Goal: Information Seeking & Learning: Learn about a topic

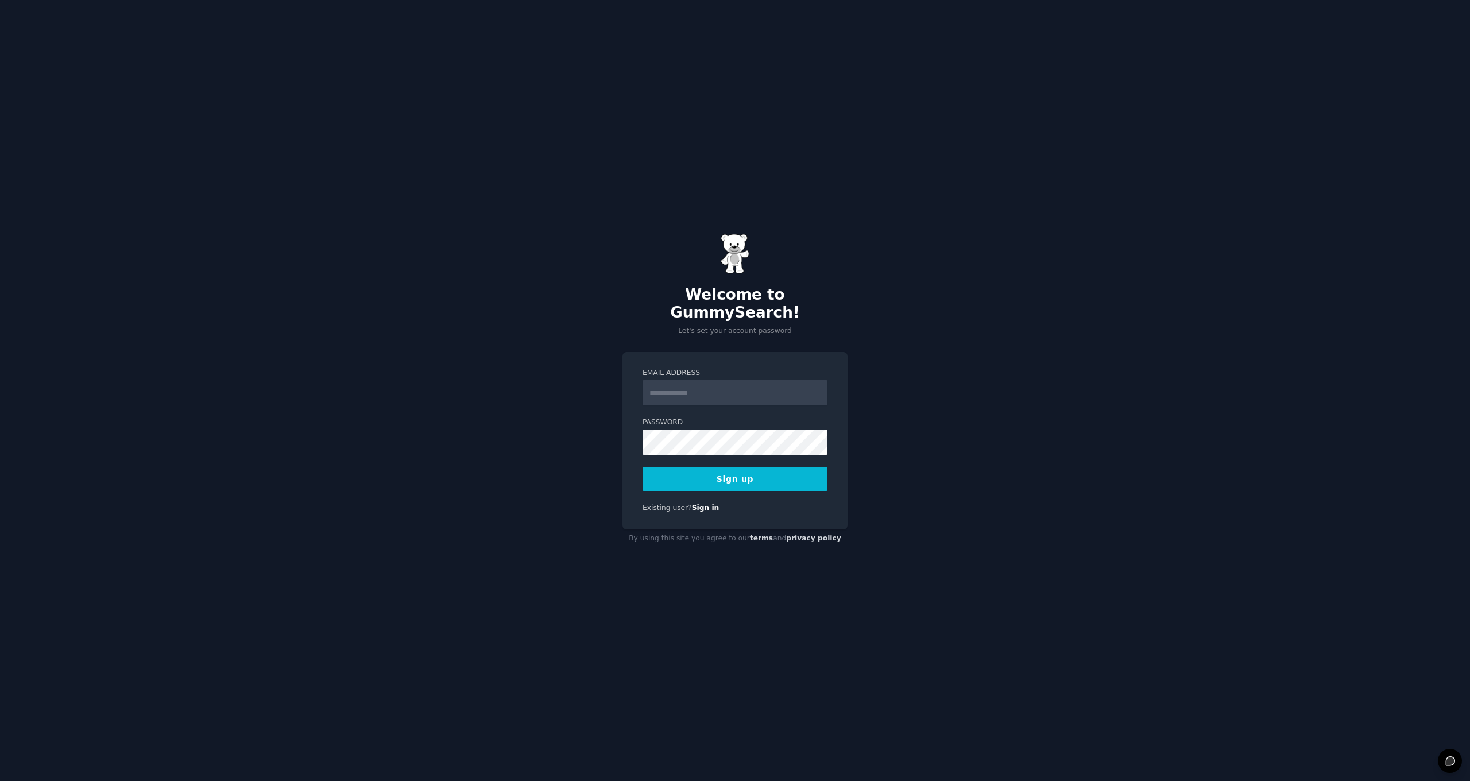
click at [753, 387] on input "Email Address" at bounding box center [735, 392] width 185 height 25
click at [735, 470] on button "Sign up" at bounding box center [735, 479] width 185 height 24
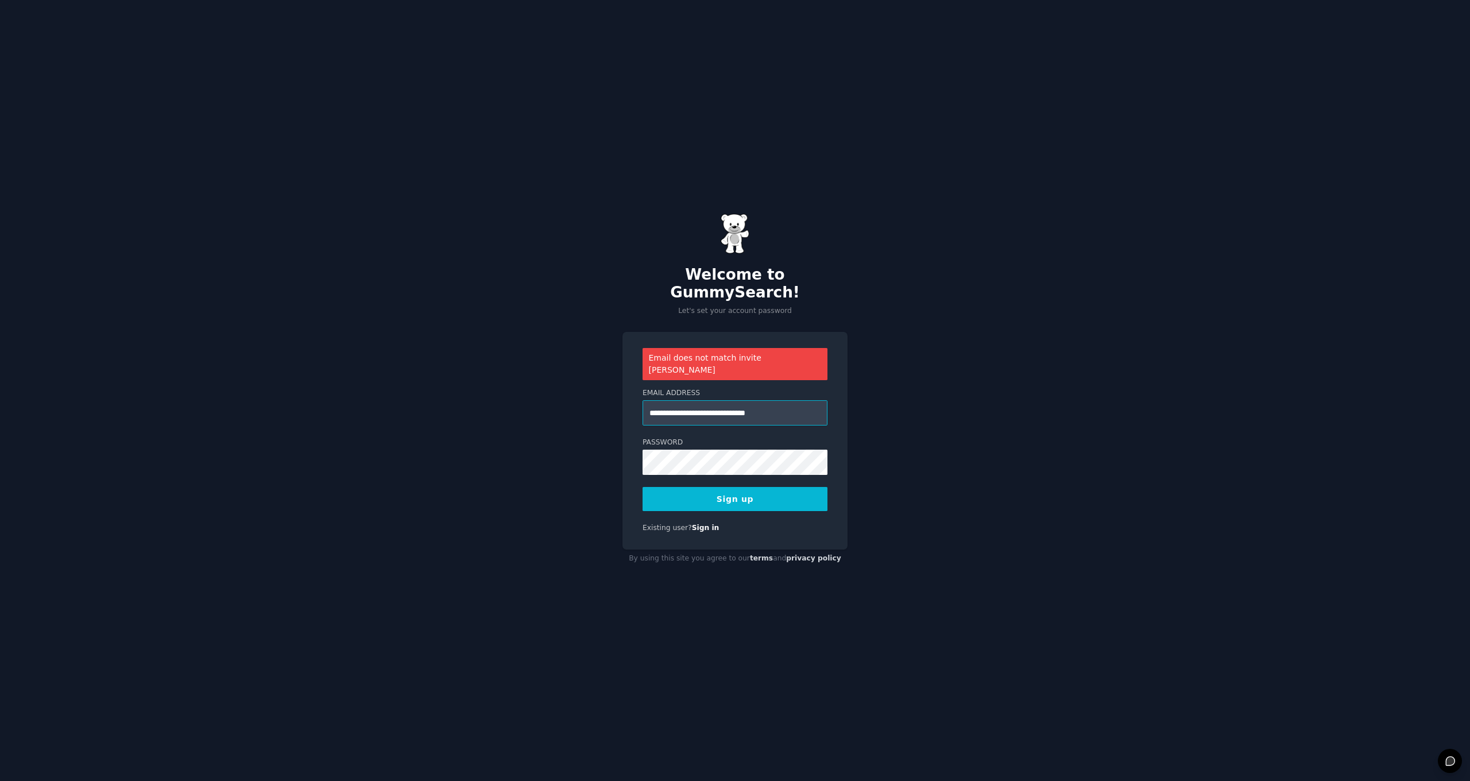
click at [800, 400] on input "**********" at bounding box center [735, 412] width 185 height 25
type input "**********"
click at [735, 487] on button "Sign up" at bounding box center [735, 499] width 185 height 24
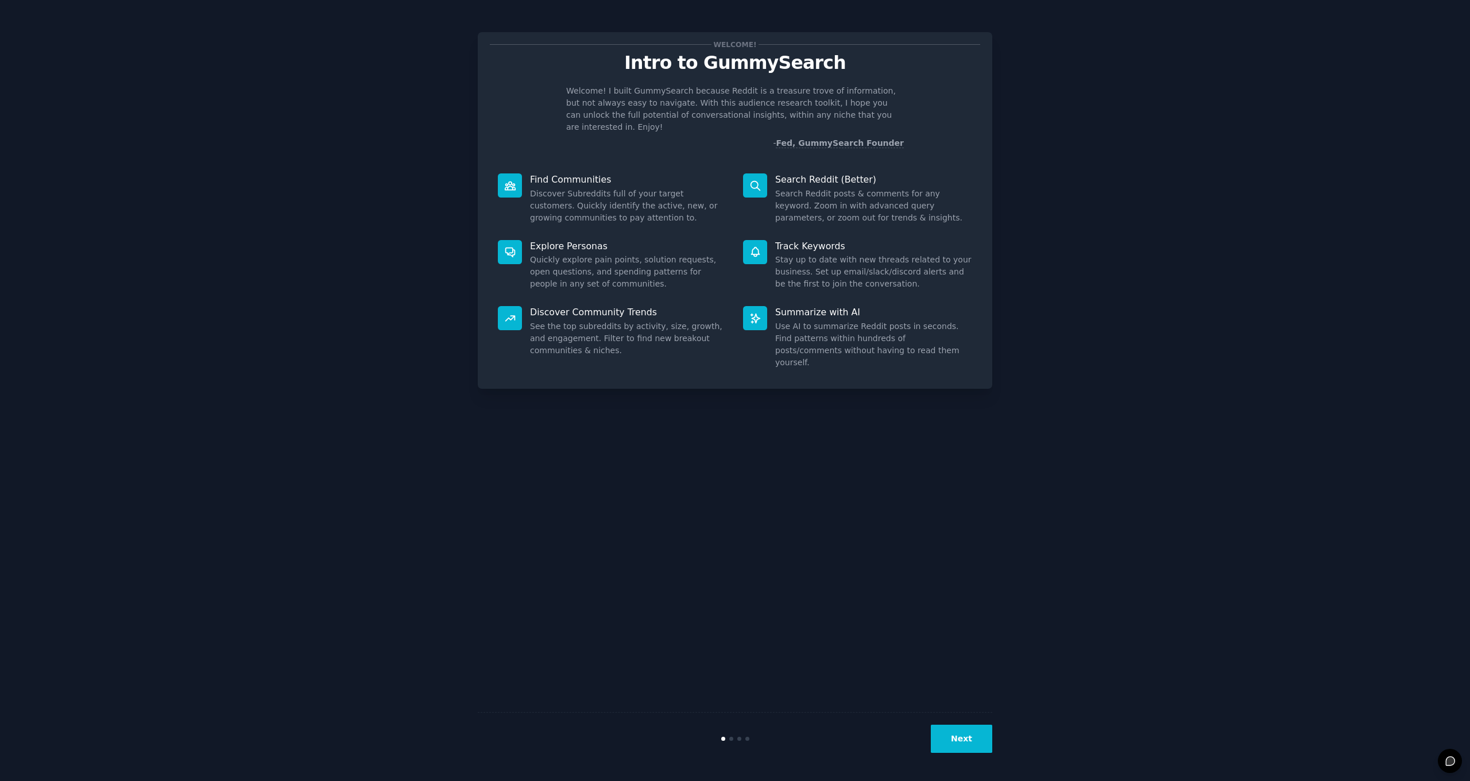
click at [968, 739] on button "Next" at bounding box center [961, 739] width 61 height 28
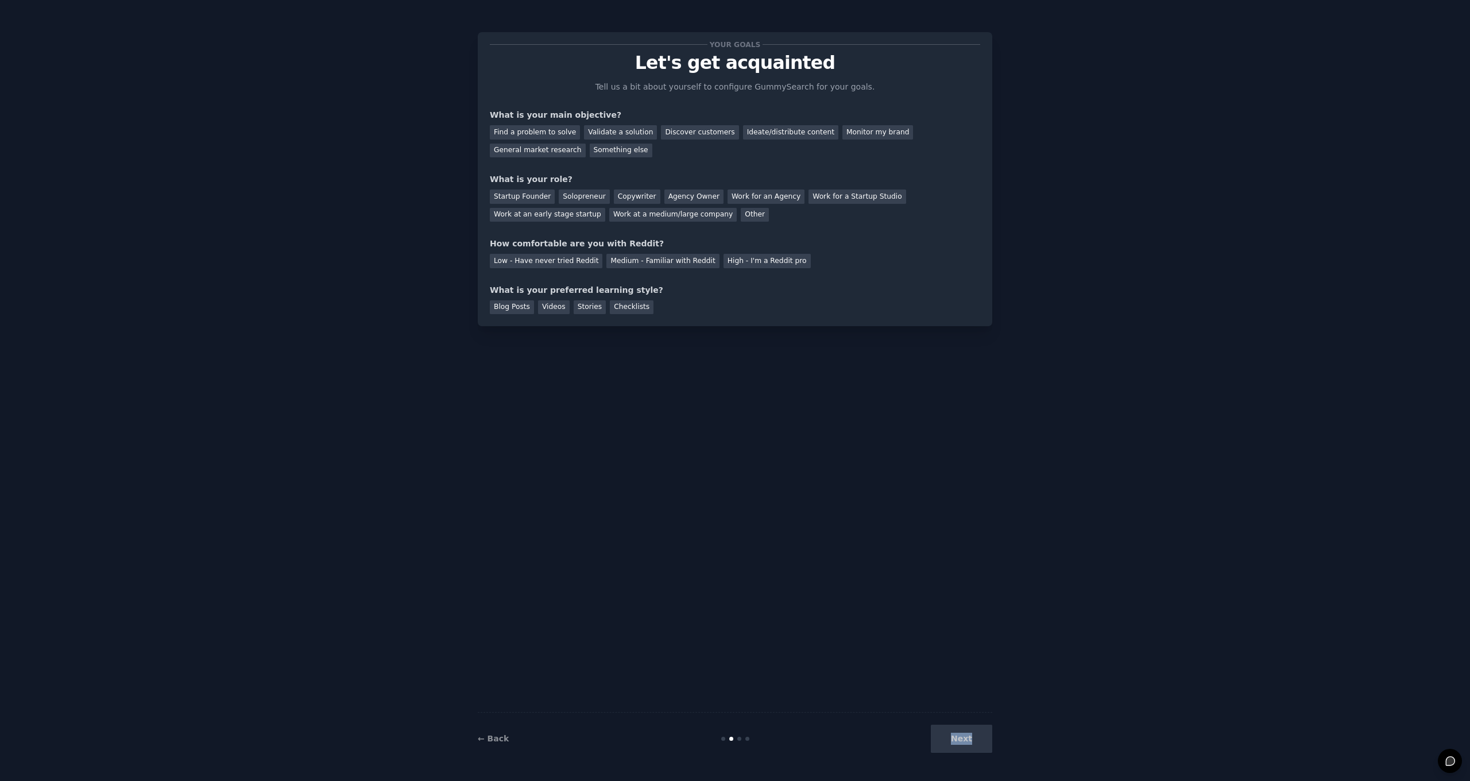
click at [968, 739] on div "Next" at bounding box center [907, 739] width 172 height 28
click at [961, 742] on div "Next" at bounding box center [907, 739] width 172 height 28
click at [963, 741] on div "Next" at bounding box center [907, 739] width 172 height 28
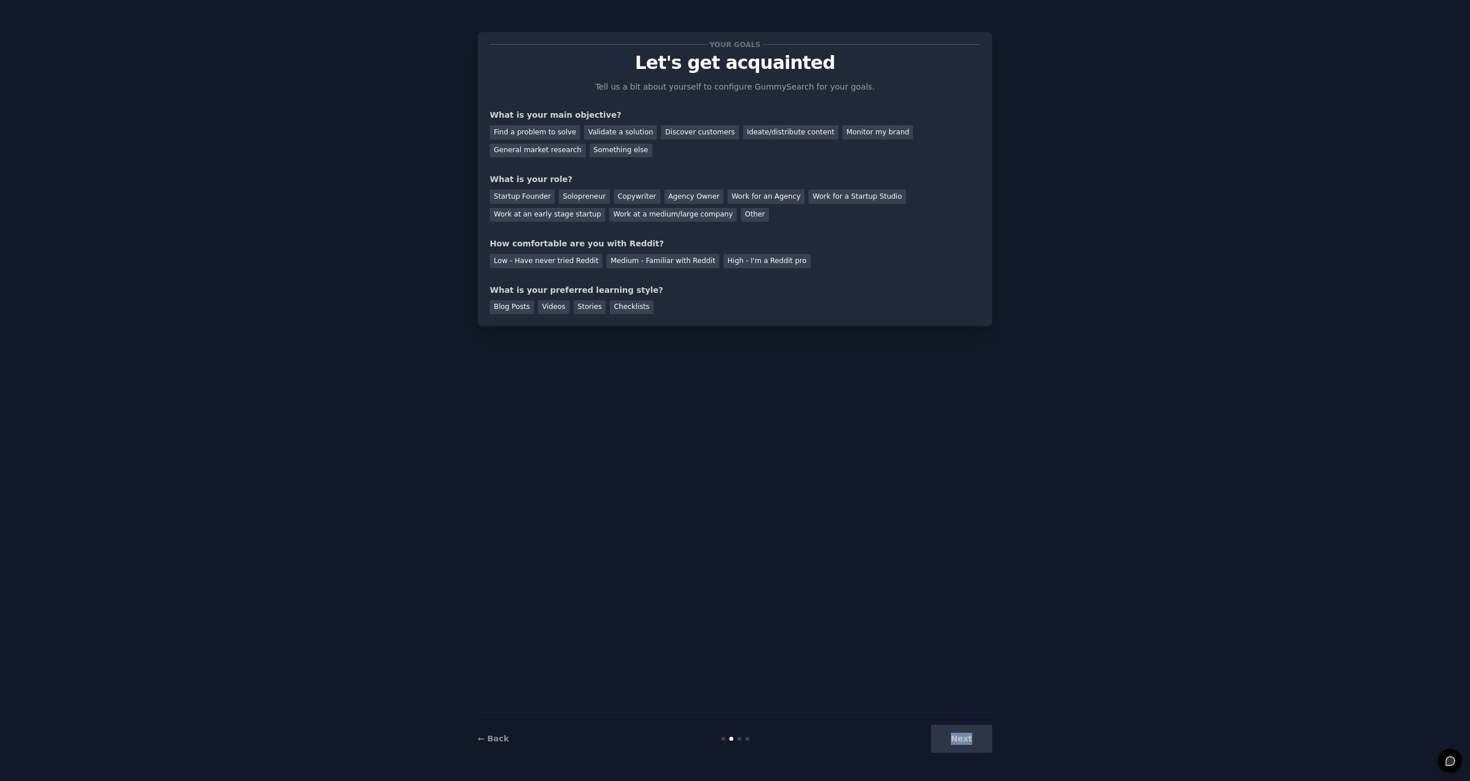
click at [1009, 723] on div "Your goals Let's get acquainted Tell us a bit about yourself to configure Gummy…" at bounding box center [735, 390] width 1438 height 749
click at [628, 149] on div "Something else" at bounding box center [621, 151] width 63 height 14
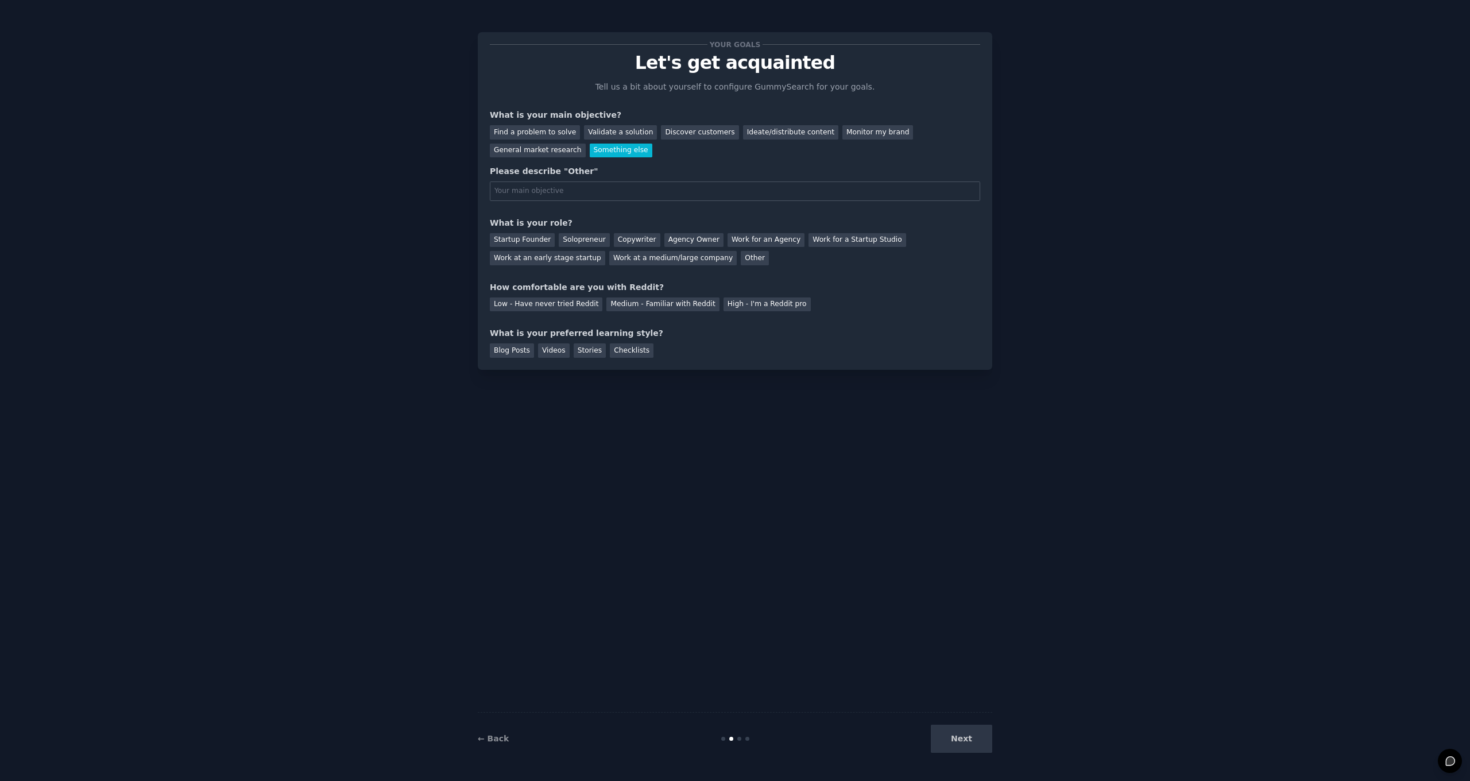
click at [964, 732] on div "Next" at bounding box center [907, 739] width 172 height 28
click at [741, 258] on div "Other" at bounding box center [755, 258] width 28 height 14
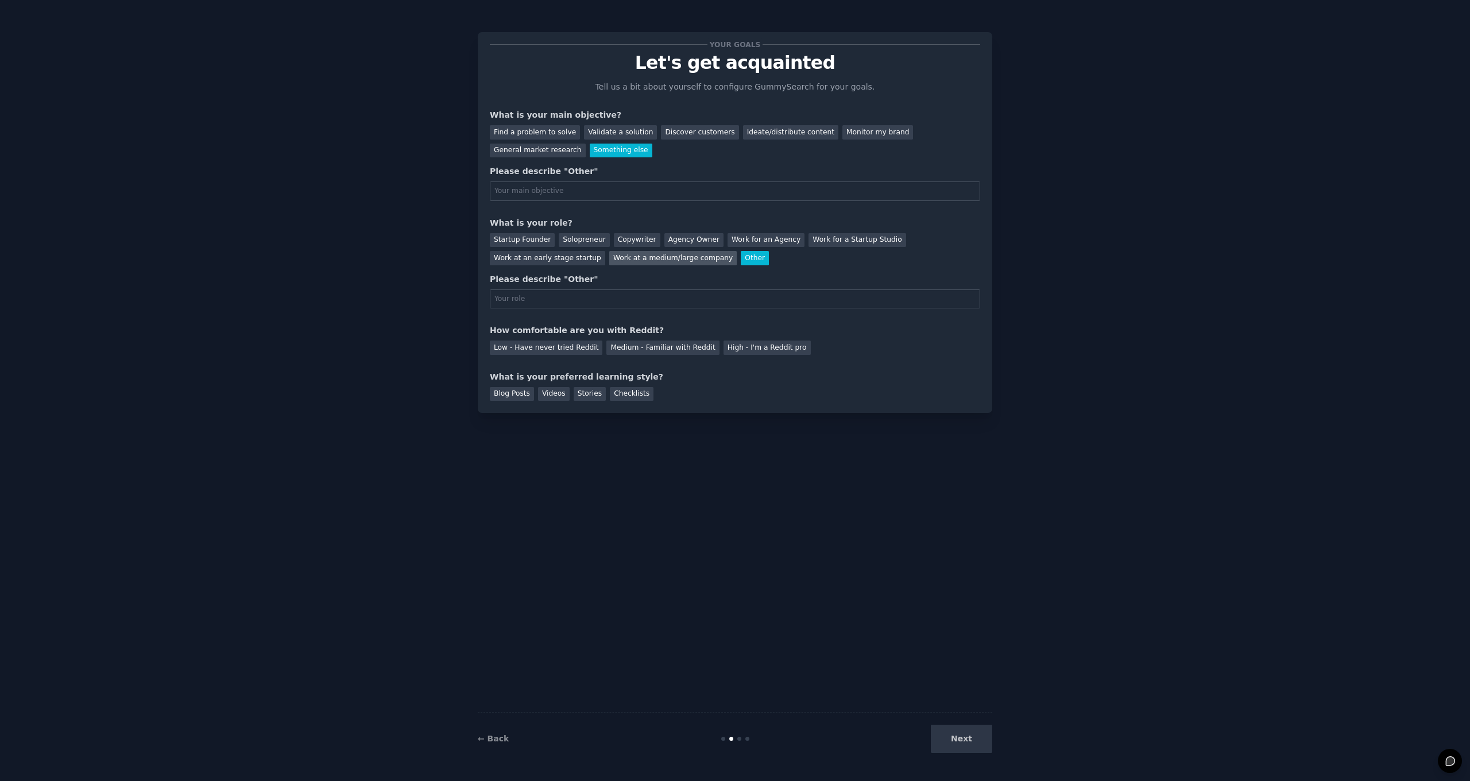
click at [681, 259] on div "Work at a medium/large company" at bounding box center [673, 258] width 128 height 14
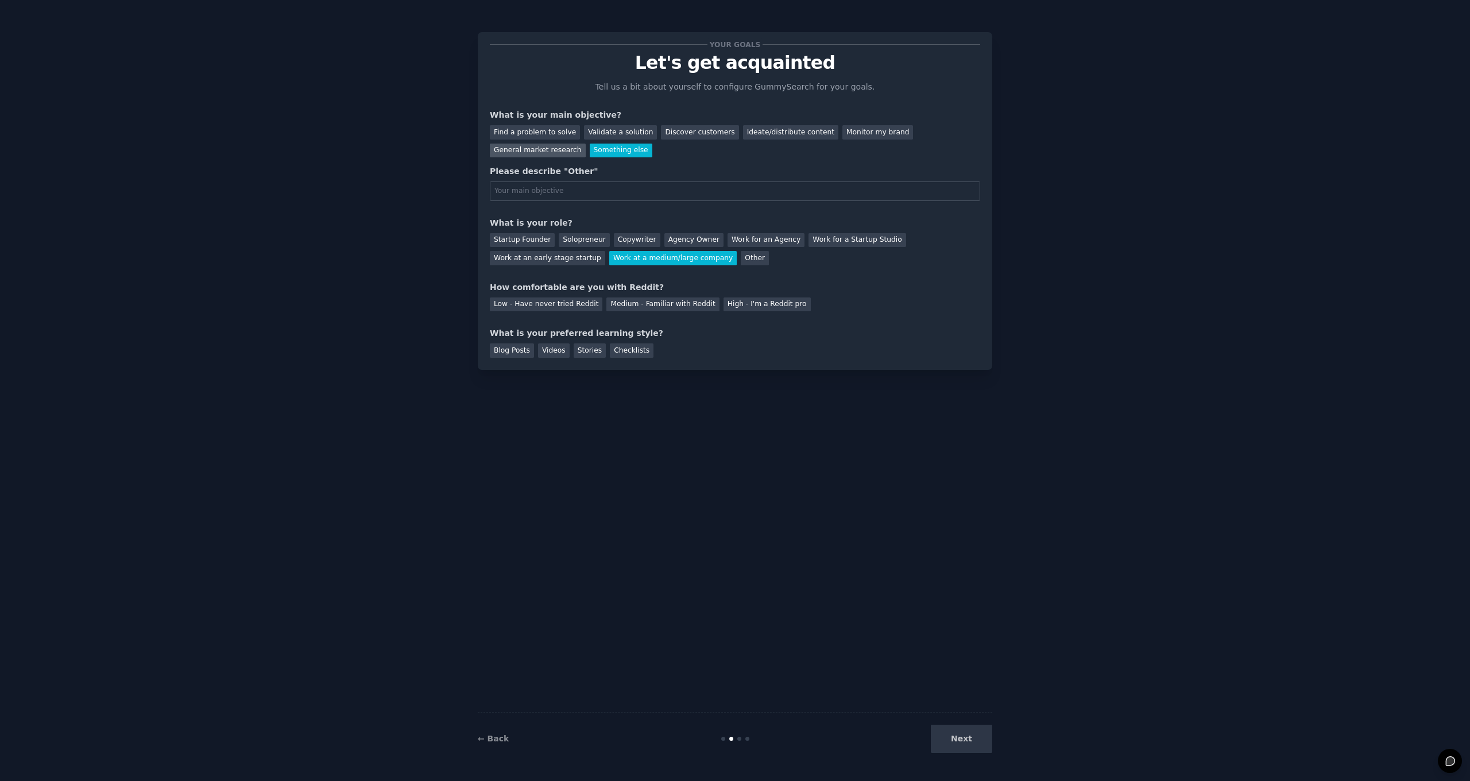
click at [522, 144] on div "General market research" at bounding box center [538, 151] width 96 height 14
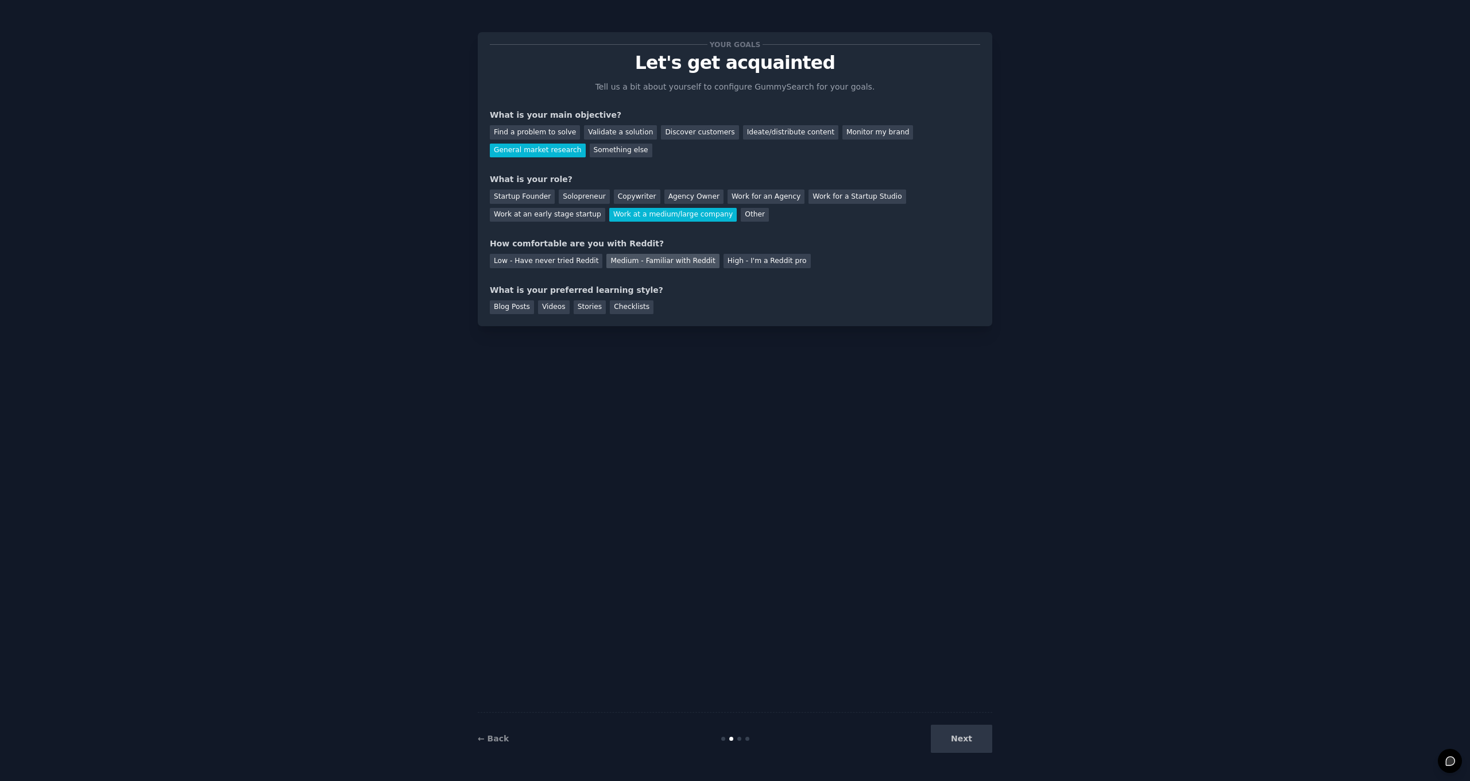
click at [646, 261] on div "Medium - Familiar with Reddit" at bounding box center [663, 261] width 113 height 14
click at [636, 314] on div "Your goals Let's get acquainted Tell us a bit about yourself to configure Gummy…" at bounding box center [735, 179] width 515 height 294
click at [634, 305] on div "Checklists" at bounding box center [632, 307] width 44 height 14
click at [969, 734] on button "Next" at bounding box center [961, 739] width 61 height 28
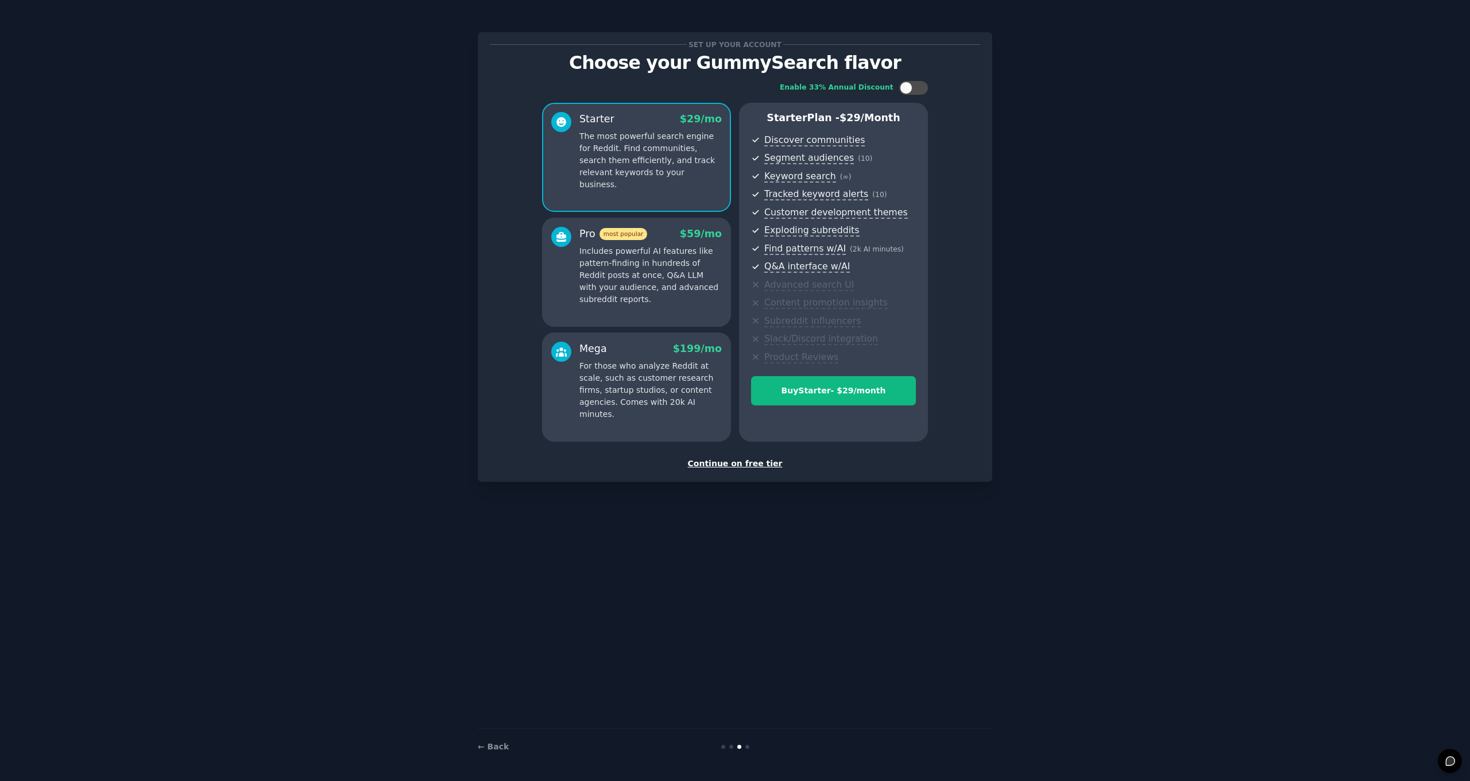
click at [756, 461] on div "Continue on free tier" at bounding box center [735, 464] width 491 height 12
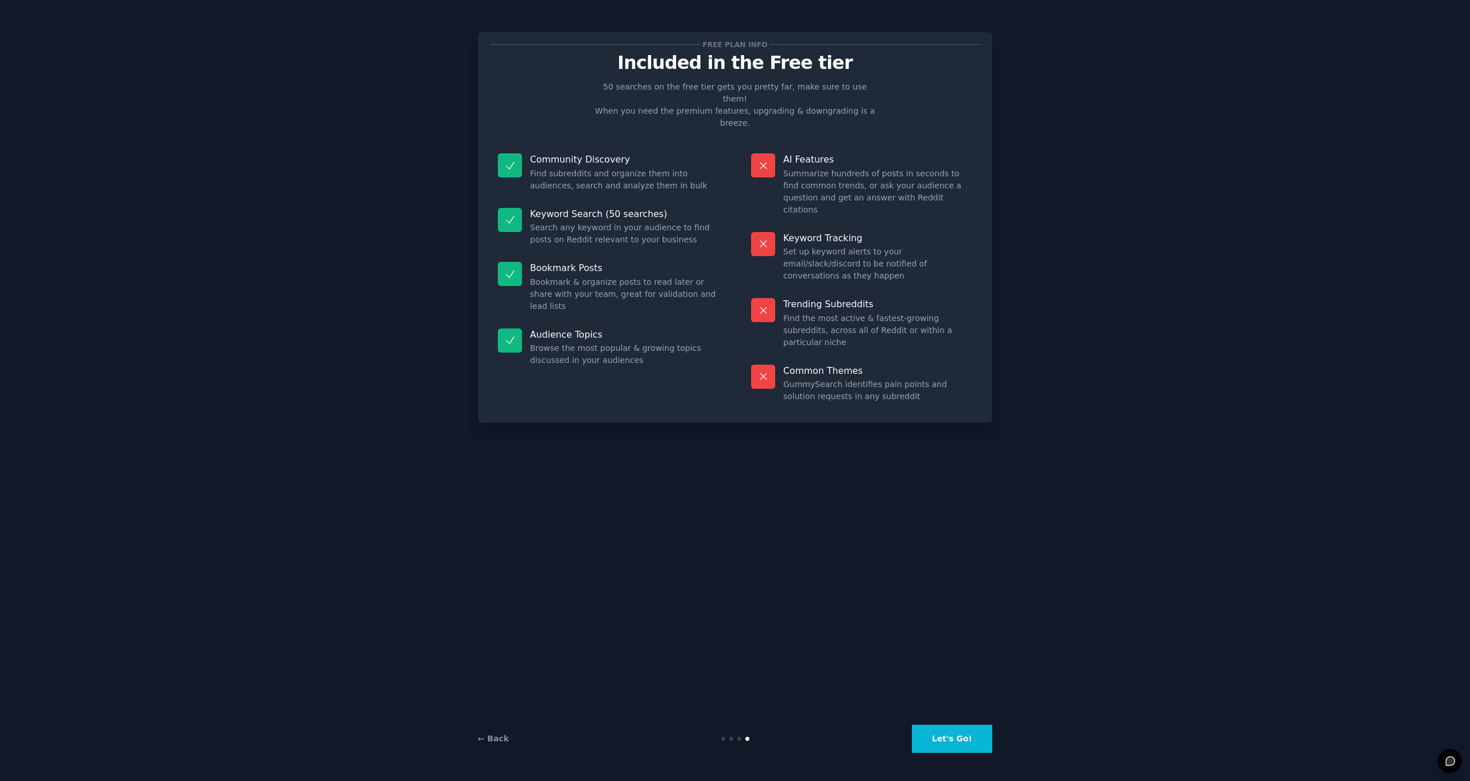
click at [978, 744] on button "Let's Go!" at bounding box center [952, 739] width 80 height 28
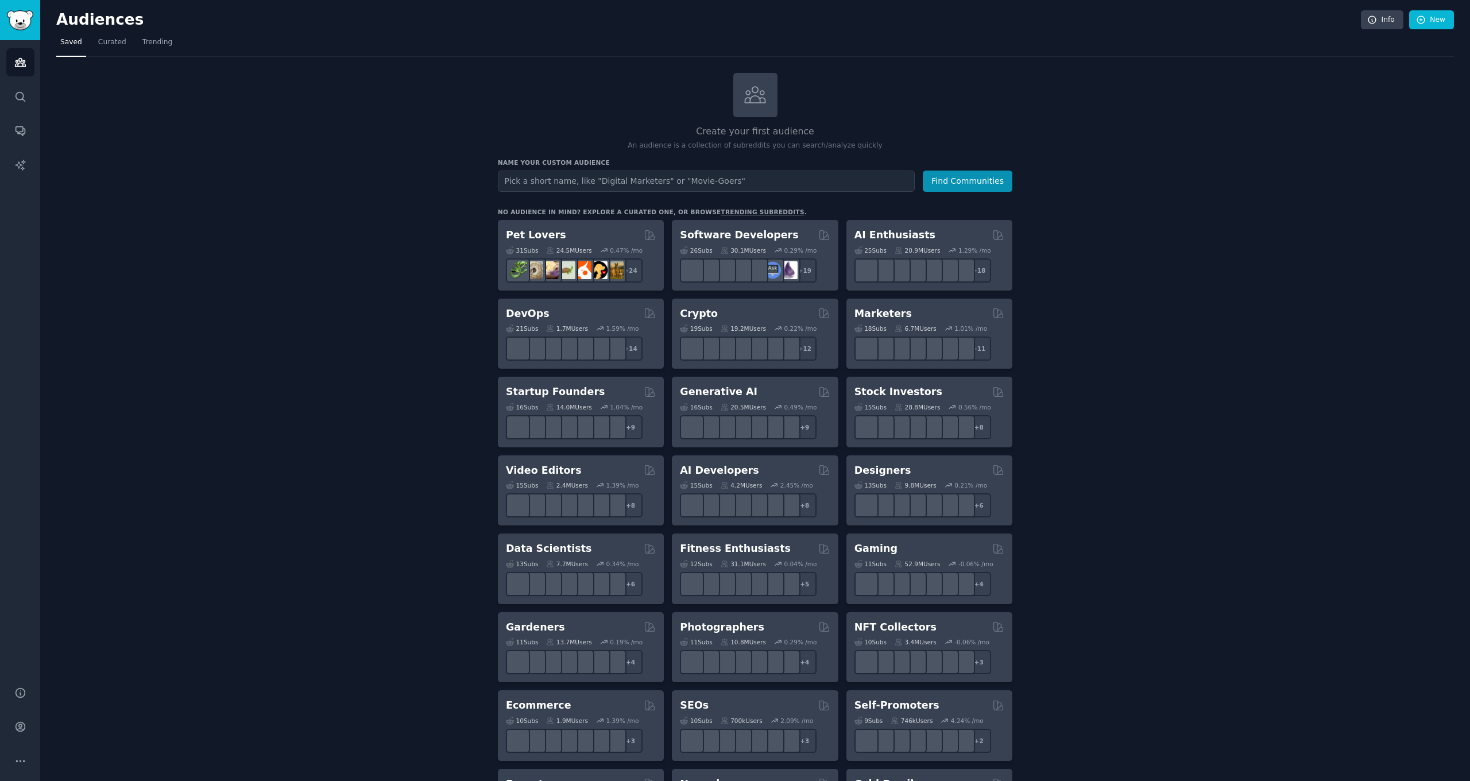
click at [114, 22] on h2 "Audiences" at bounding box center [708, 20] width 1305 height 18
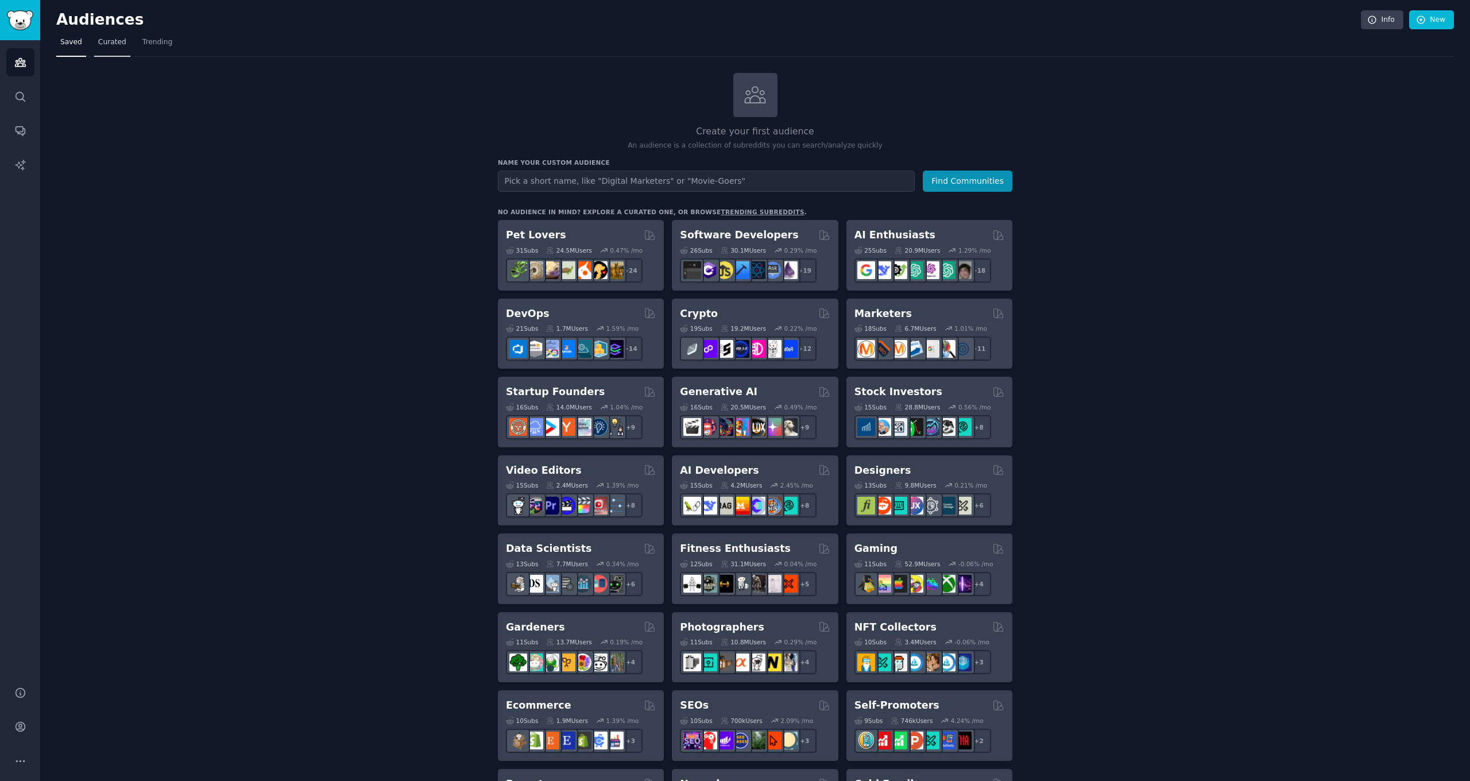
click at [113, 48] on link "Curated" at bounding box center [112, 45] width 36 height 24
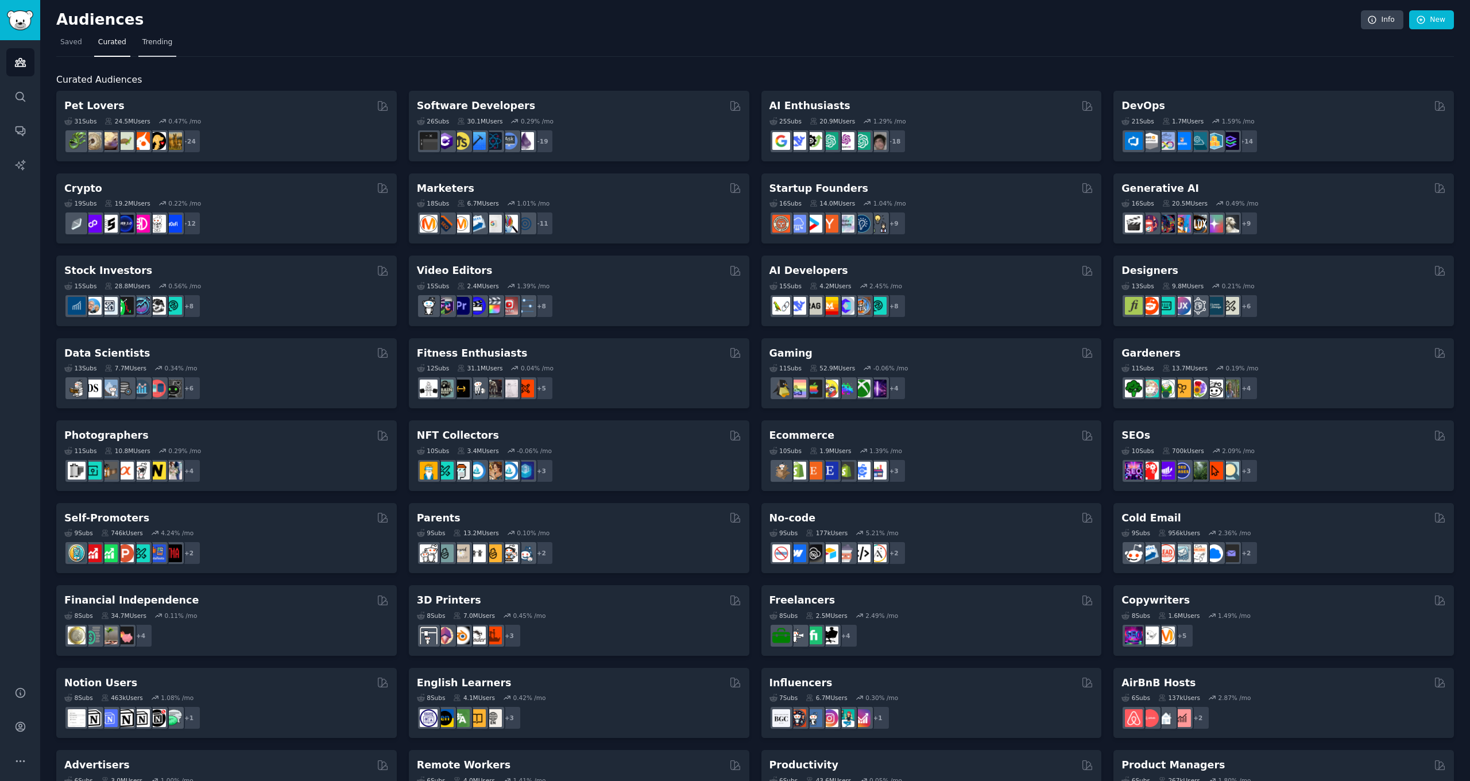
click at [145, 42] on span "Trending" at bounding box center [157, 42] width 30 height 10
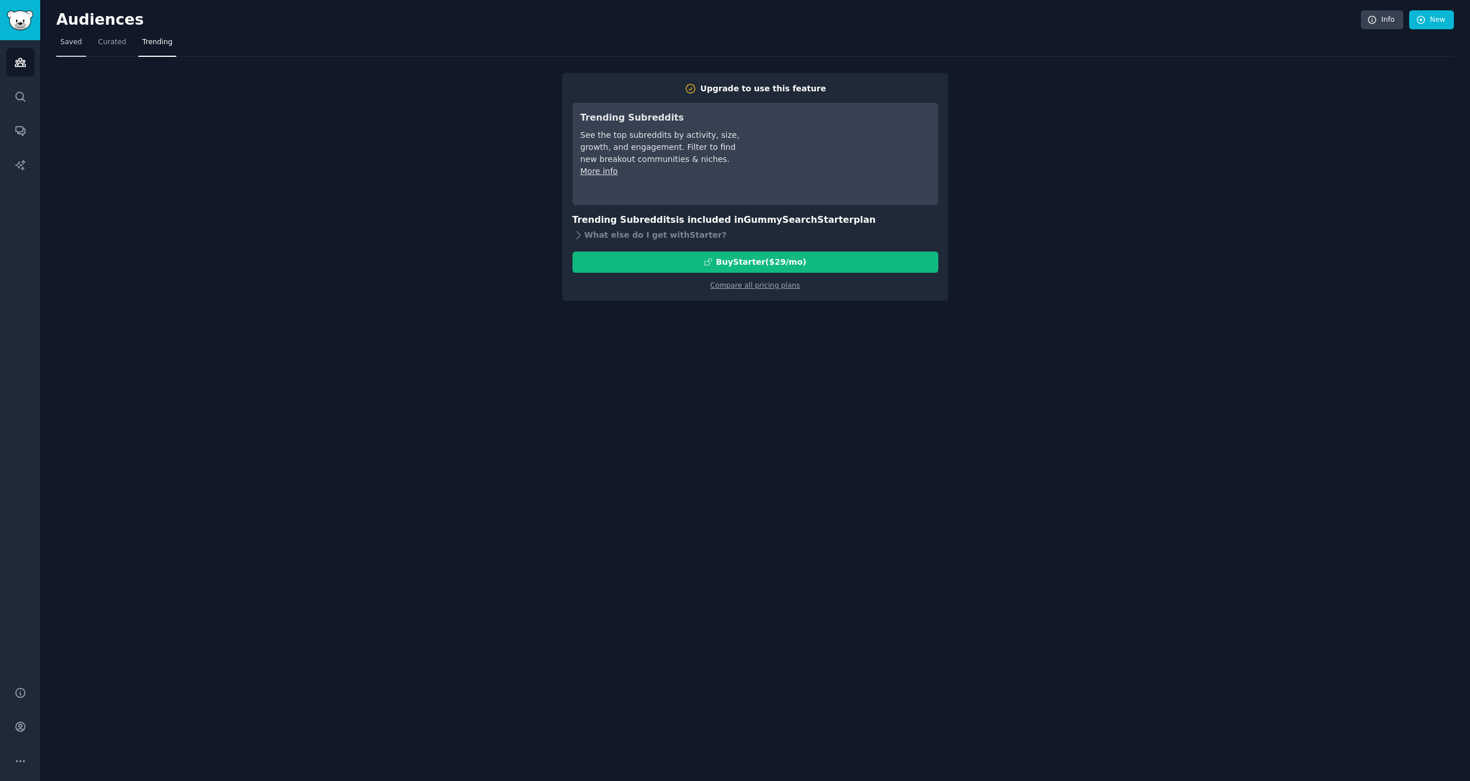
click at [60, 43] on link "Saved" at bounding box center [71, 45] width 30 height 24
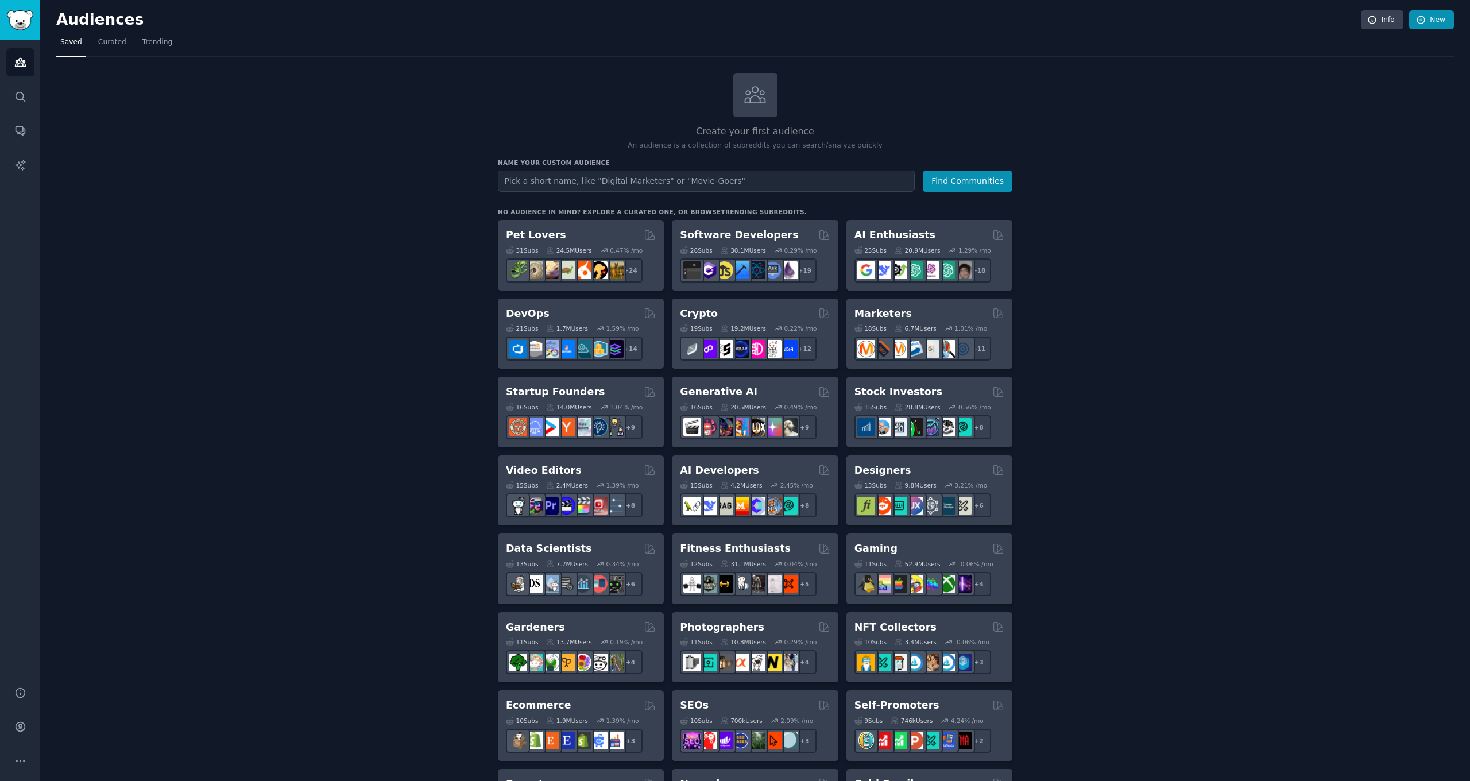
click at [1424, 23] on link "New" at bounding box center [1432, 20] width 45 height 20
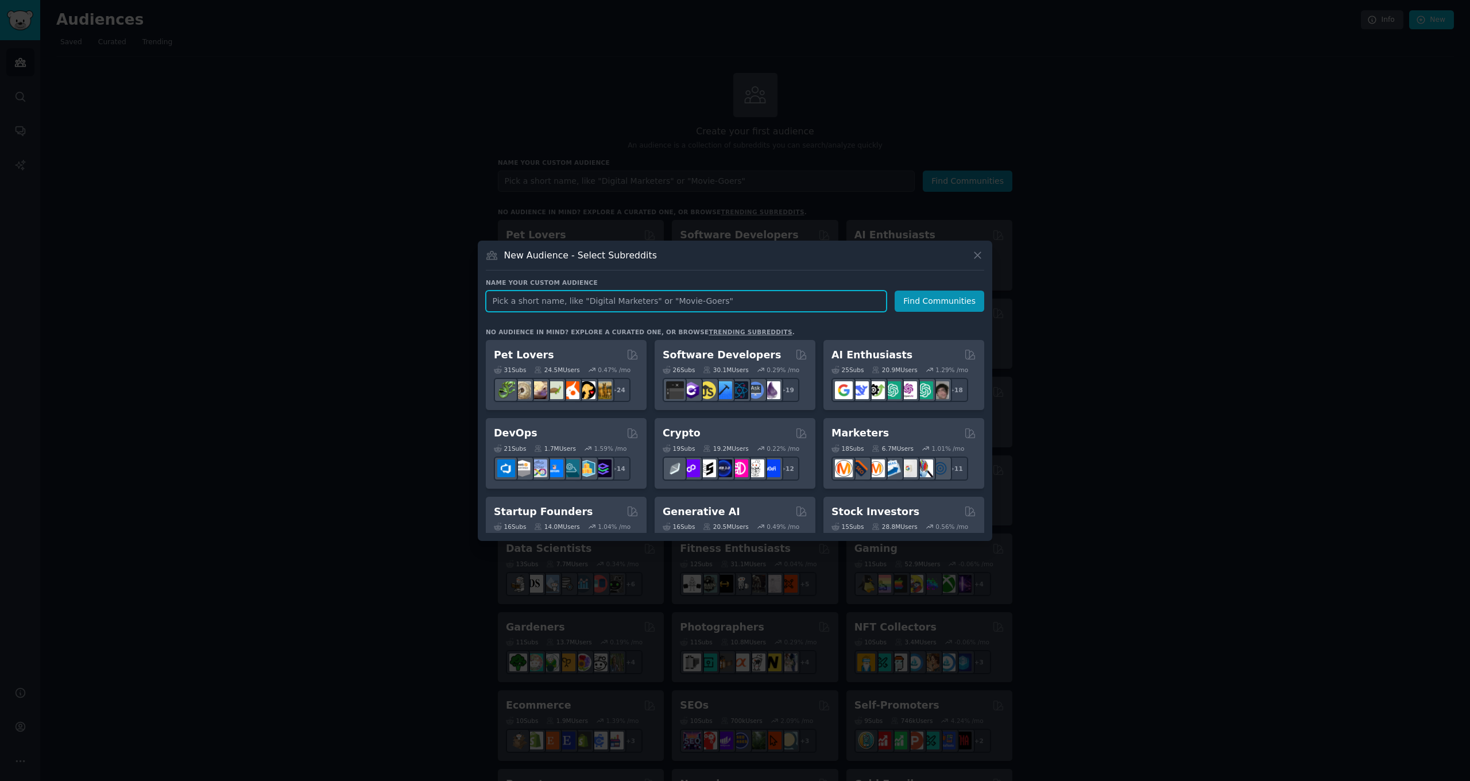
click at [607, 308] on input "text" at bounding box center [686, 301] width 401 height 21
type input "Coca Cola"
click at [945, 303] on button "Find Communities" at bounding box center [940, 301] width 90 height 21
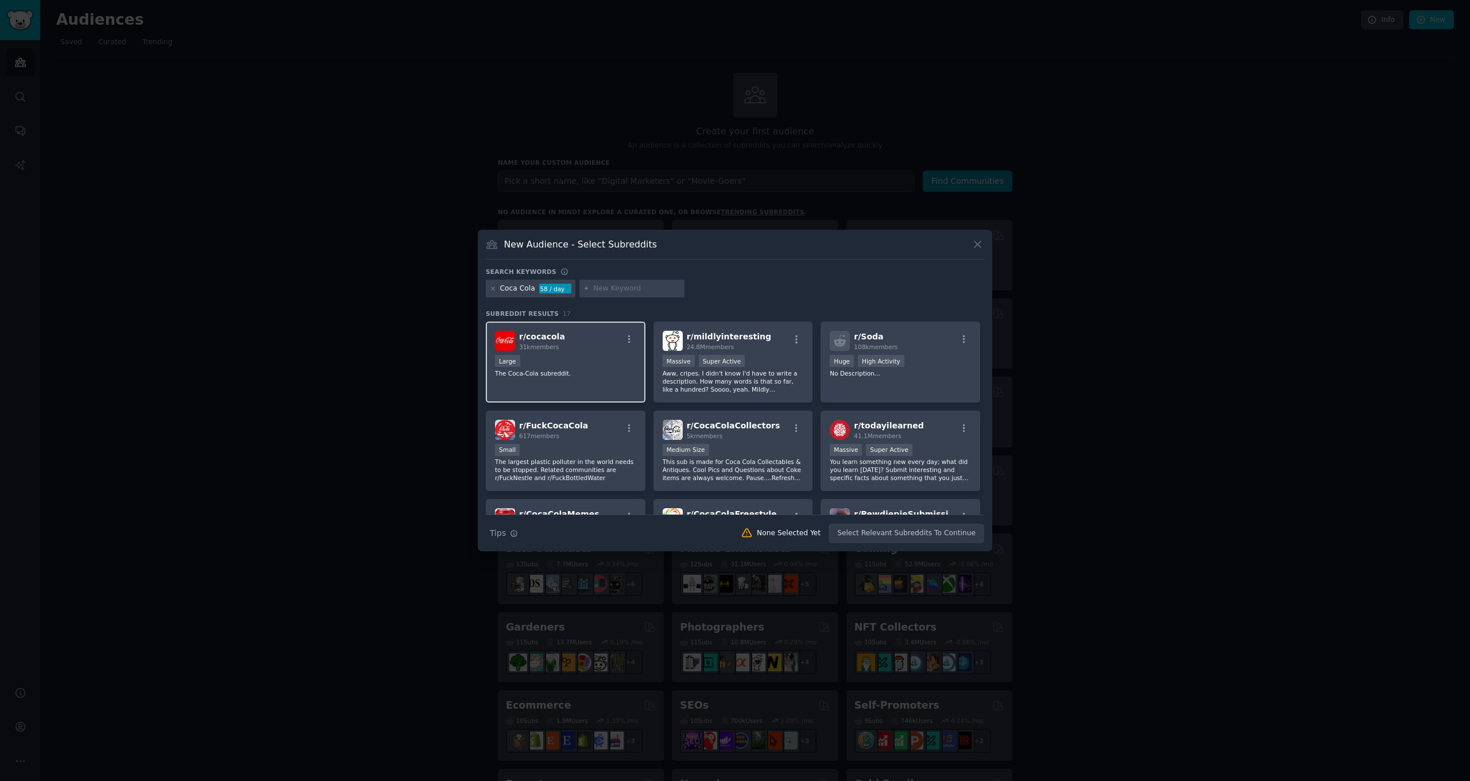
click at [581, 346] on div "r/ cocacola 31k members" at bounding box center [565, 341] width 141 height 20
click at [608, 428] on div "r/ FuckCocaCola 617 members" at bounding box center [565, 430] width 141 height 20
click at [592, 435] on div "r/ FuckCocaCola 617 members" at bounding box center [565, 430] width 141 height 20
click at [615, 289] on input "text" at bounding box center [636, 289] width 87 height 10
type input "Coca Cola group target"
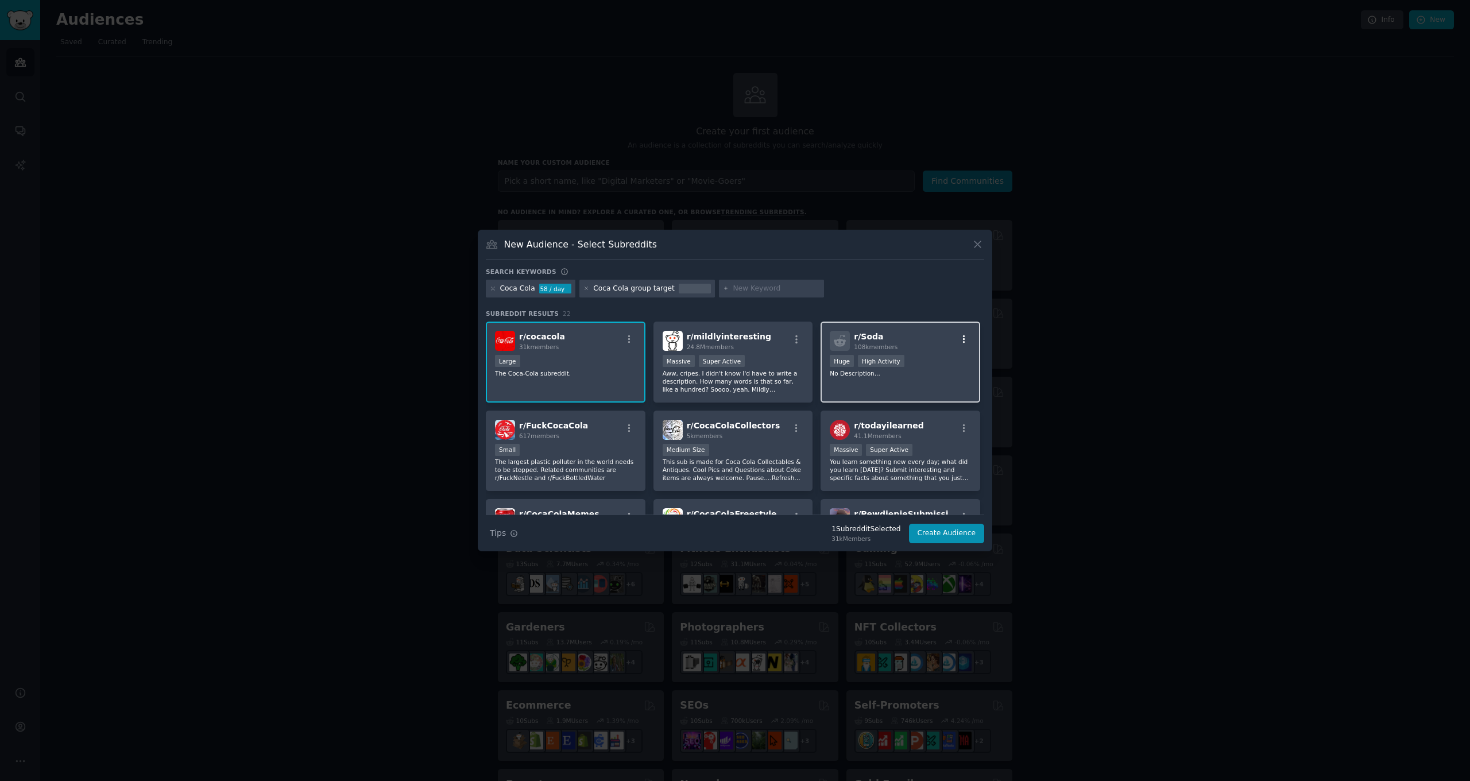
click at [963, 343] on icon "button" at bounding box center [964, 339] width 10 height 10
click at [931, 372] on p "No Description..." at bounding box center [900, 373] width 141 height 8
click at [921, 378] on div "r/ Soda 108k members >= 80th percentile for submissions / day Huge High Activit…" at bounding box center [901, 362] width 160 height 81
click at [780, 432] on div "r/ CocaColaCollectors 5k members" at bounding box center [733, 430] width 141 height 20
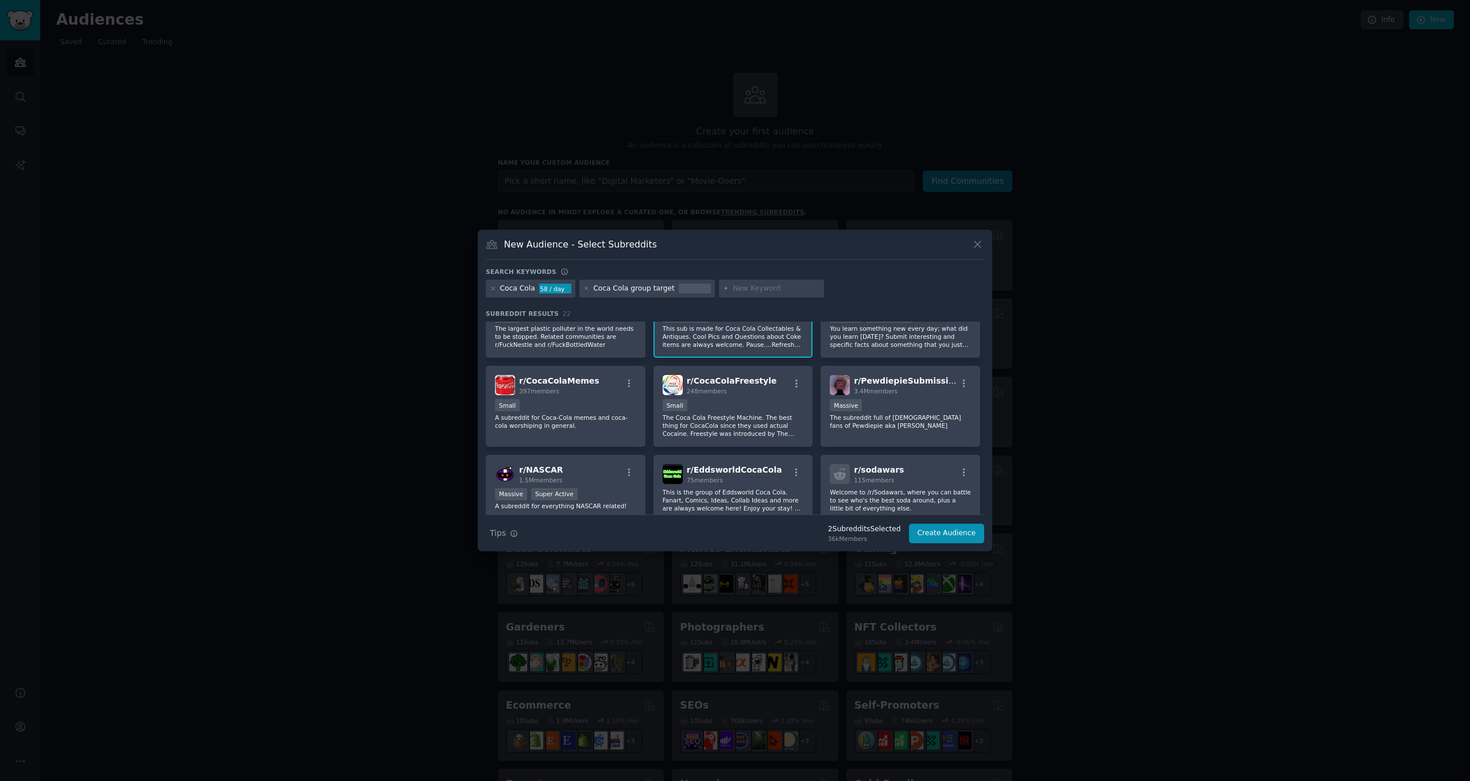
scroll to position [215, 0]
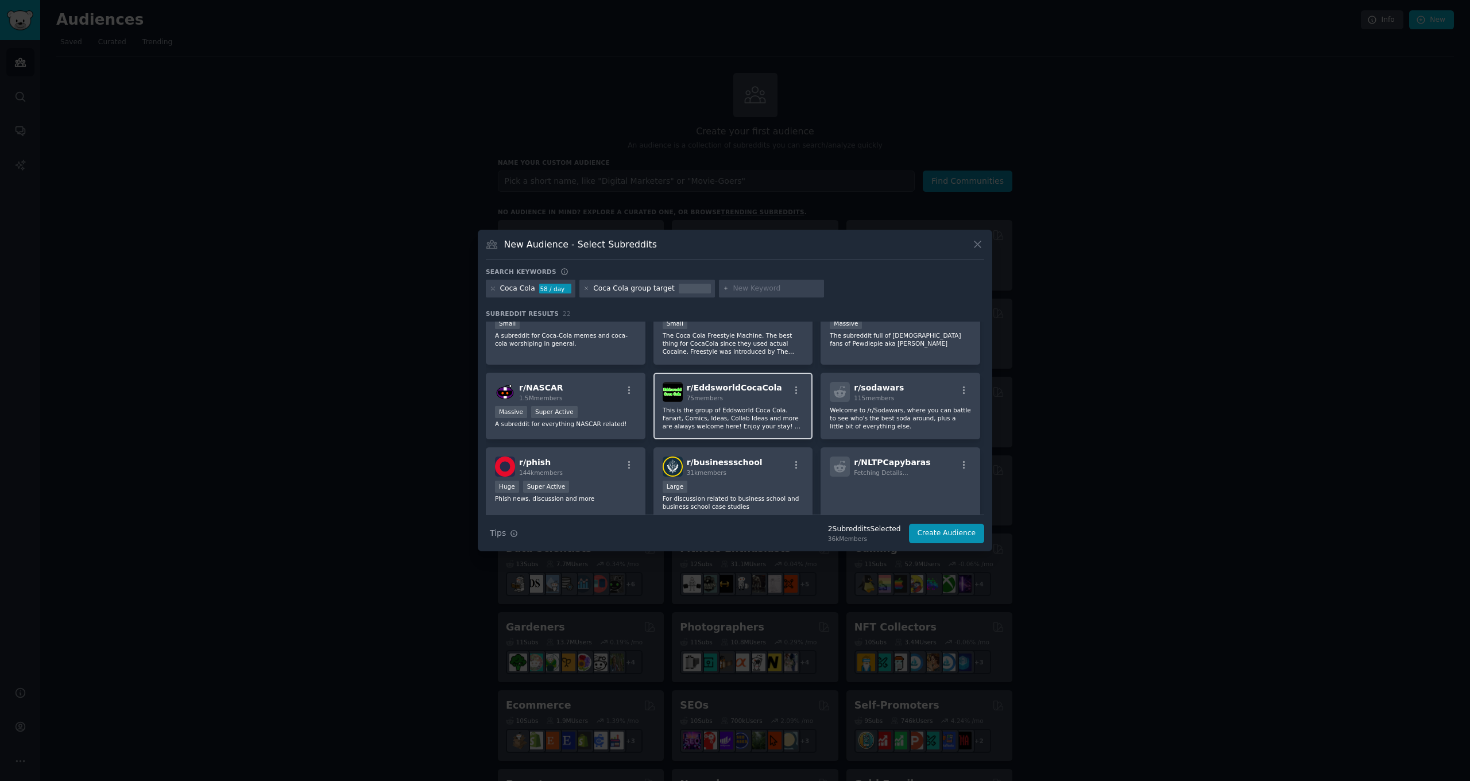
click at [789, 406] on p "This is the group of Eddsworld Coca Cola. Fanart, Comics, Ideas, Collab Ideas a…" at bounding box center [733, 418] width 141 height 24
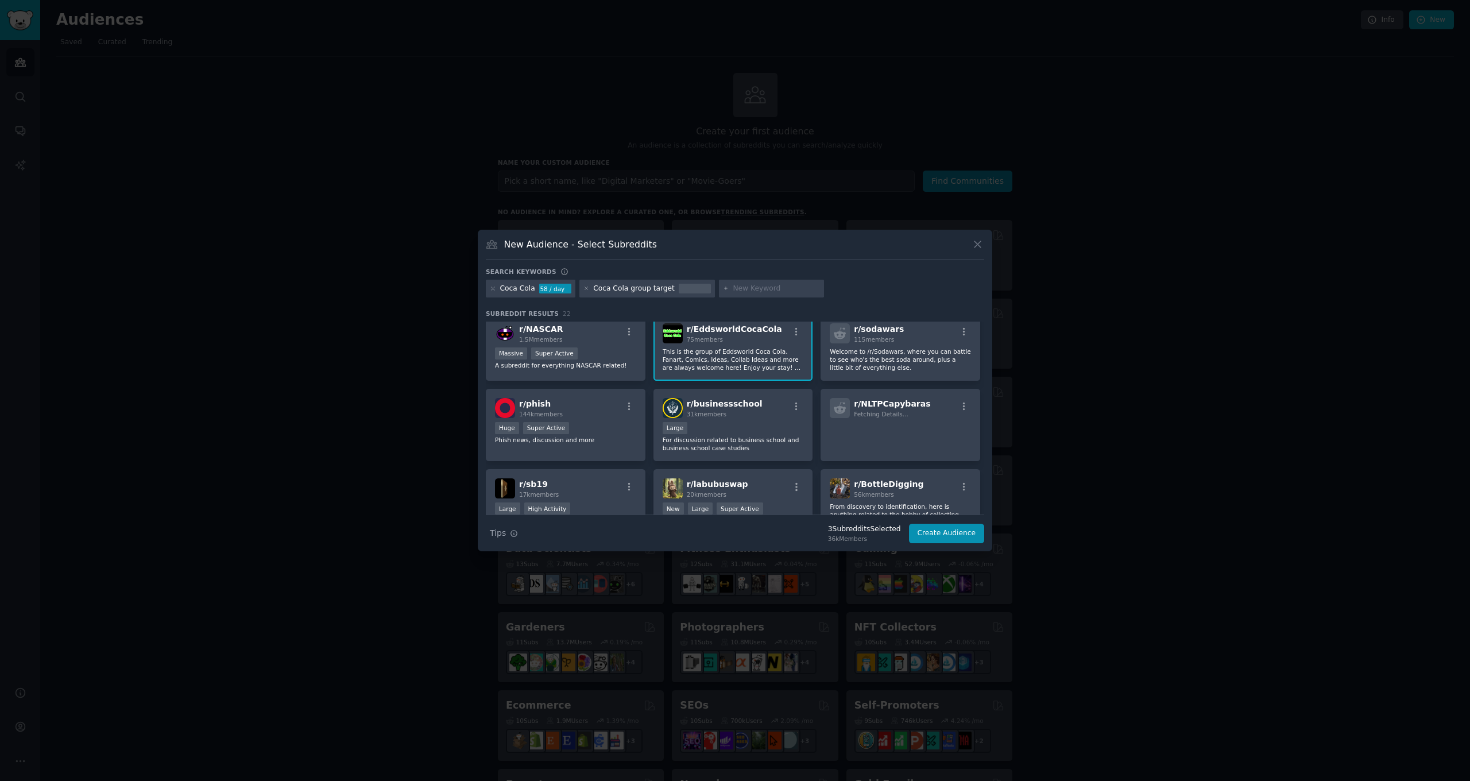
scroll to position [0, 0]
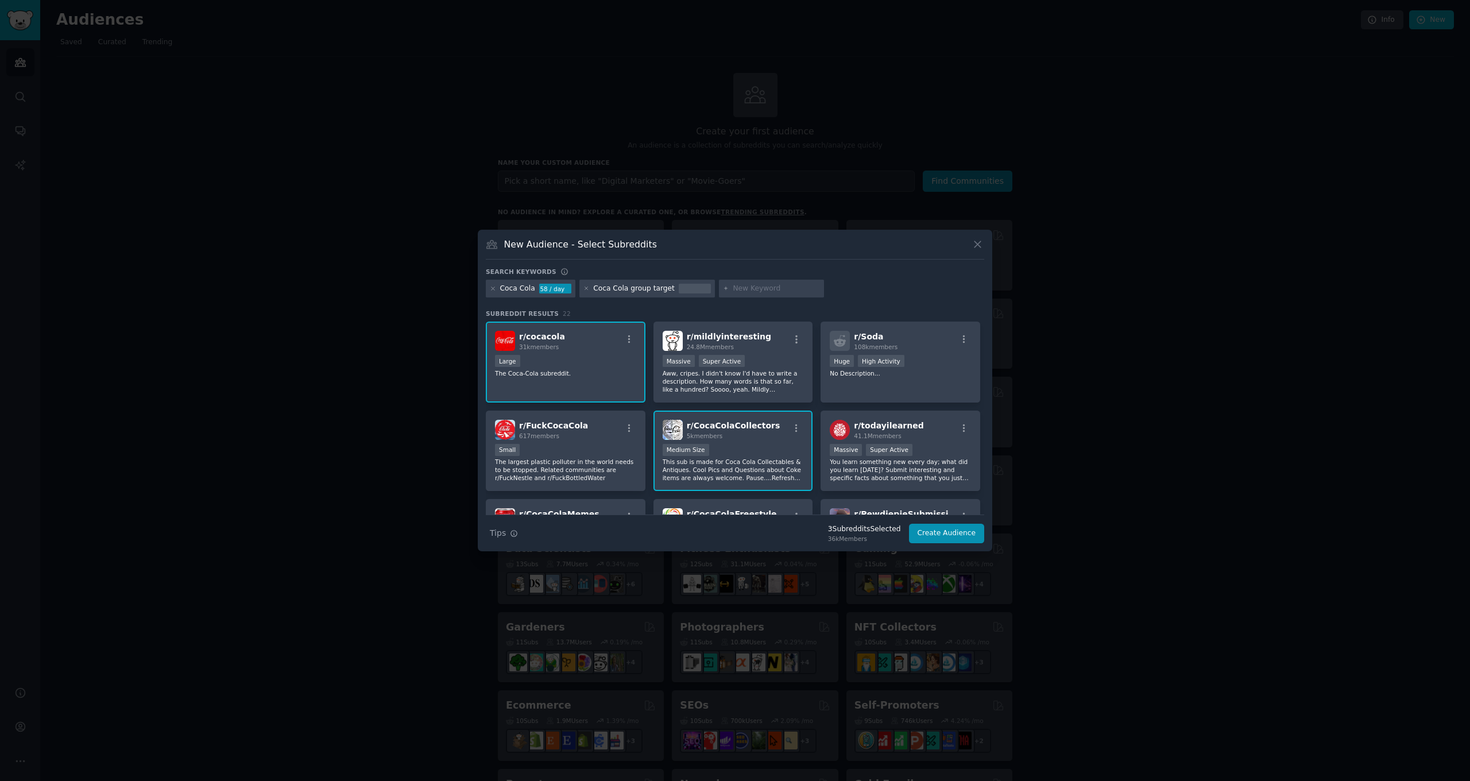
click at [780, 285] on input "text" at bounding box center [776, 289] width 87 height 10
type input "Coca cola zero"
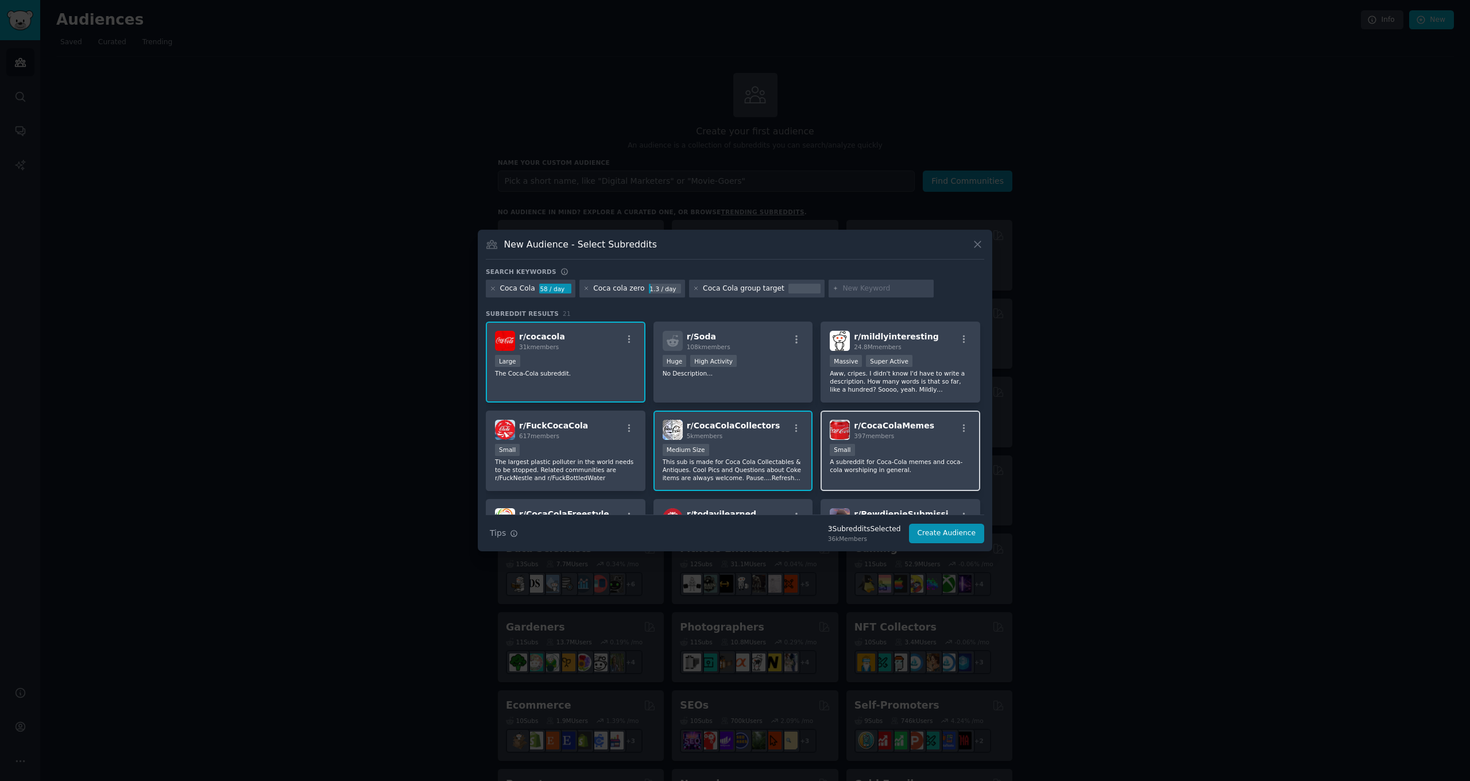
click at [906, 453] on div "Small" at bounding box center [900, 451] width 141 height 14
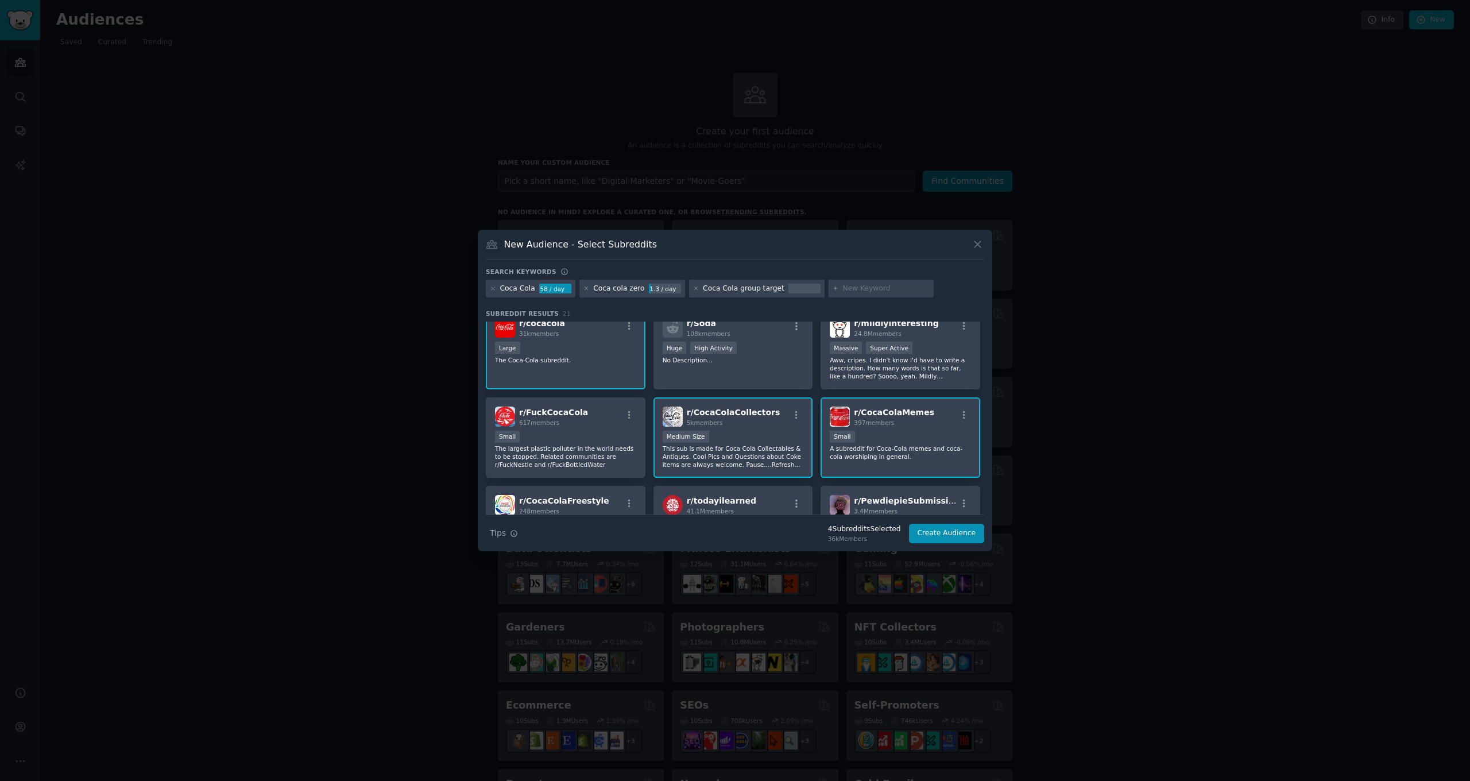
scroll to position [49, 0]
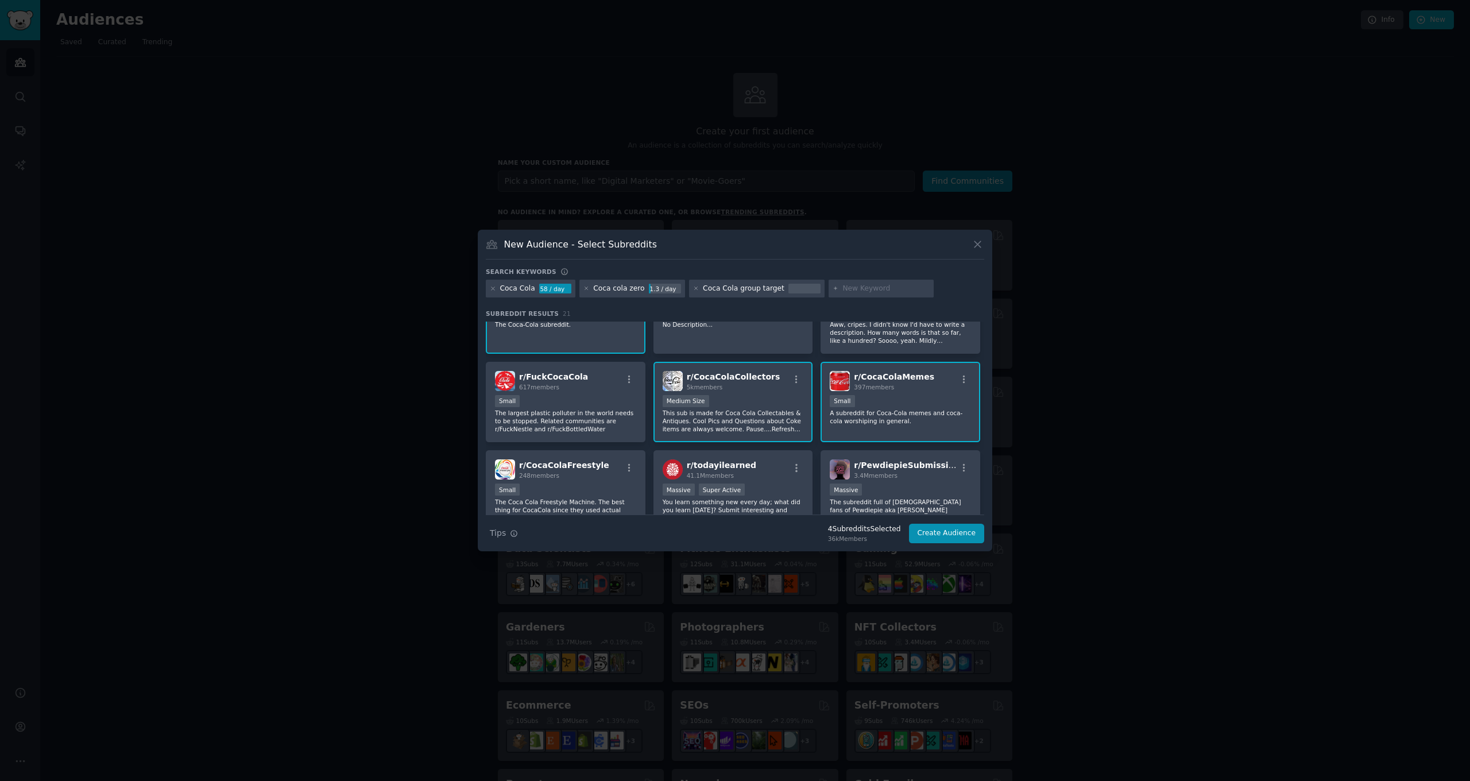
click at [906, 394] on div "r/ CocaColaMemes 397 members 100 - 1000 members Small A subreddit for Coca-Cola…" at bounding box center [901, 402] width 160 height 81
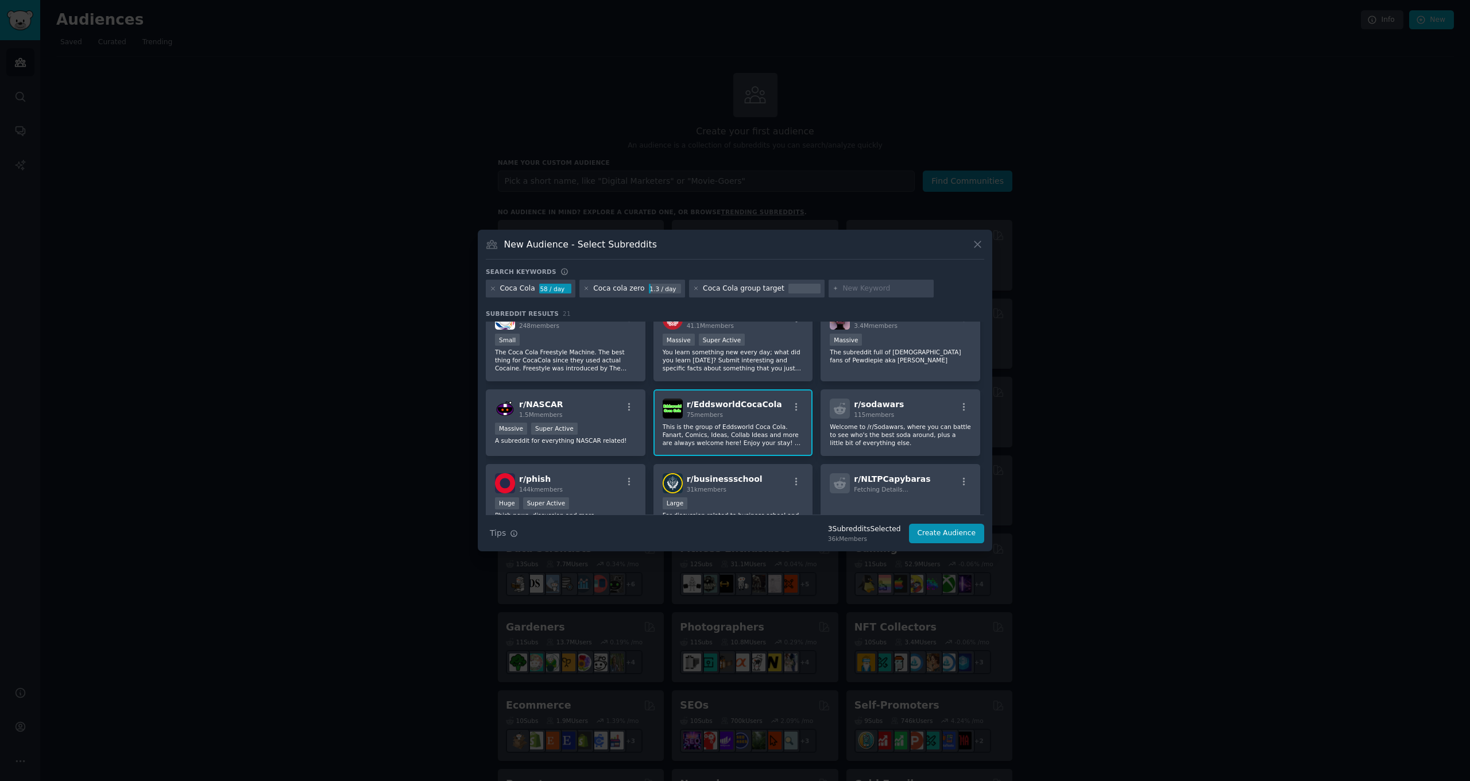
scroll to position [201, 0]
click at [794, 402] on icon "button" at bounding box center [797, 405] width 10 height 10
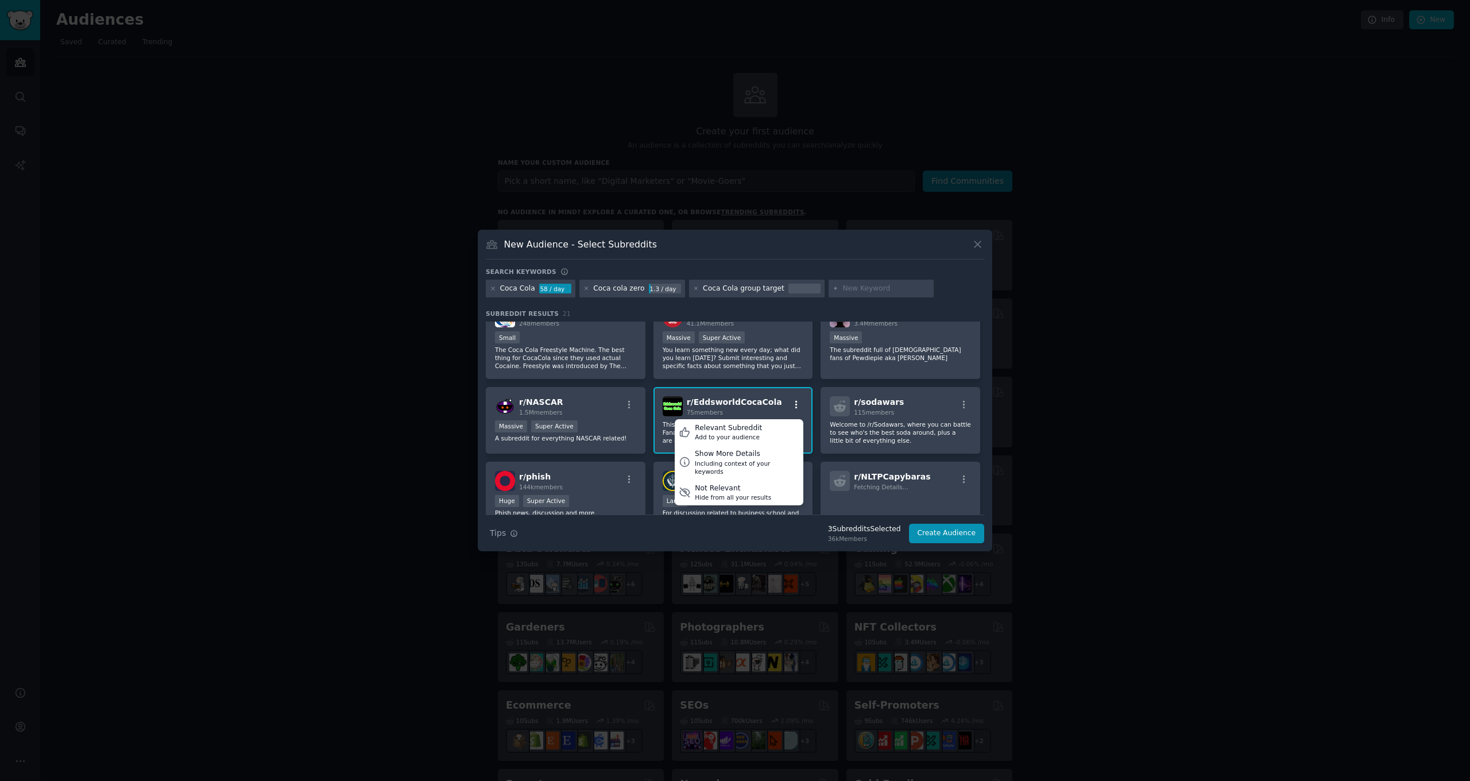
click at [794, 402] on icon "button" at bounding box center [797, 405] width 10 height 10
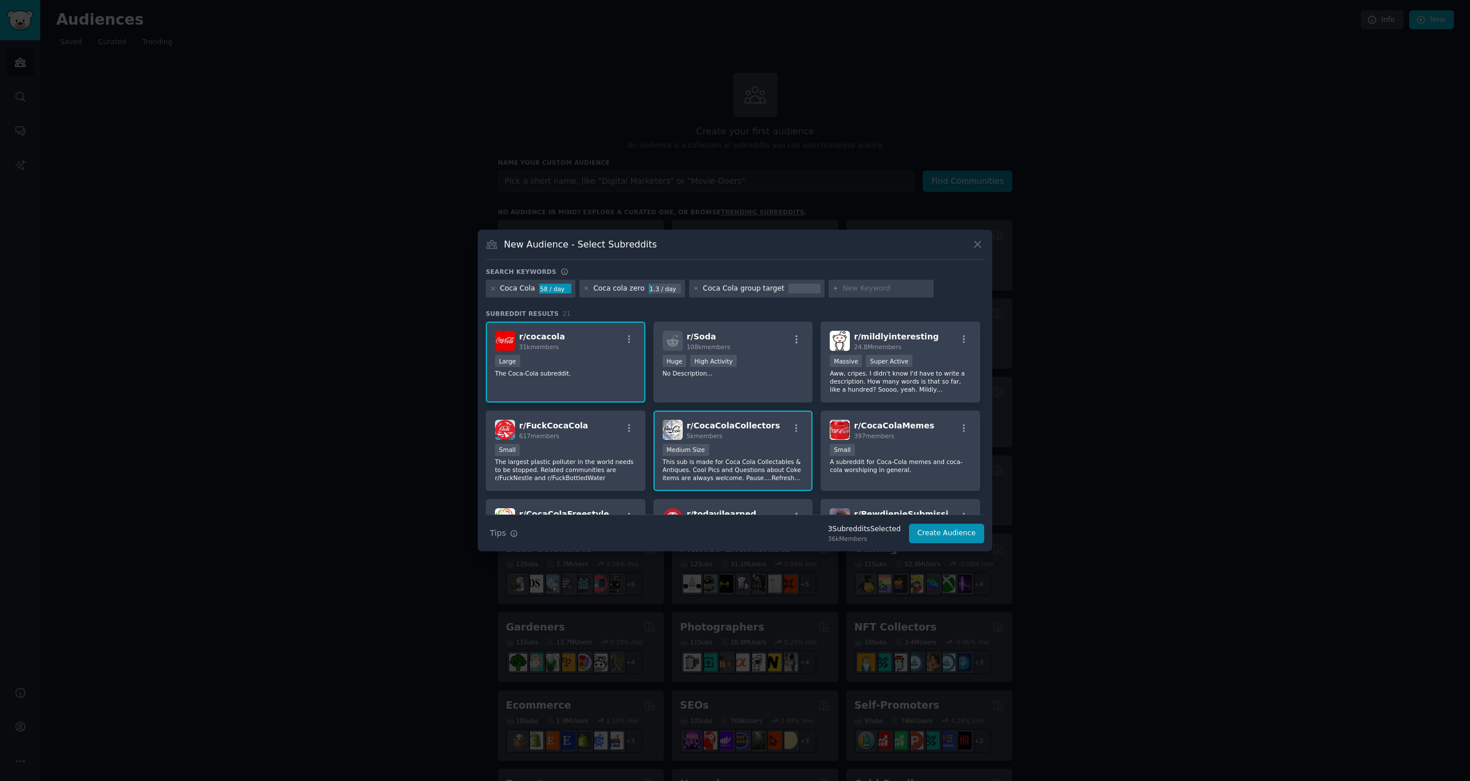
click at [877, 285] on input "text" at bounding box center [886, 289] width 87 height 10
click at [781, 445] on div "Medium Size" at bounding box center [733, 451] width 141 height 14
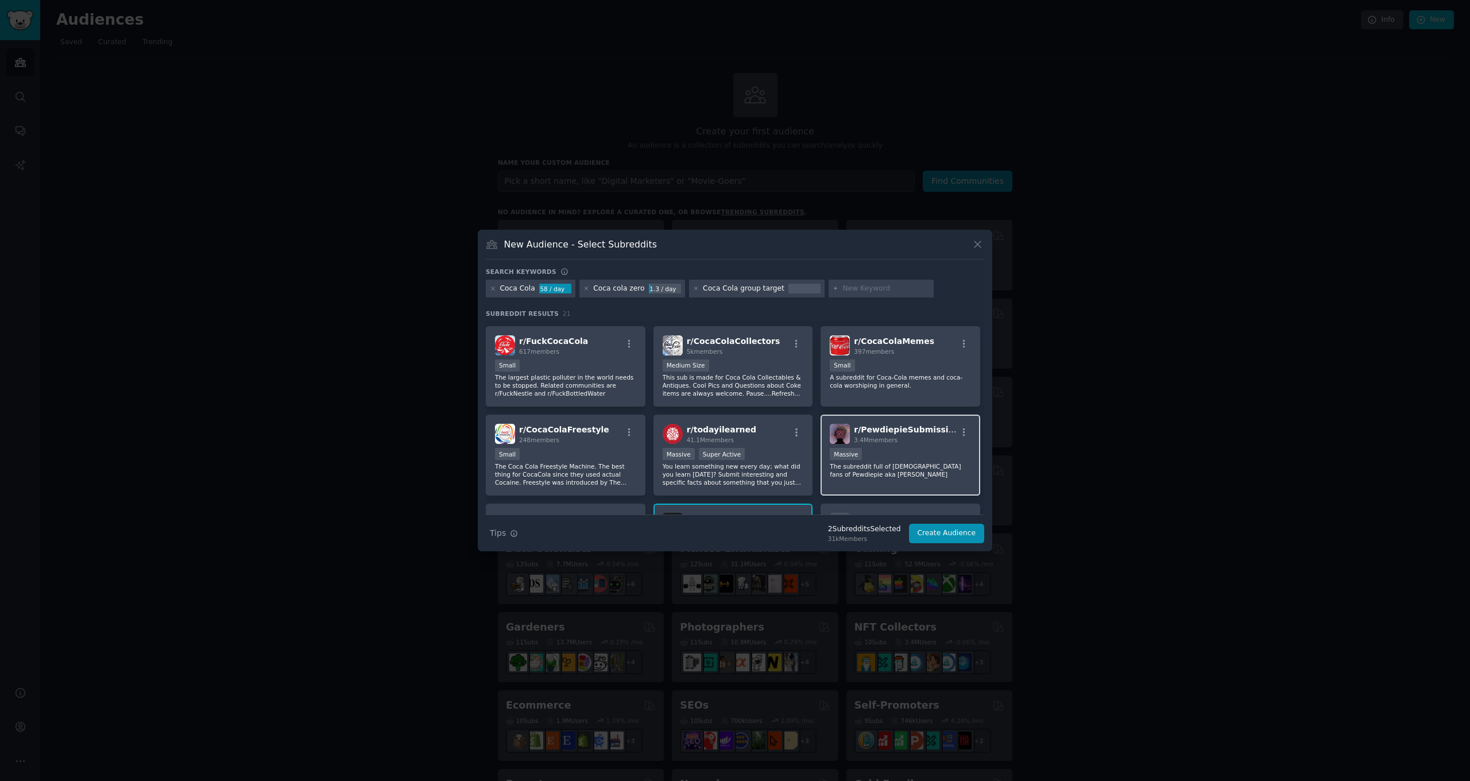
scroll to position [173, 0]
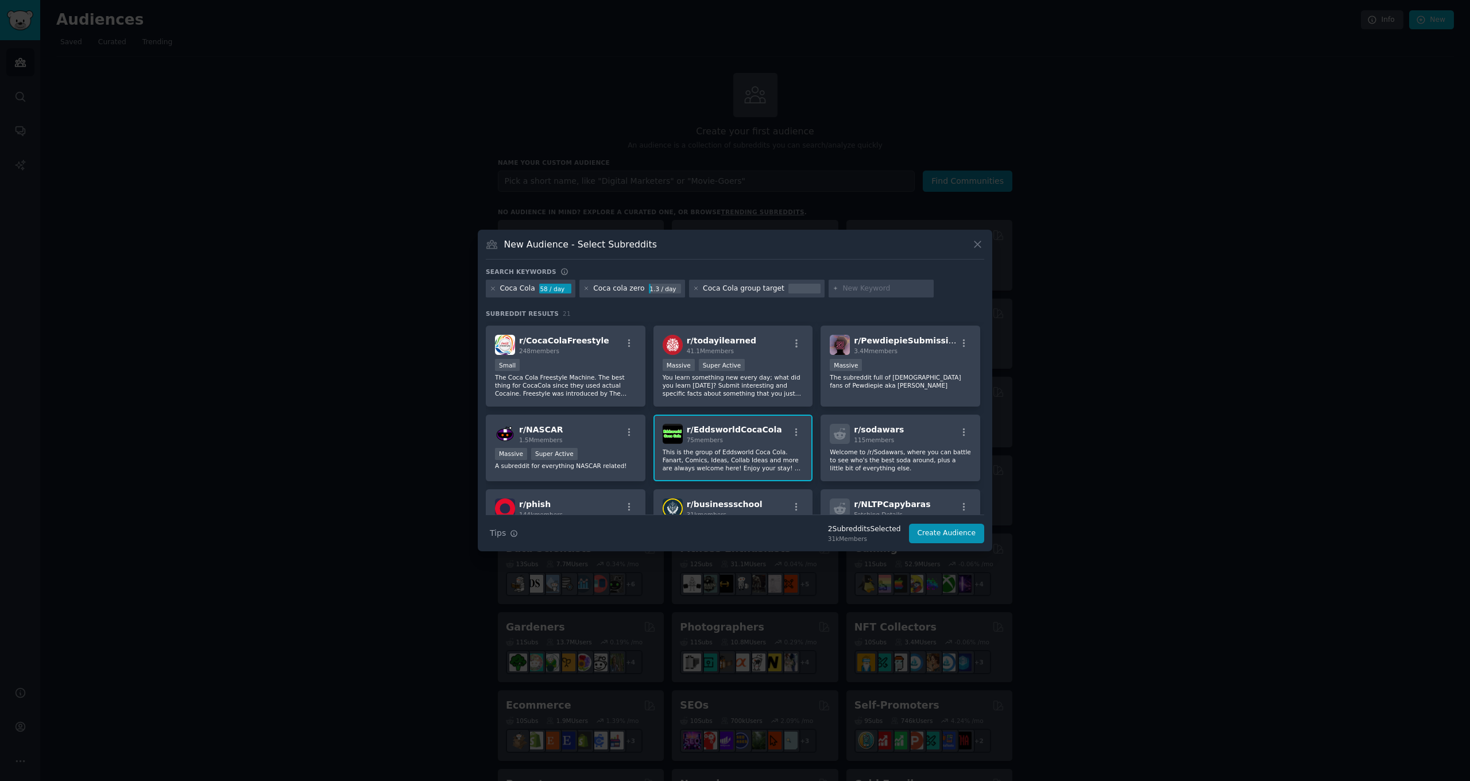
click at [752, 445] on div "r/ EddsworldCocaCola 75 members This is the group of Eddsworld Coca Cola. Fanar…" at bounding box center [734, 448] width 160 height 67
click at [946, 534] on button "Create Audience" at bounding box center [947, 534] width 76 height 20
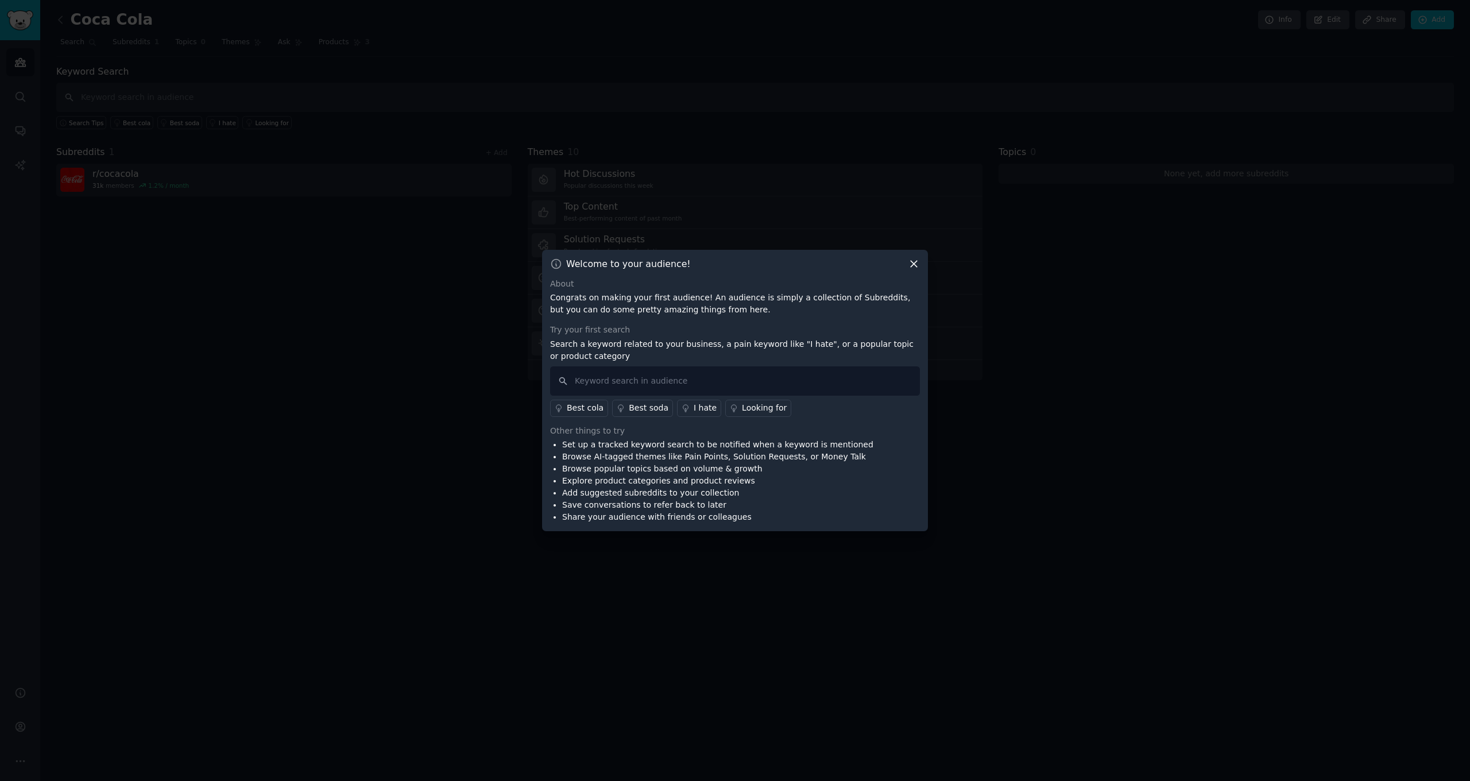
click at [914, 266] on icon at bounding box center [914, 264] width 12 height 12
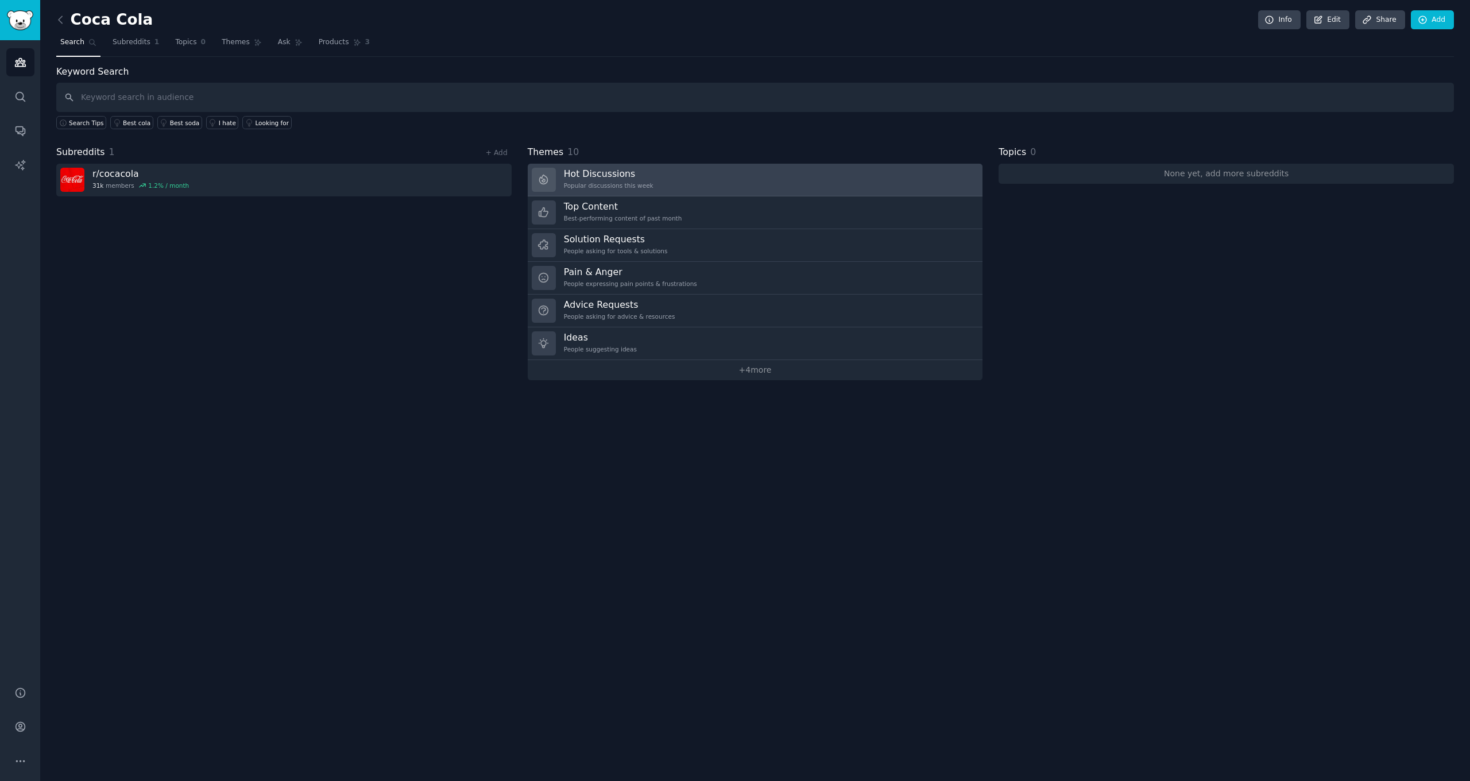
click at [626, 187] on div "Popular discussions this week" at bounding box center [609, 186] width 90 height 8
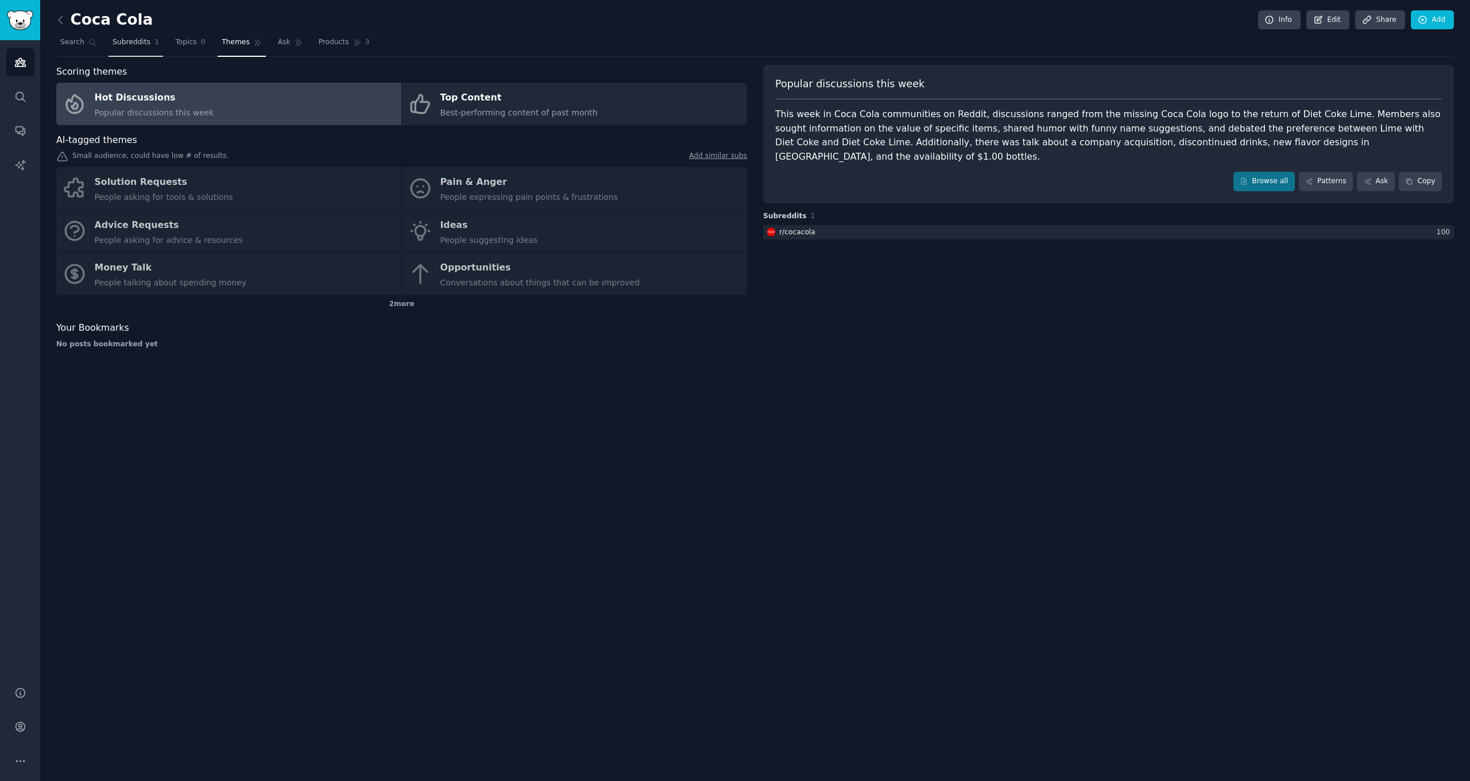
click at [150, 40] on link "Subreddits 1" at bounding box center [136, 45] width 55 height 24
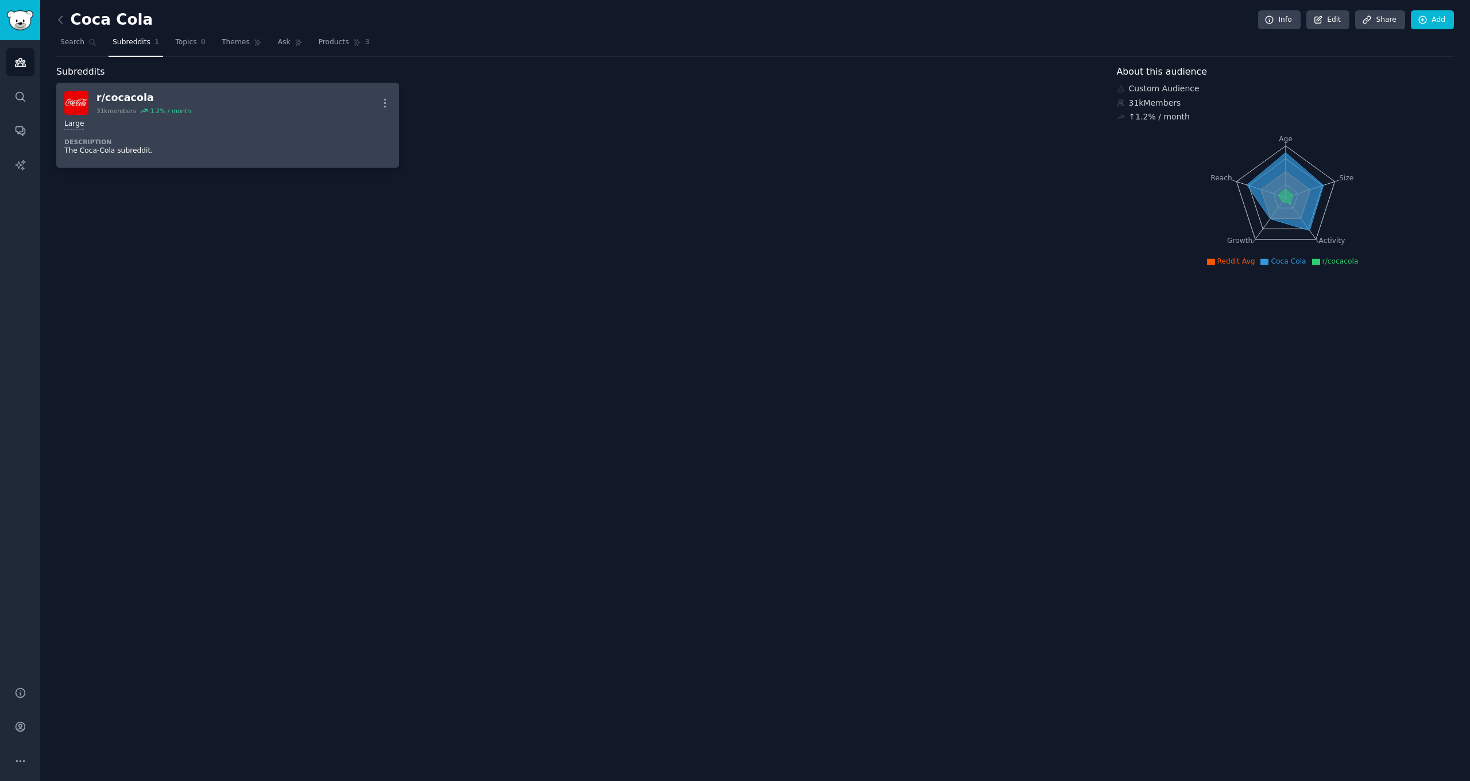
click at [213, 120] on div "Large" at bounding box center [227, 124] width 327 height 11
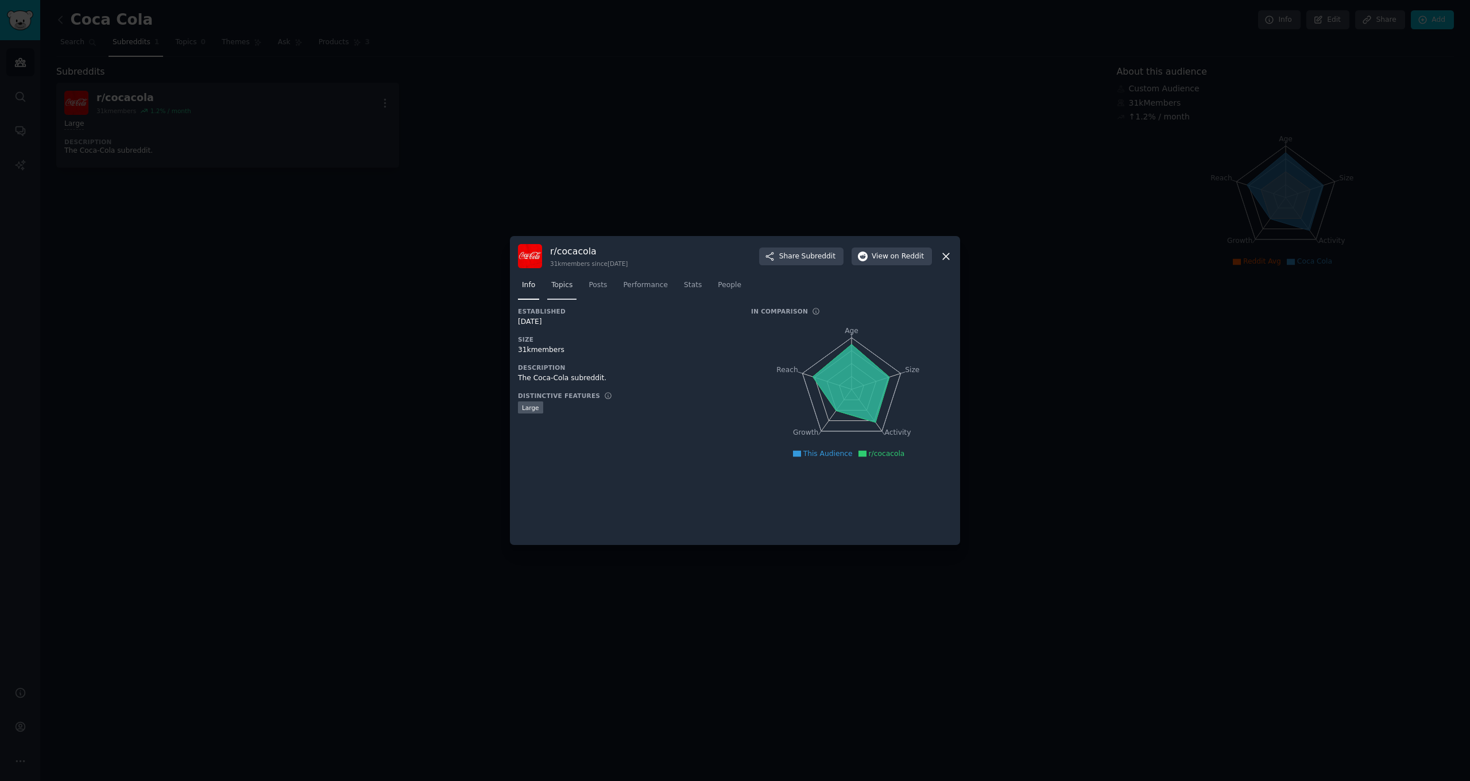
click at [559, 285] on span "Topics" at bounding box center [561, 285] width 21 height 10
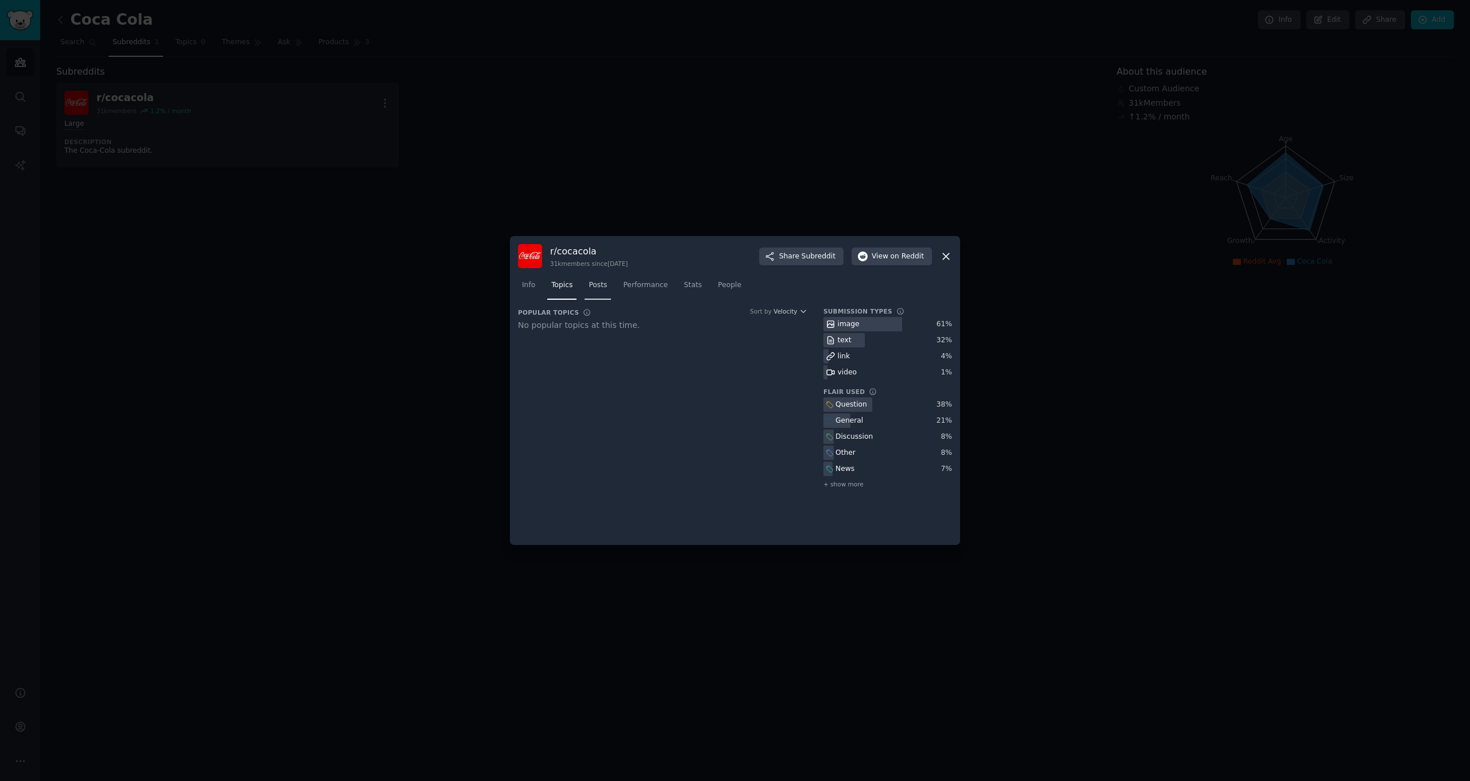
click at [597, 290] on span "Posts" at bounding box center [598, 285] width 18 height 10
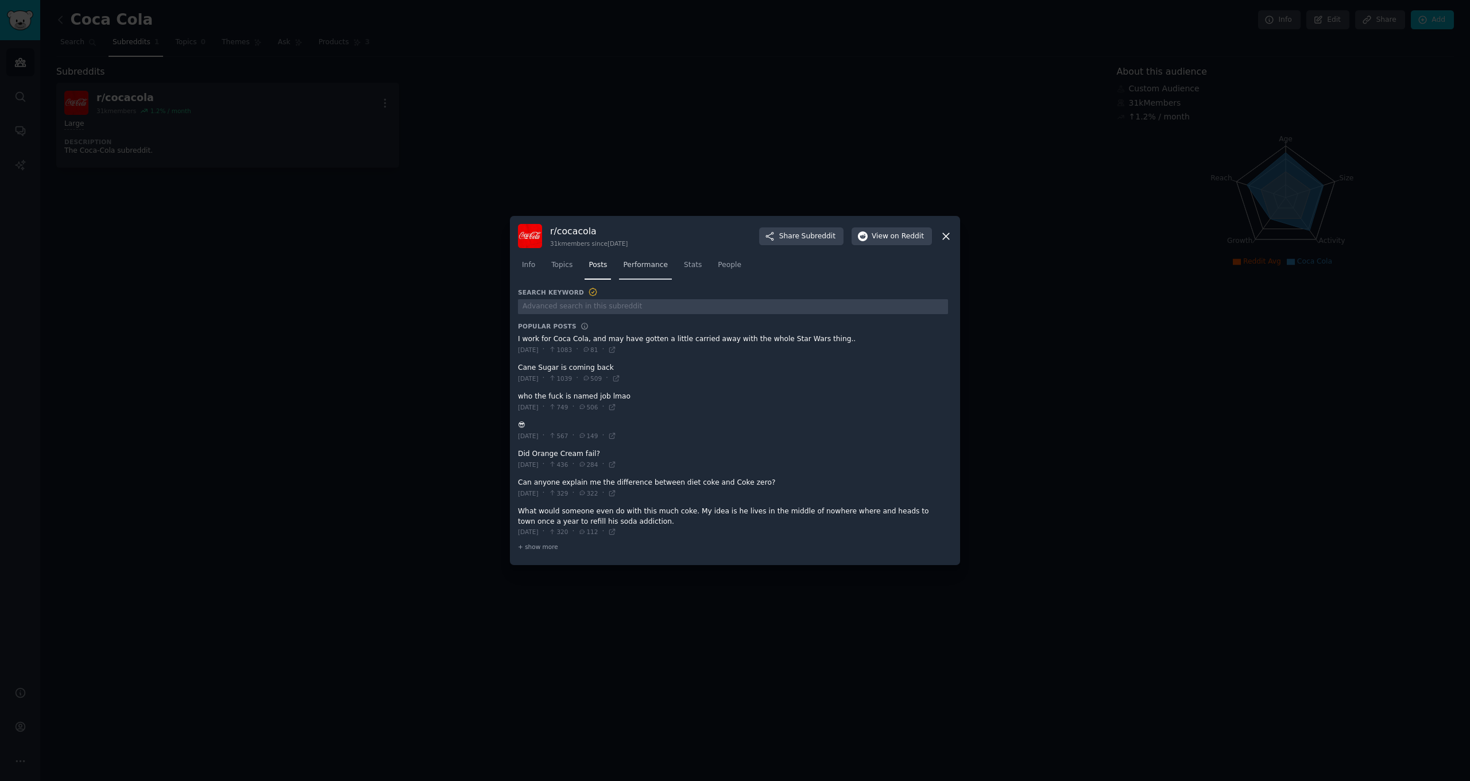
click at [647, 271] on span "Performance" at bounding box center [645, 265] width 45 height 10
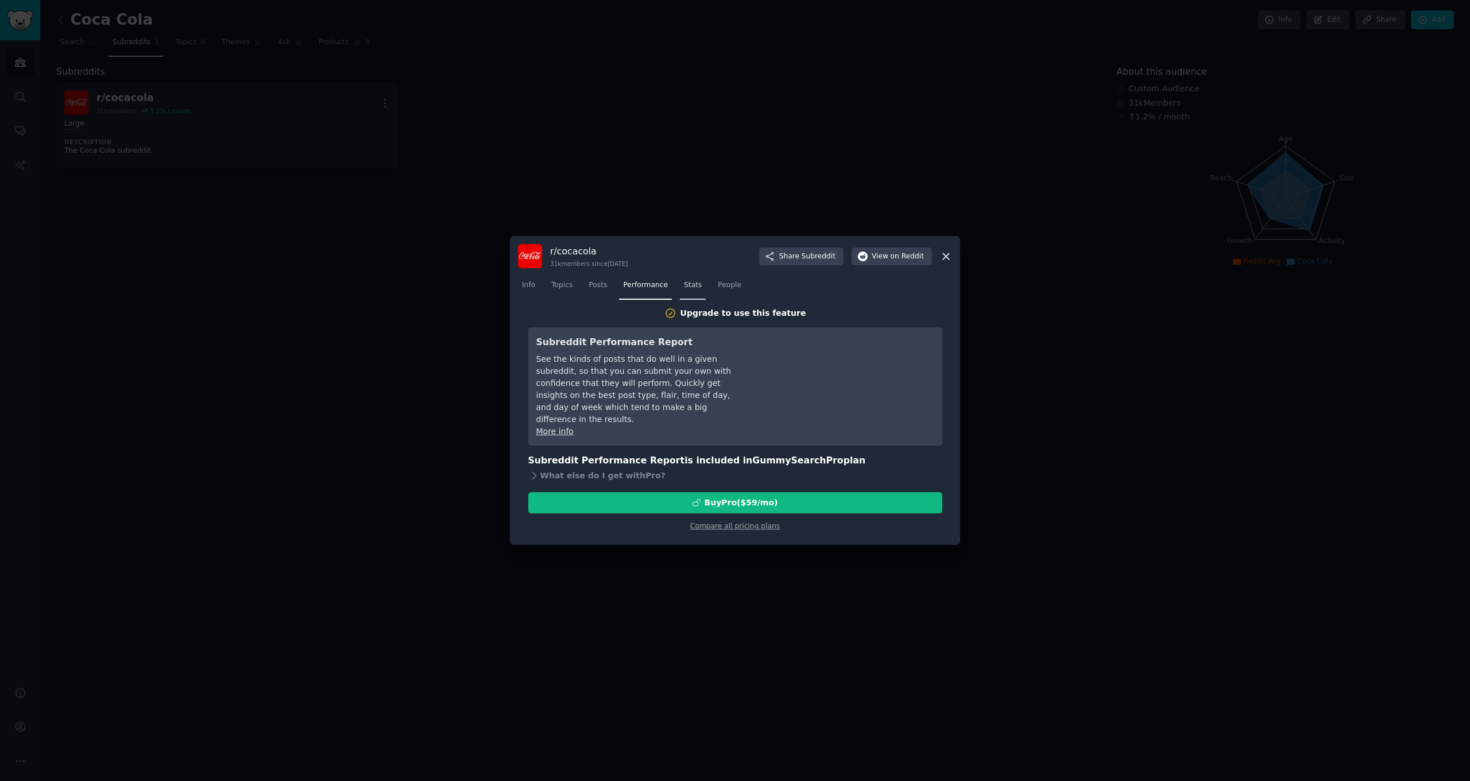
click at [694, 281] on span "Stats" at bounding box center [693, 285] width 18 height 10
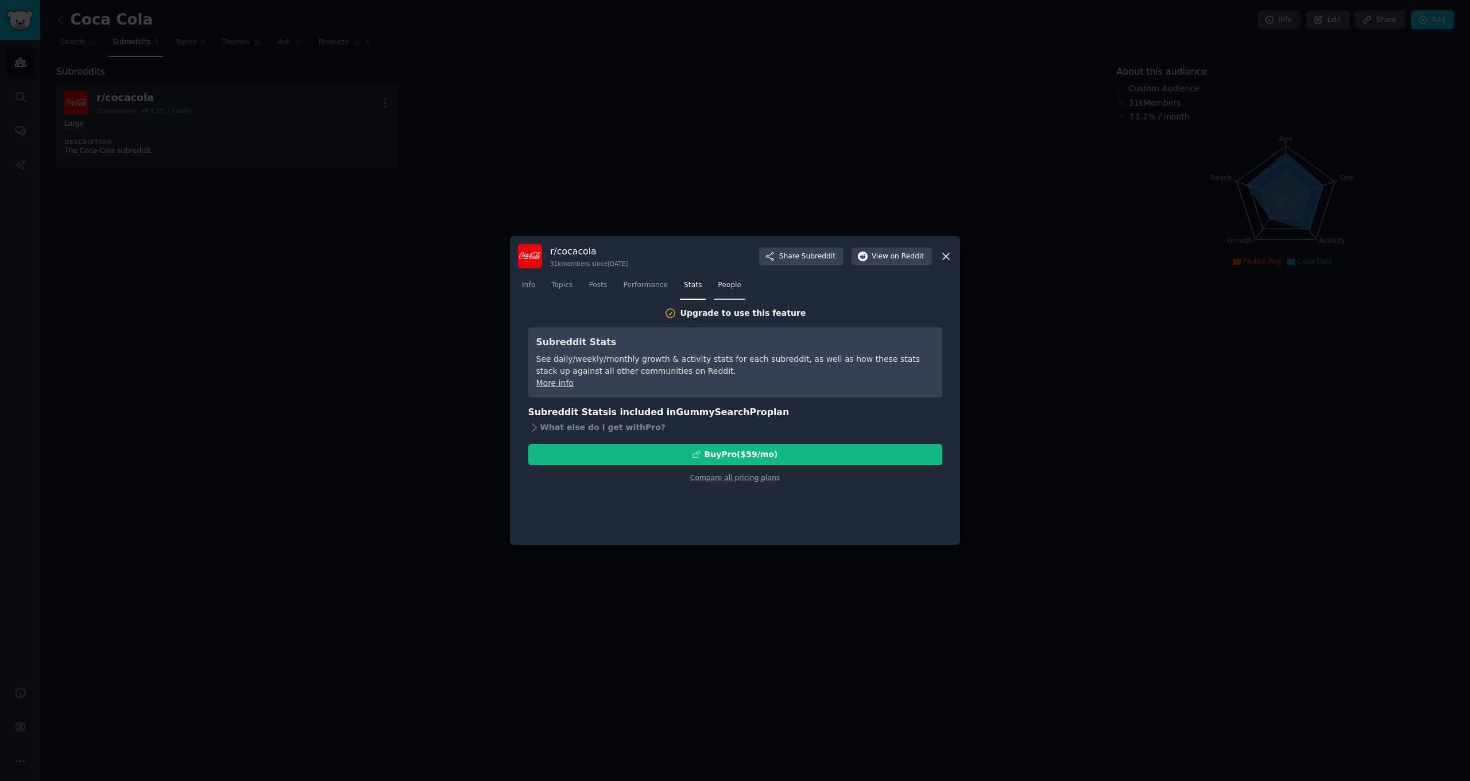
click at [734, 285] on span "People" at bounding box center [730, 285] width 24 height 10
click at [946, 258] on icon at bounding box center [946, 256] width 12 height 12
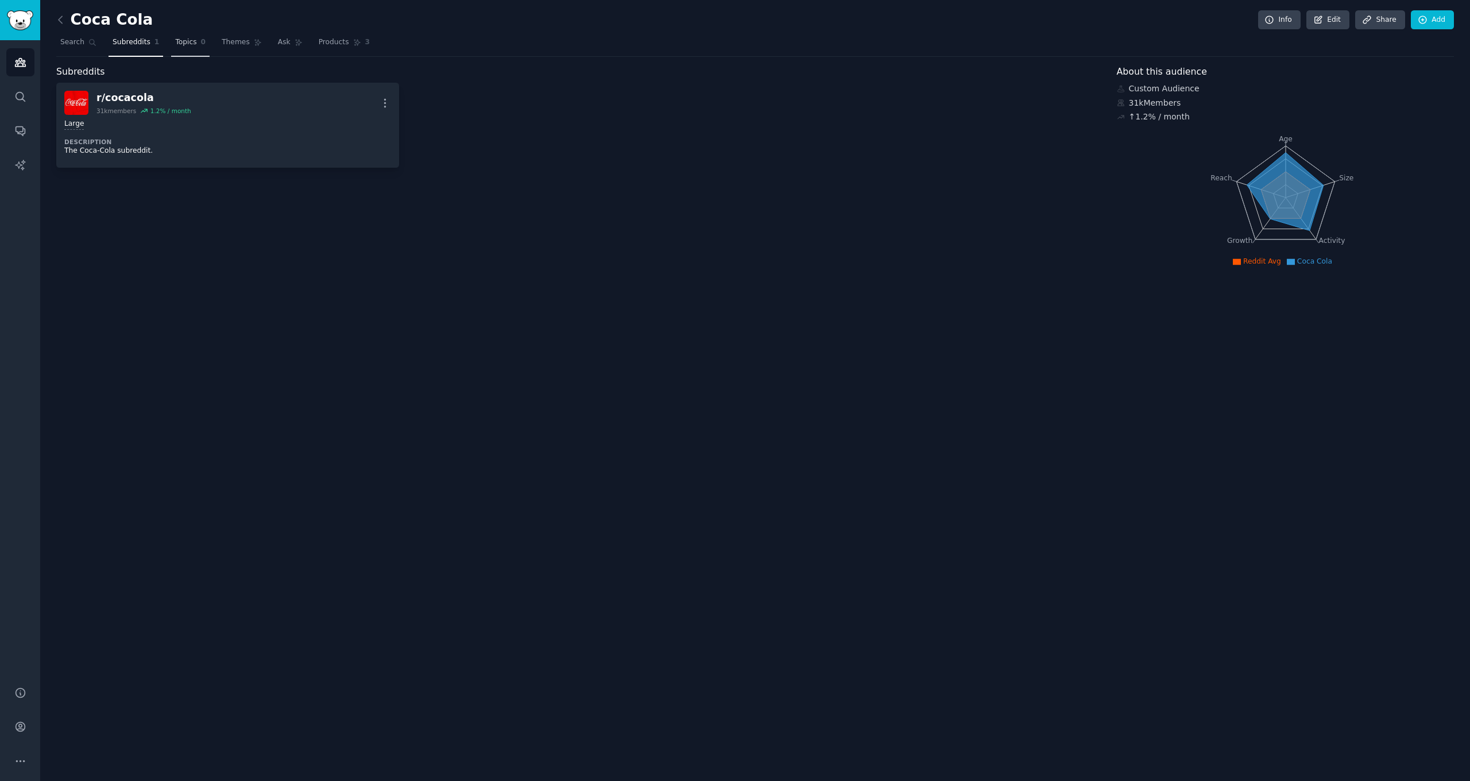
click at [188, 46] on span "Topics" at bounding box center [185, 42] width 21 height 10
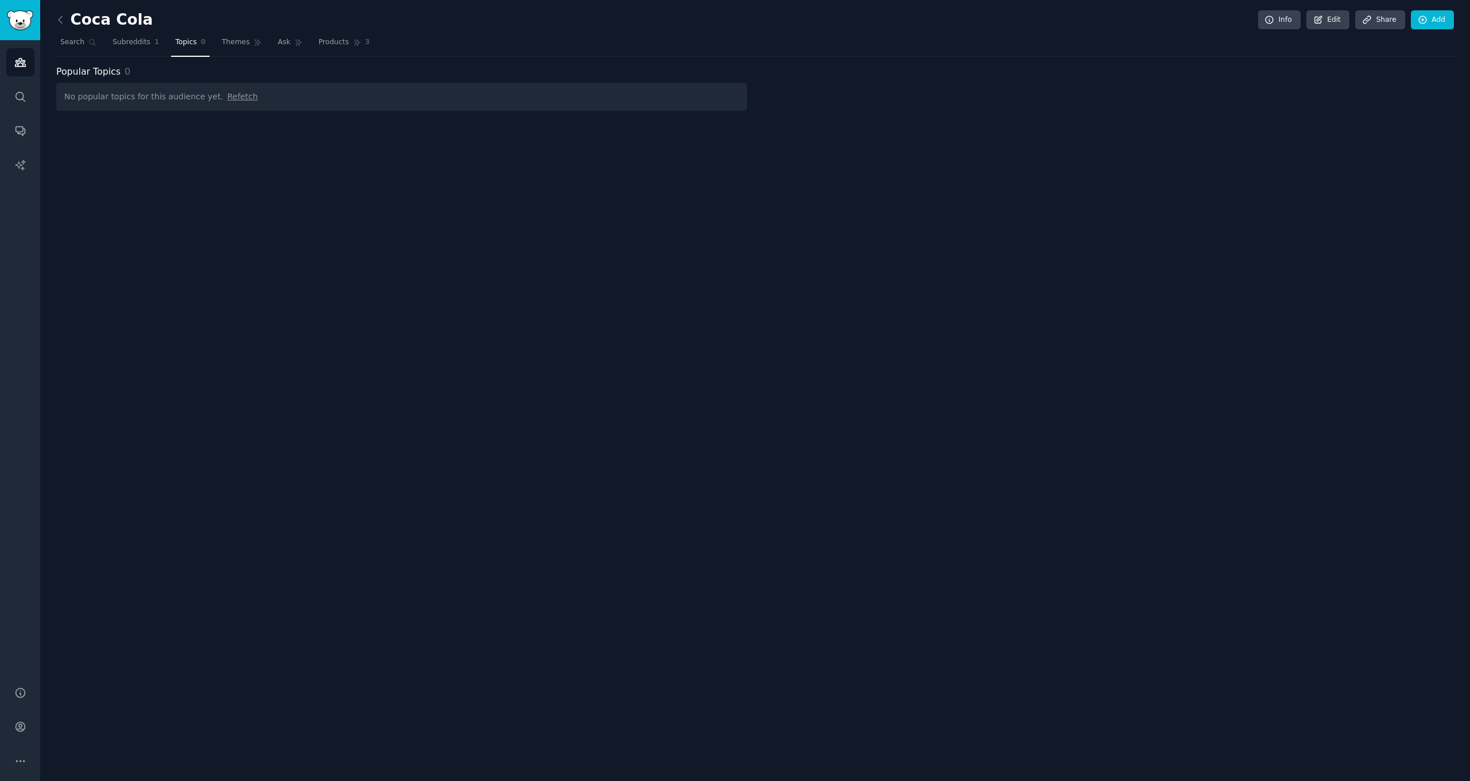
click at [227, 102] on div "No popular topics for this audience yet. Refetch" at bounding box center [401, 97] width 691 height 28
click at [227, 98] on span "Refetch" at bounding box center [242, 96] width 30 height 9
click at [242, 52] on link "Themes" at bounding box center [242, 45] width 48 height 24
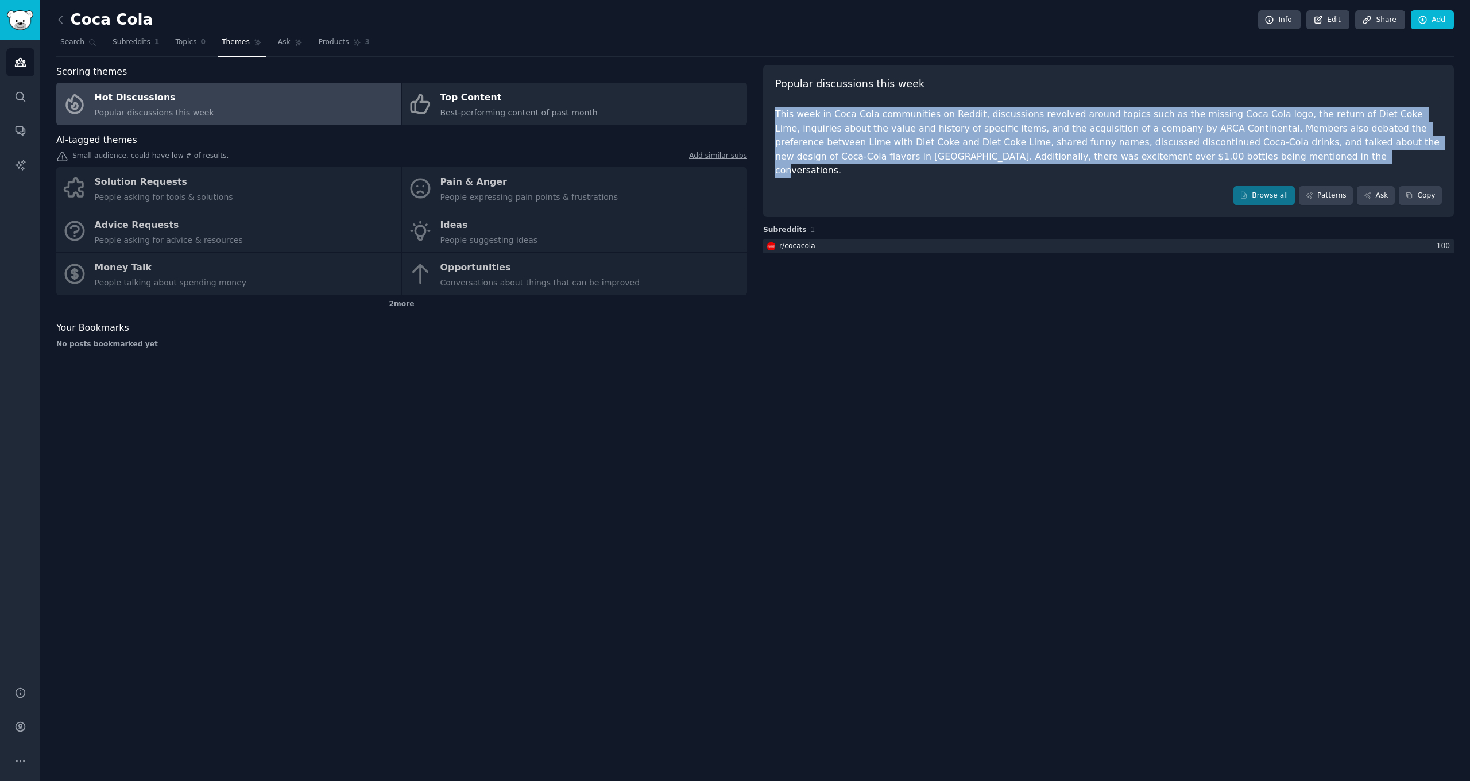
drag, startPoint x: 911, startPoint y: 138, endPoint x: 1149, endPoint y: 160, distance: 238.8
click at [1149, 160] on div "Popular discussions this week This week in Coca Cola communities on Reddit, dis…" at bounding box center [1108, 141] width 691 height 153
copy div "This week in Coca Cola communities on Reddit, discussions revolved around topic…"
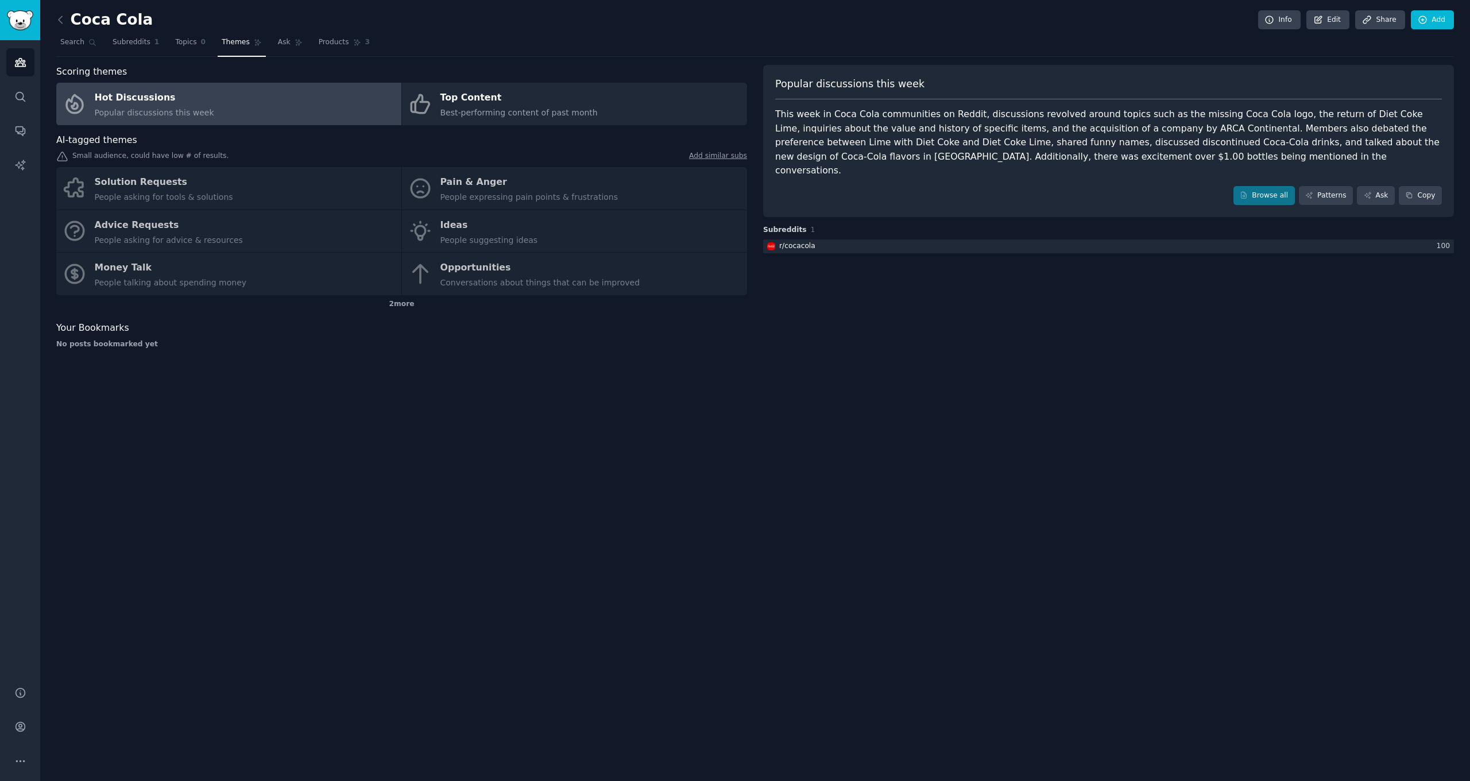
click at [944, 423] on div "Coca Cola Info Edit Share Add Search Subreddits 1 Topics 0 Themes Ask Products …" at bounding box center [755, 390] width 1430 height 781
click at [227, 102] on link "Hot Discussions Popular discussions this week" at bounding box center [228, 104] width 345 height 43
click at [553, 102] on div "Top Content" at bounding box center [519, 98] width 157 height 18
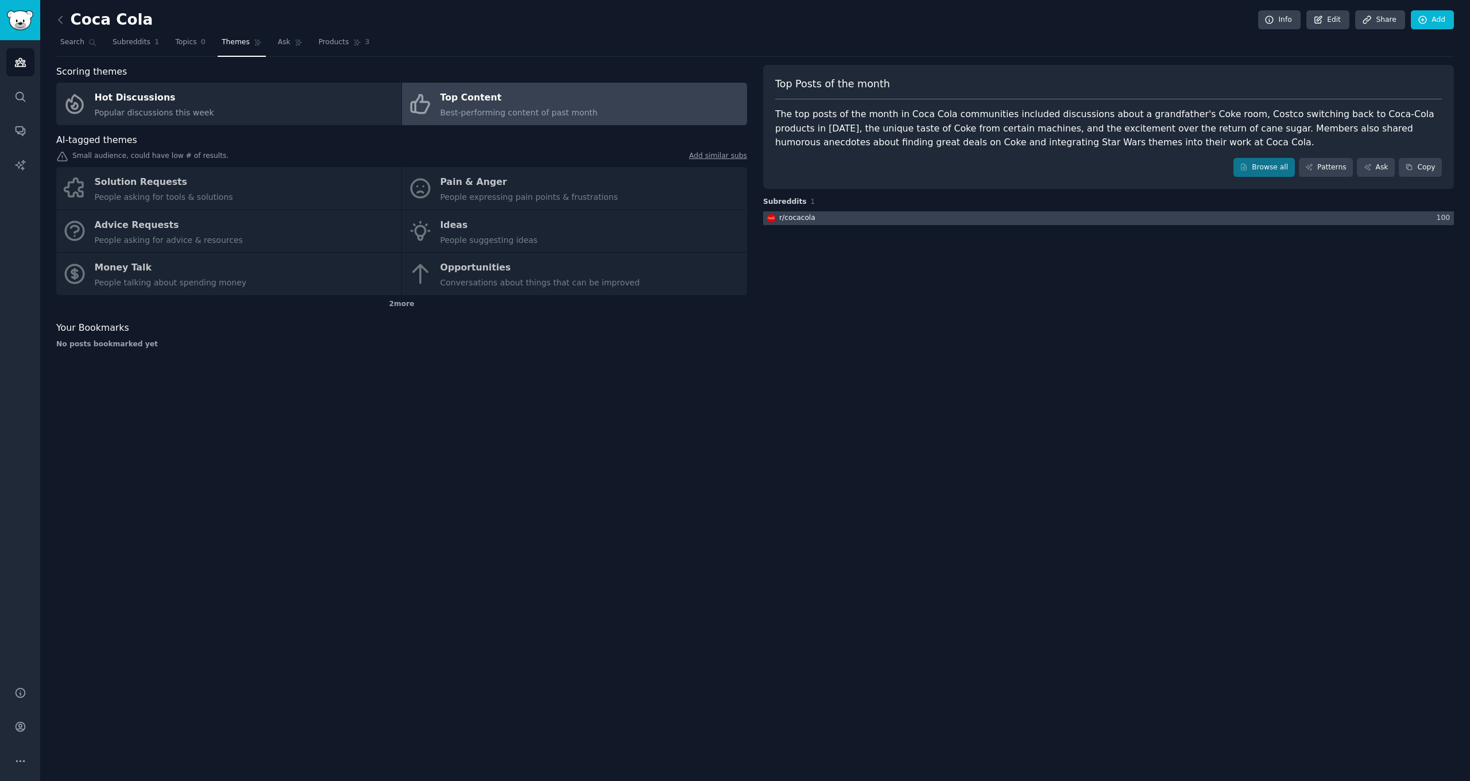
click at [1097, 219] on div at bounding box center [1108, 218] width 691 height 14
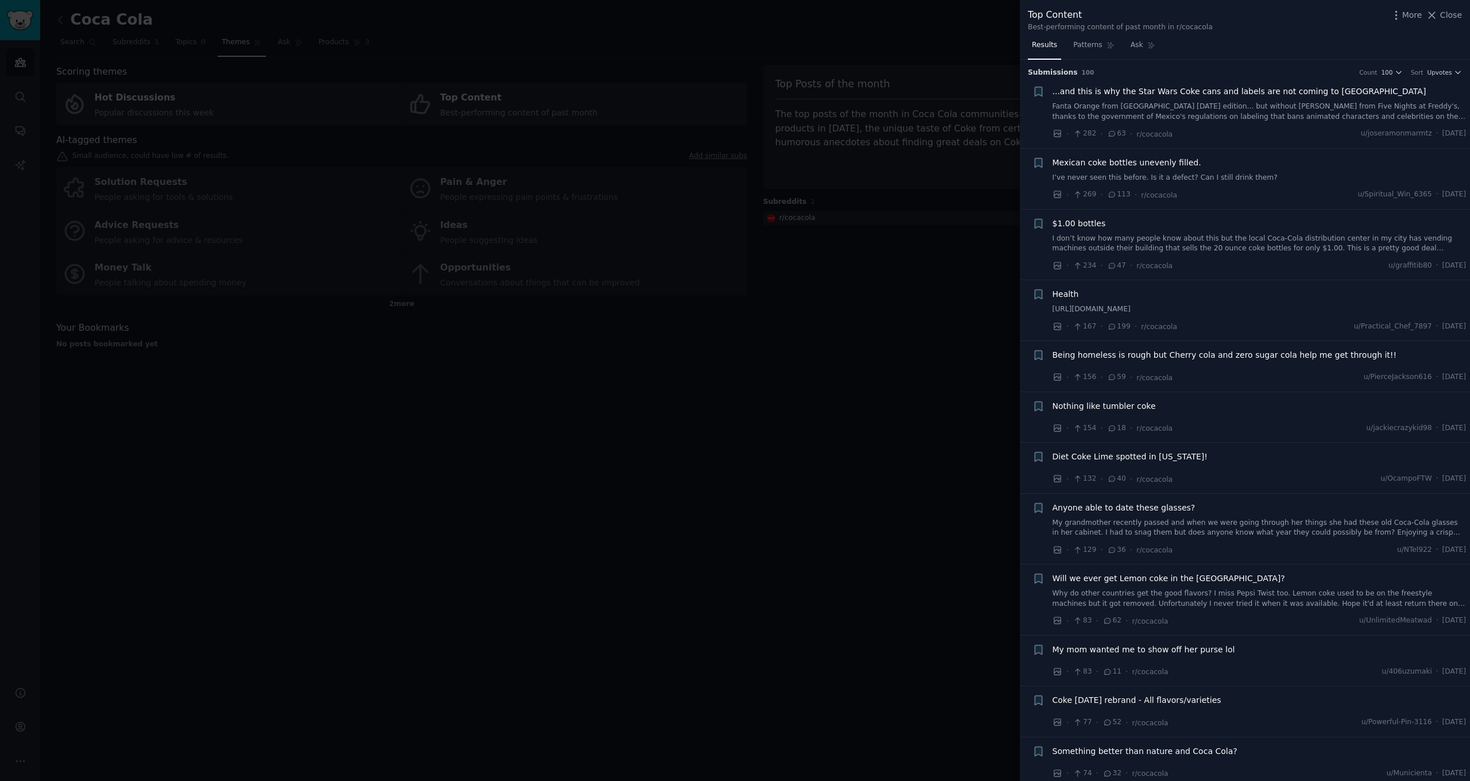
click at [825, 203] on div at bounding box center [735, 390] width 1470 height 781
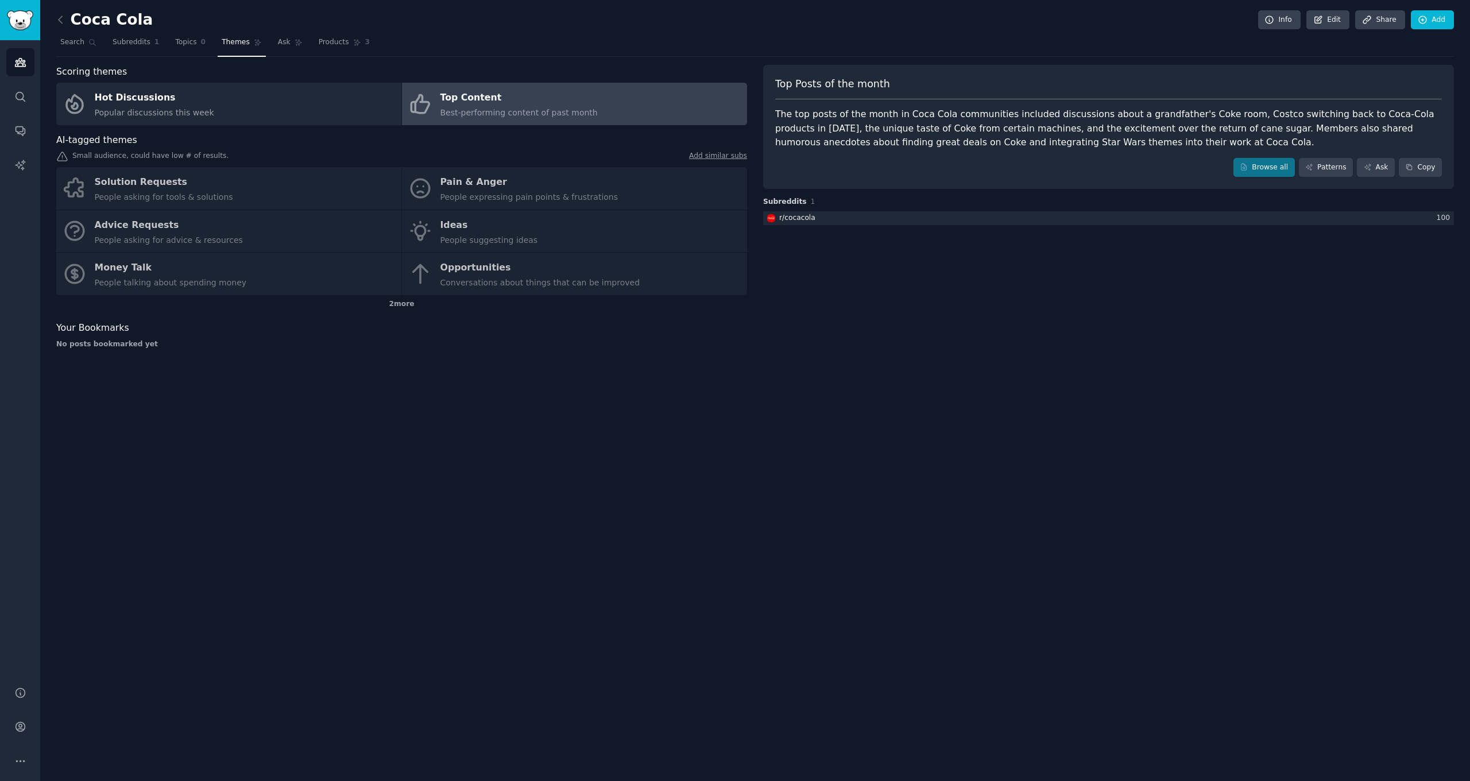
click at [892, 229] on div "Top Posts of the month The top posts of the month in Coca Cola communities incl…" at bounding box center [1108, 211] width 691 height 293
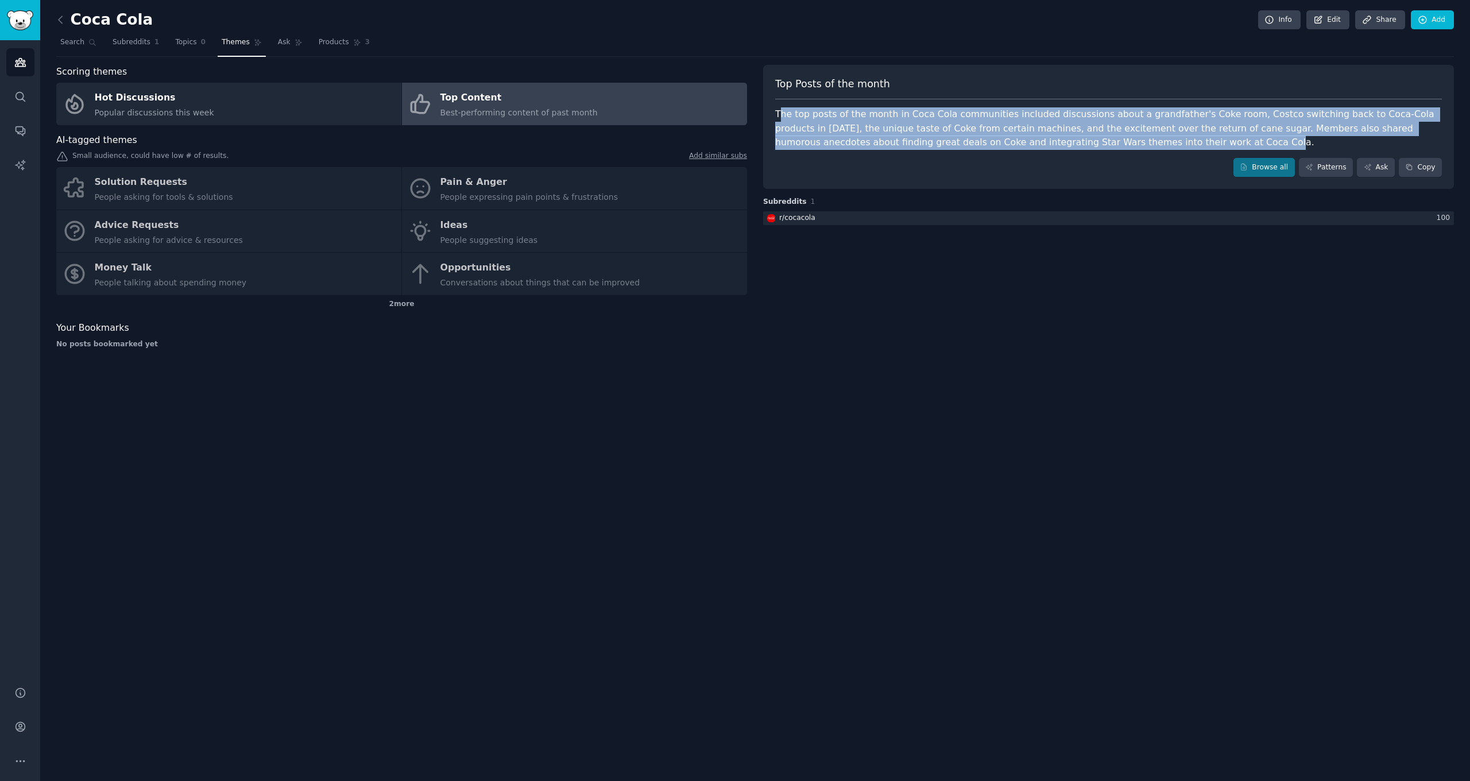
drag, startPoint x: 778, startPoint y: 114, endPoint x: 1137, endPoint y: 141, distance: 359.4
click at [1137, 141] on div "The top posts of the month in Coca Cola communities included discussions about …" at bounding box center [1108, 128] width 667 height 43
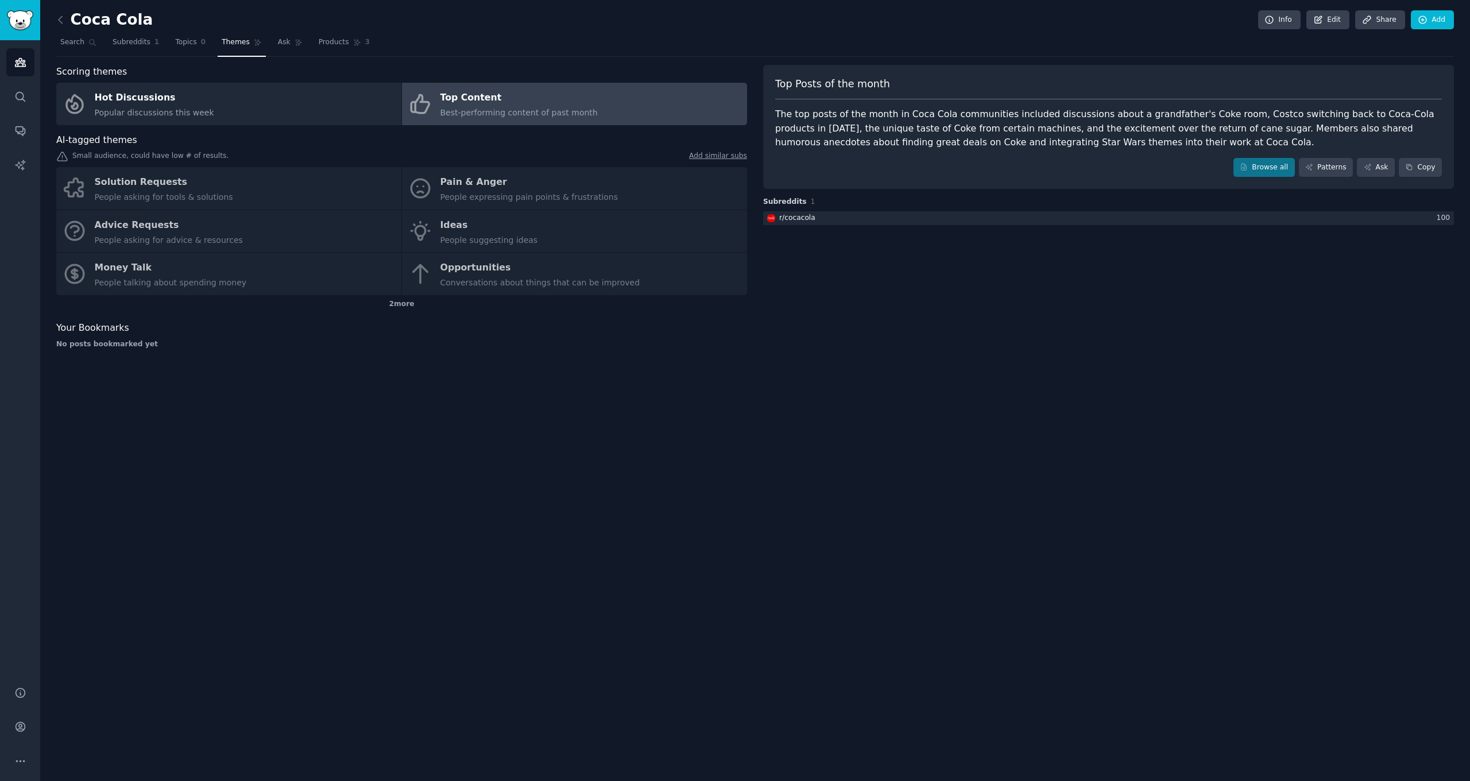
click at [931, 134] on div "The top posts of the month in Coca Cola communities included discussions about …" at bounding box center [1108, 128] width 667 height 43
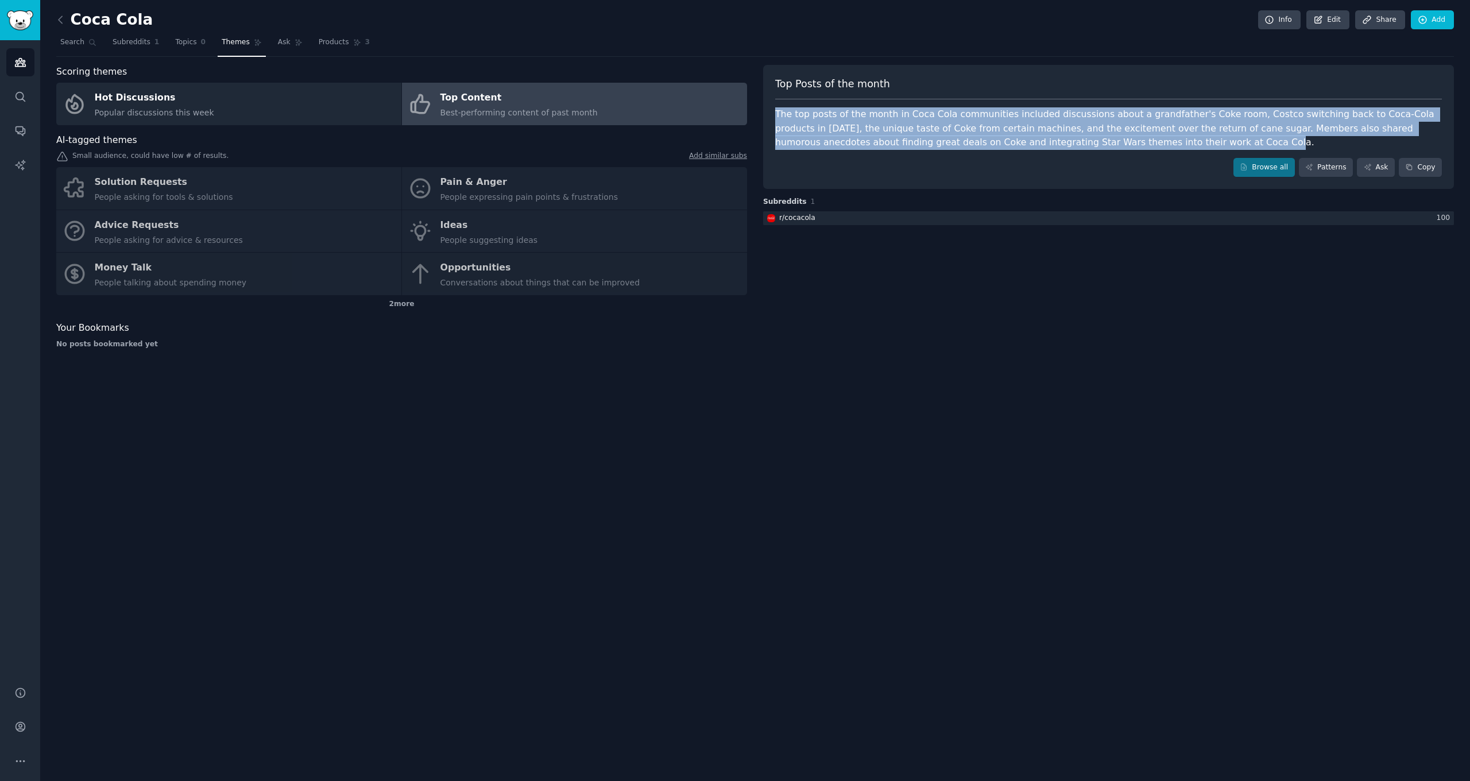
drag, startPoint x: 771, startPoint y: 113, endPoint x: 1126, endPoint y: 141, distance: 355.5
click at [1126, 141] on div "Top Posts of the month The top posts of the month in Coca Cola communities incl…" at bounding box center [1108, 127] width 691 height 125
copy div "The top posts of the month in Coca Cola communities included discussions about …"
click at [880, 215] on div at bounding box center [1108, 218] width 691 height 14
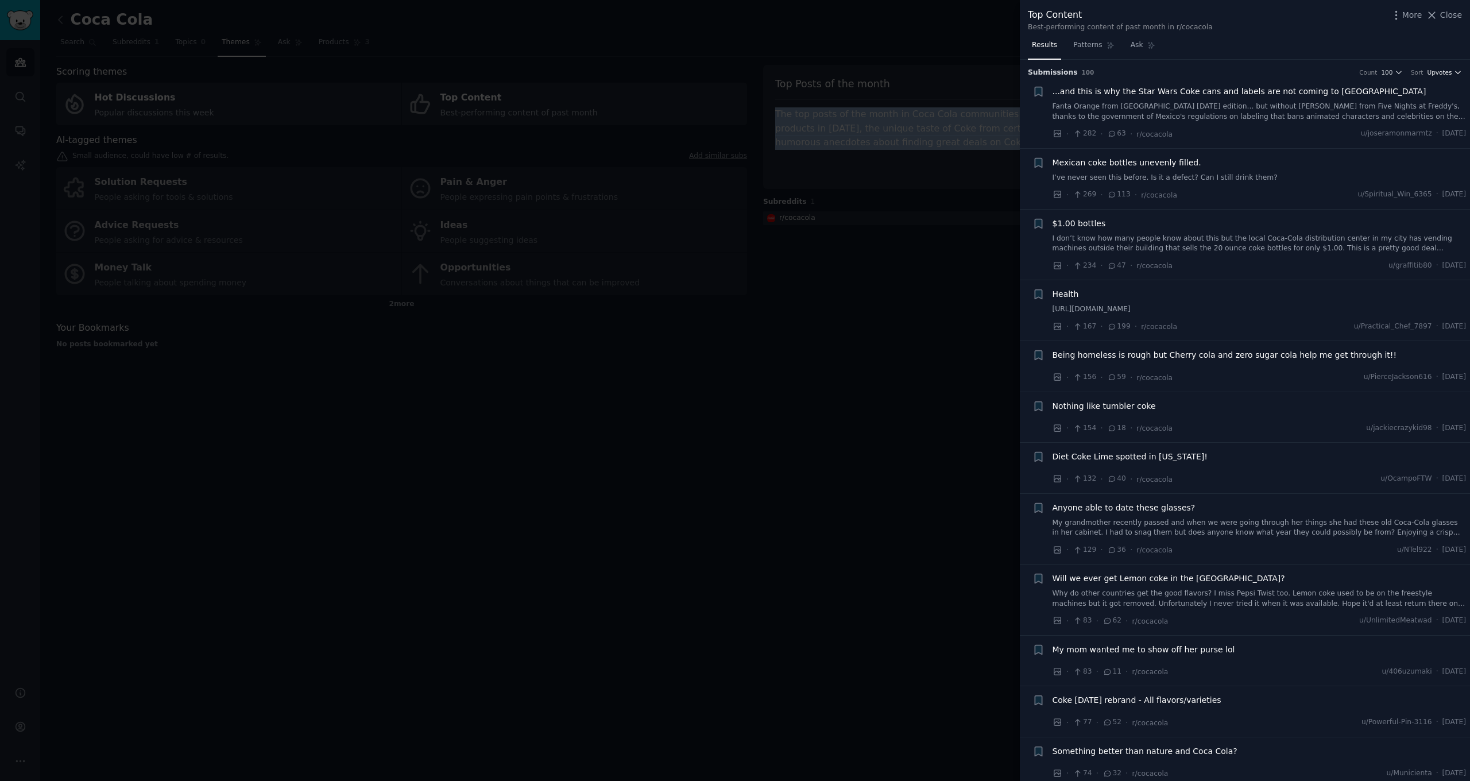
click at [1456, 72] on icon "button" at bounding box center [1458, 73] width 5 height 2
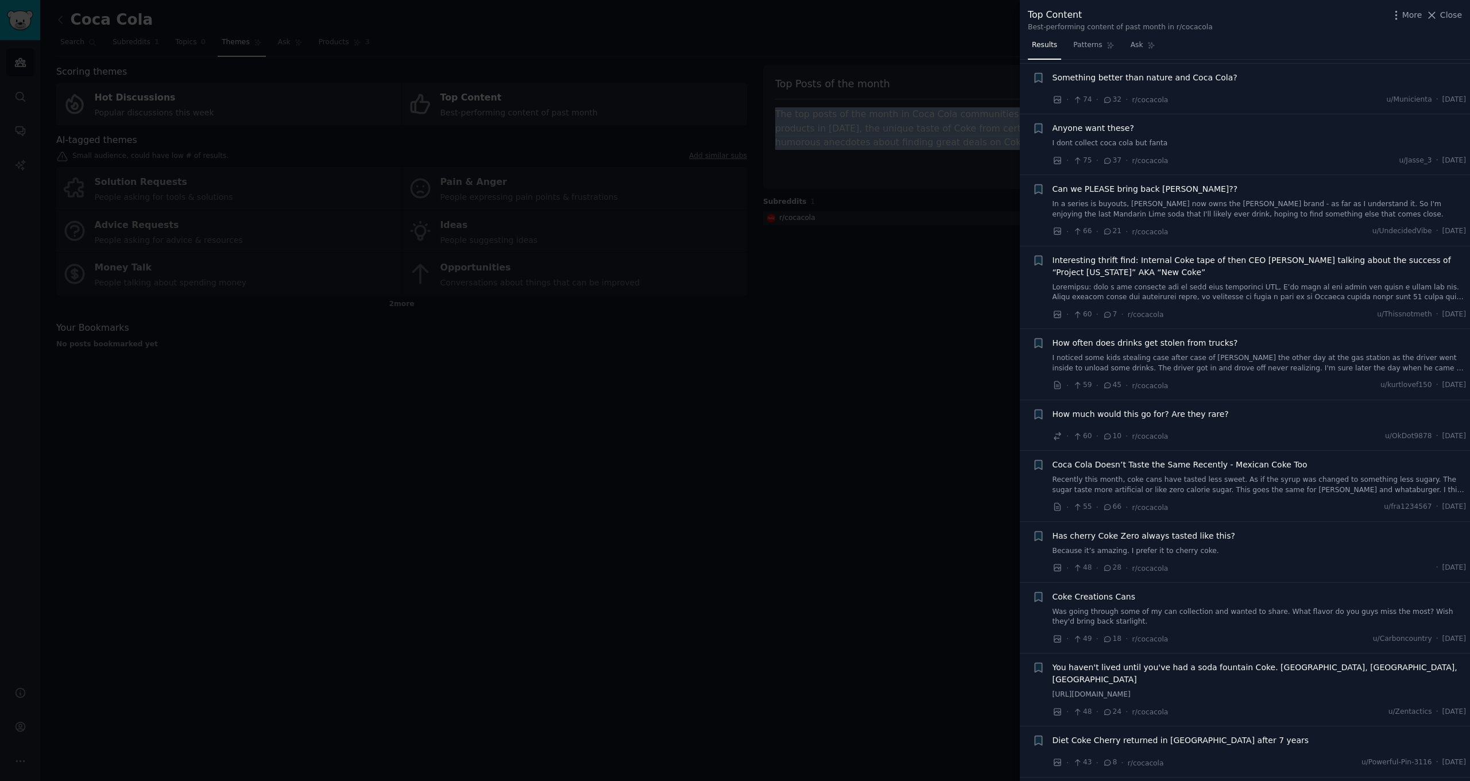
scroll to position [634, 0]
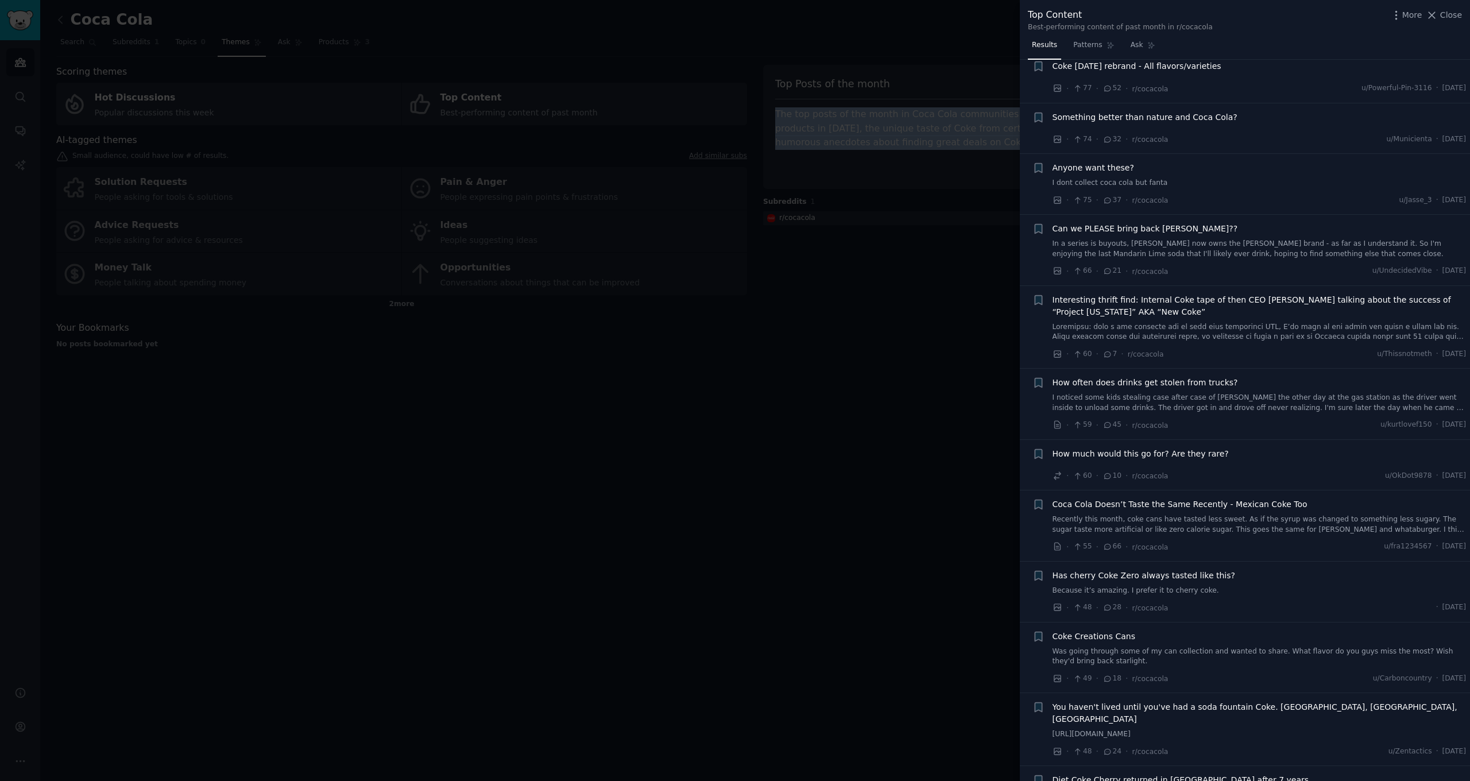
click at [1168, 329] on link at bounding box center [1260, 332] width 414 height 20
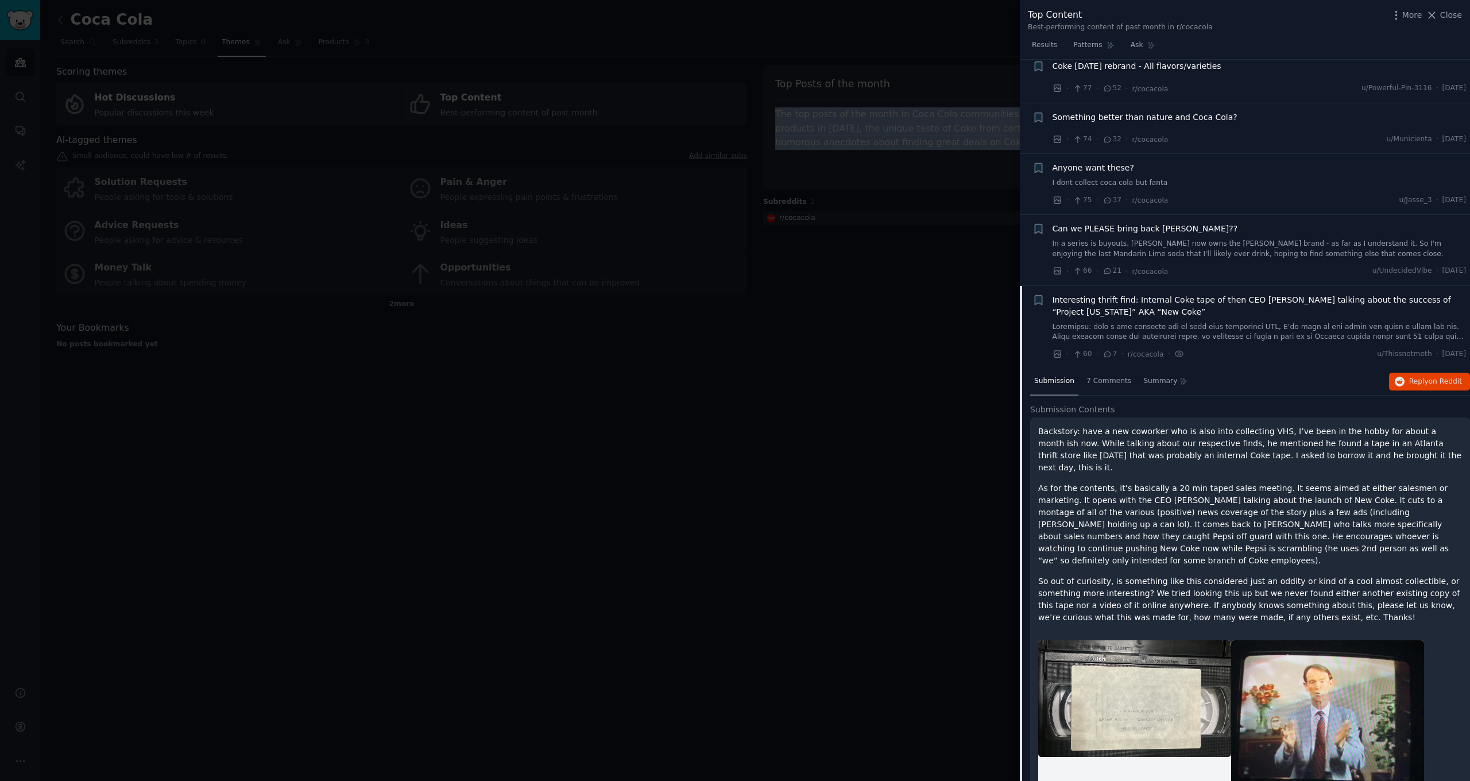
click at [1168, 329] on link at bounding box center [1260, 332] width 414 height 20
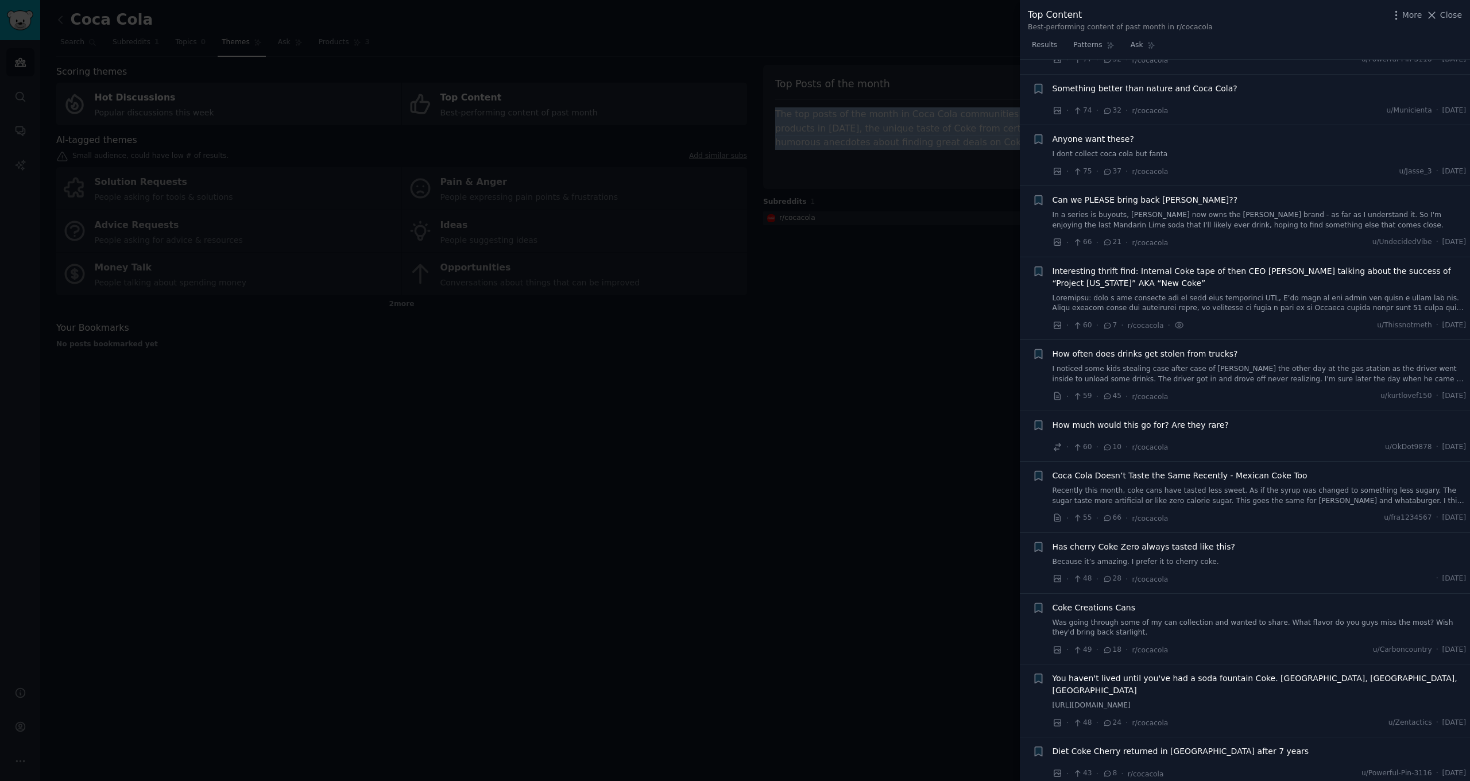
scroll to position [650, 0]
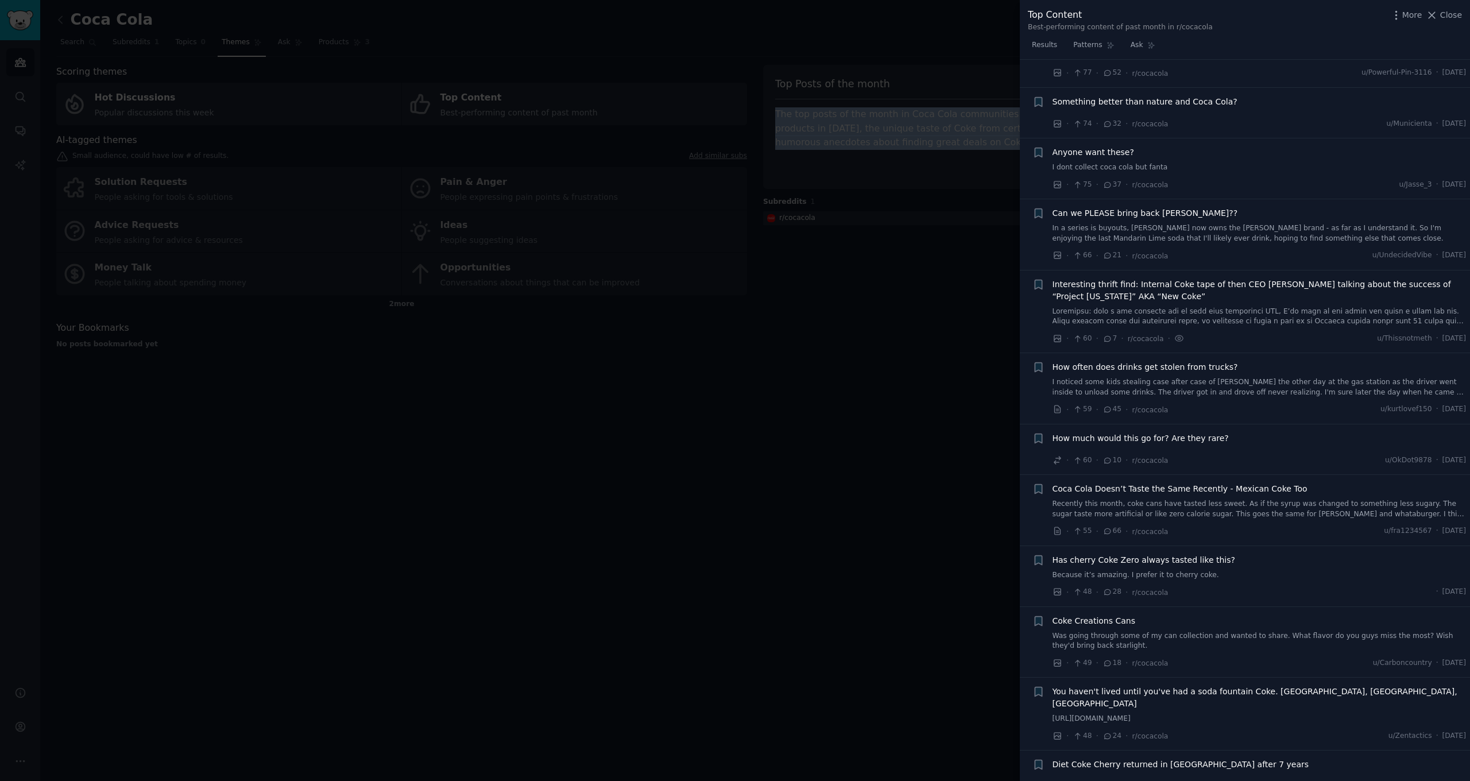
click at [1200, 311] on link at bounding box center [1260, 317] width 414 height 20
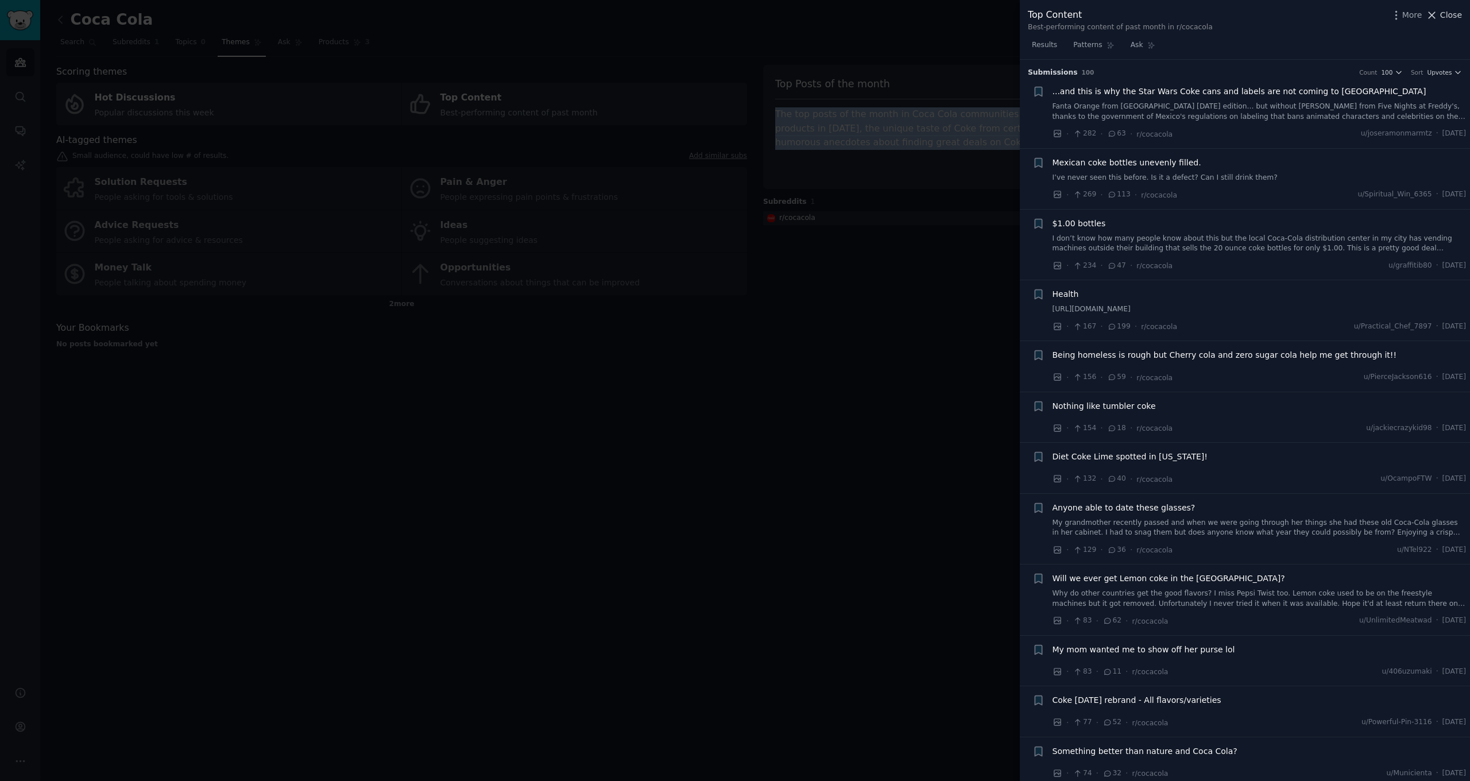
click at [1438, 18] on icon at bounding box center [1432, 15] width 12 height 12
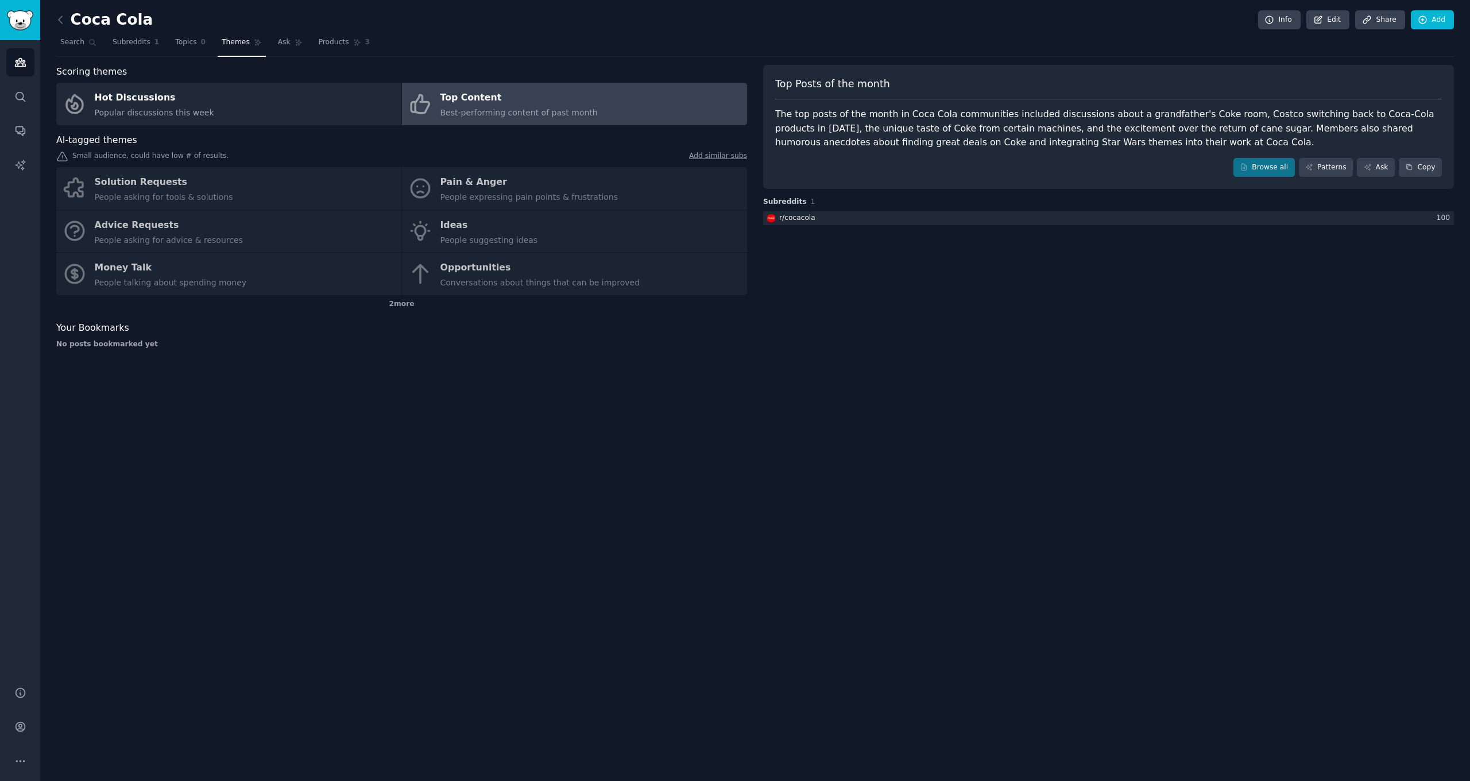
click at [210, 184] on div "Solution Requests People asking for tools & solutions Pain & Anger People expre…" at bounding box center [401, 231] width 691 height 128
click at [197, 187] on div "Solution Requests People asking for tools & solutions Pain & Anger People expre…" at bounding box center [401, 231] width 691 height 128
click at [169, 188] on div "Solution Requests People asking for tools & solutions Pain & Anger People expre…" at bounding box center [401, 231] width 691 height 128
click at [481, 174] on div "Solution Requests People asking for tools & solutions Pain & Anger People expre…" at bounding box center [401, 231] width 691 height 128
click at [175, 217] on div "Solution Requests People asking for tools & solutions Pain & Anger People expre…" at bounding box center [401, 231] width 691 height 128
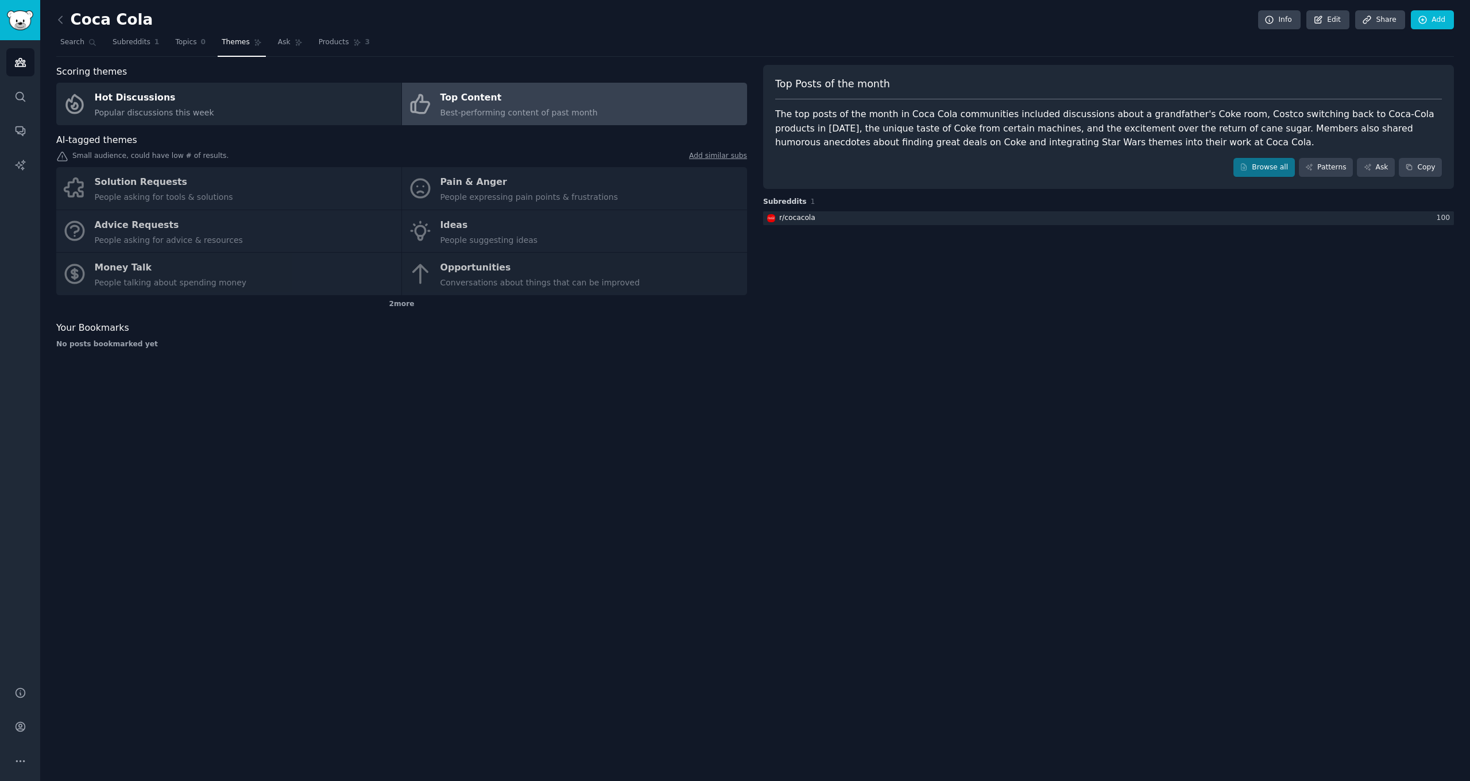
click at [167, 265] on div "Solution Requests People asking for tools & solutions Pain & Anger People expre…" at bounding box center [401, 231] width 691 height 128
click at [143, 276] on div "Solution Requests People asking for tools & solutions Pain & Anger People expre…" at bounding box center [401, 231] width 691 height 128
click at [432, 221] on div "Solution Requests People asking for tools & solutions Pain & Anger People expre…" at bounding box center [401, 231] width 691 height 128
drag, startPoint x: 489, startPoint y: 253, endPoint x: 488, endPoint y: 276, distance: 22.4
click at [489, 254] on div "Solution Requests People asking for tools & solutions Pain & Anger People expre…" at bounding box center [401, 231] width 691 height 128
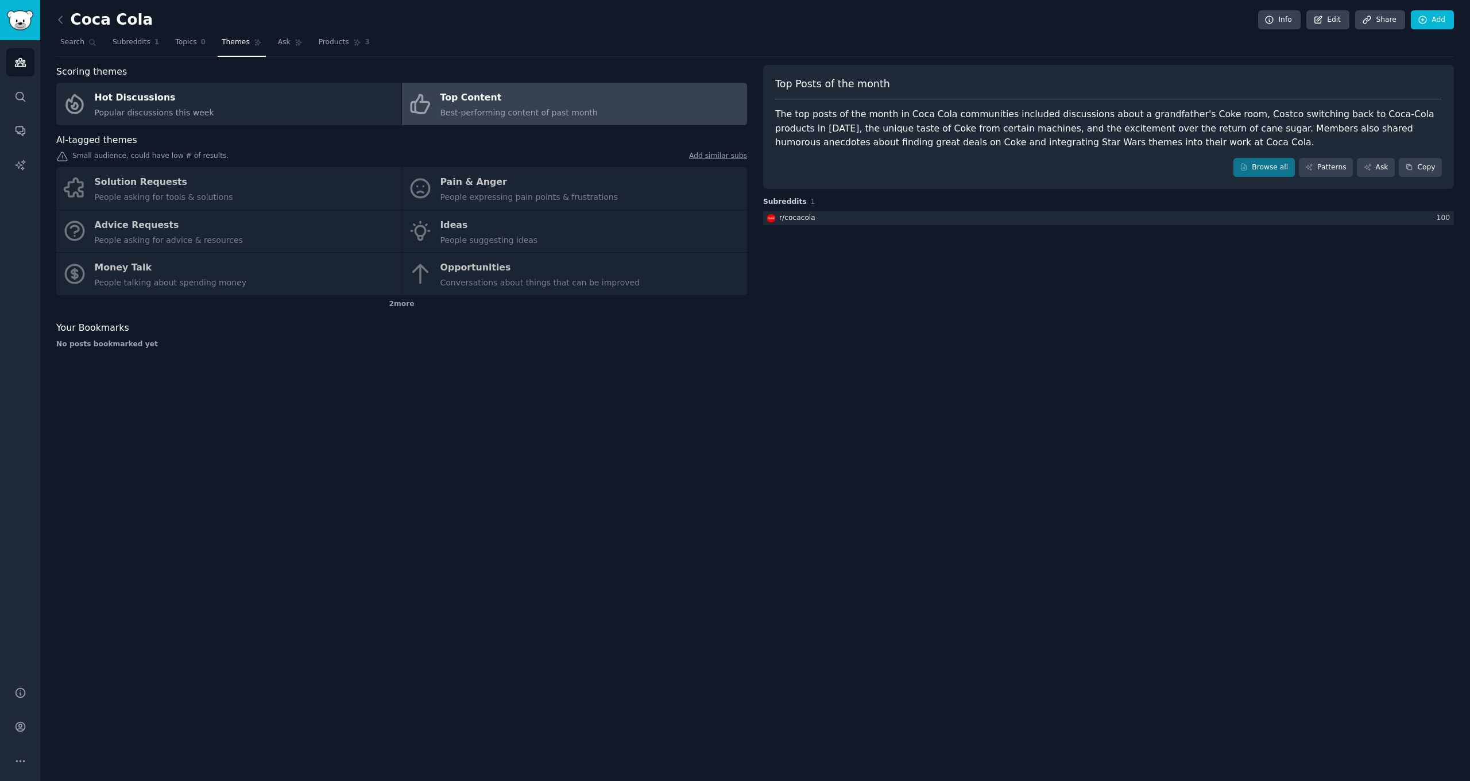
click at [487, 277] on div "Solution Requests People asking for tools & solutions Pain & Anger People expre…" at bounding box center [401, 231] width 691 height 128
click at [717, 153] on link "Add similar subs" at bounding box center [718, 157] width 58 height 12
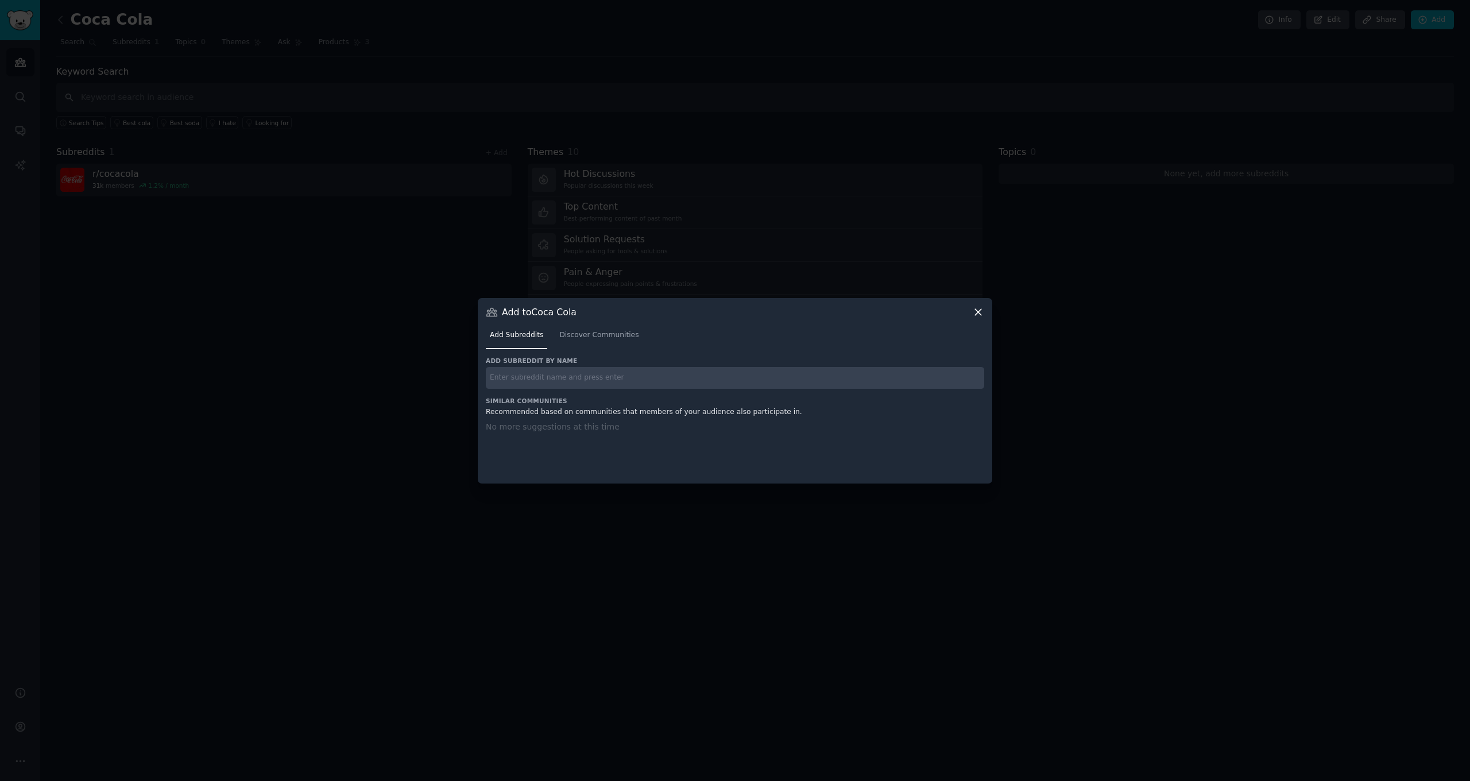
click at [977, 311] on icon at bounding box center [978, 312] width 6 height 6
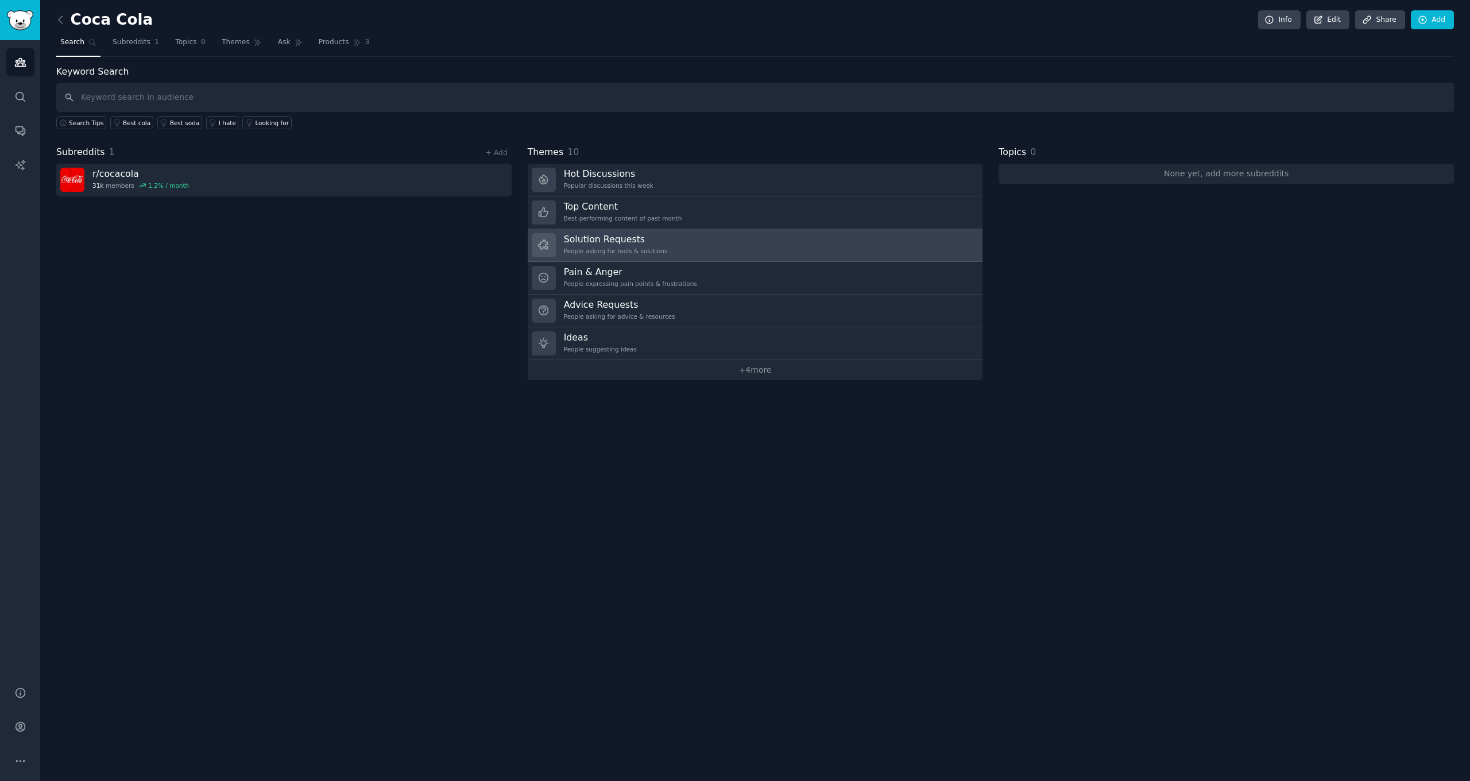
click at [629, 241] on h3 "Solution Requests" at bounding box center [616, 239] width 104 height 12
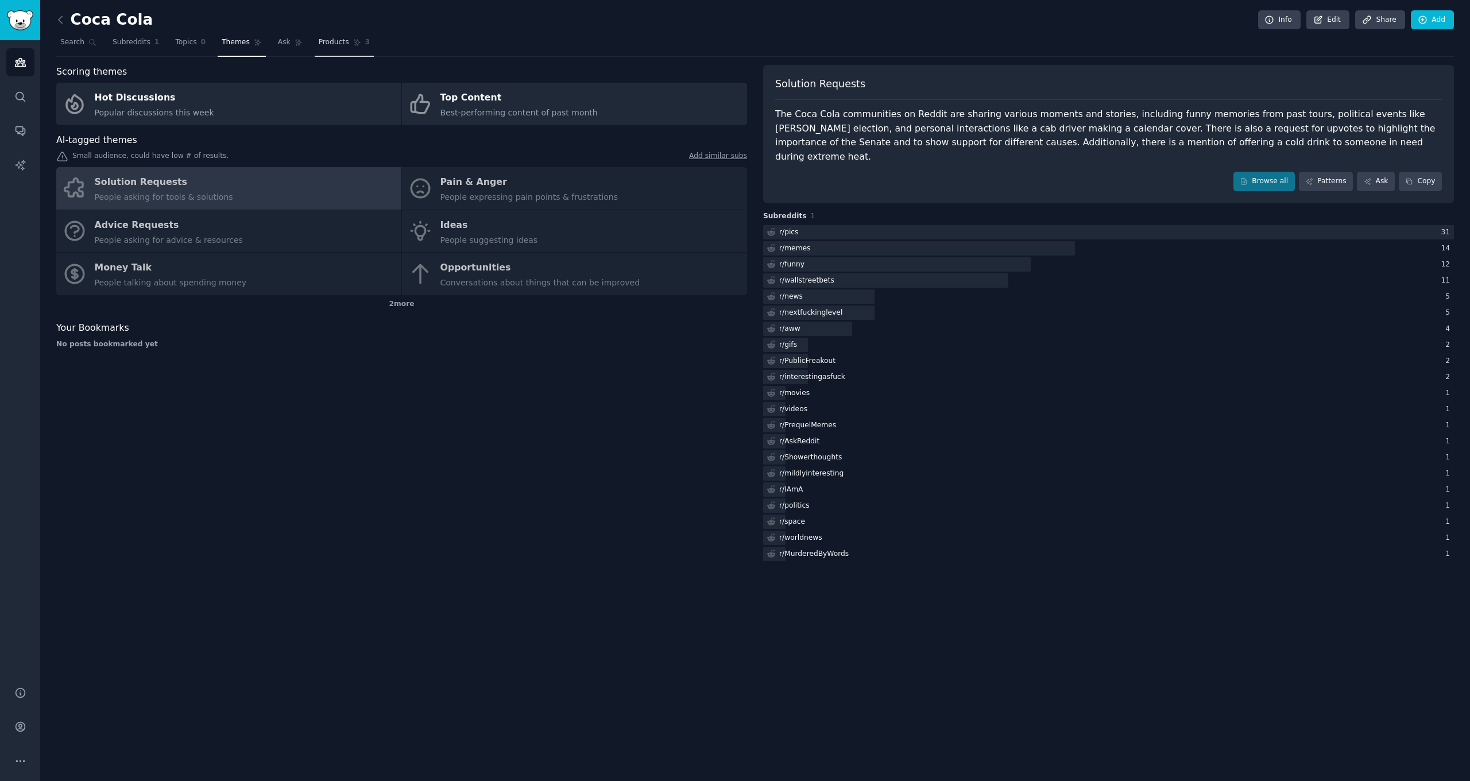
click at [345, 45] on span "Products" at bounding box center [334, 42] width 30 height 10
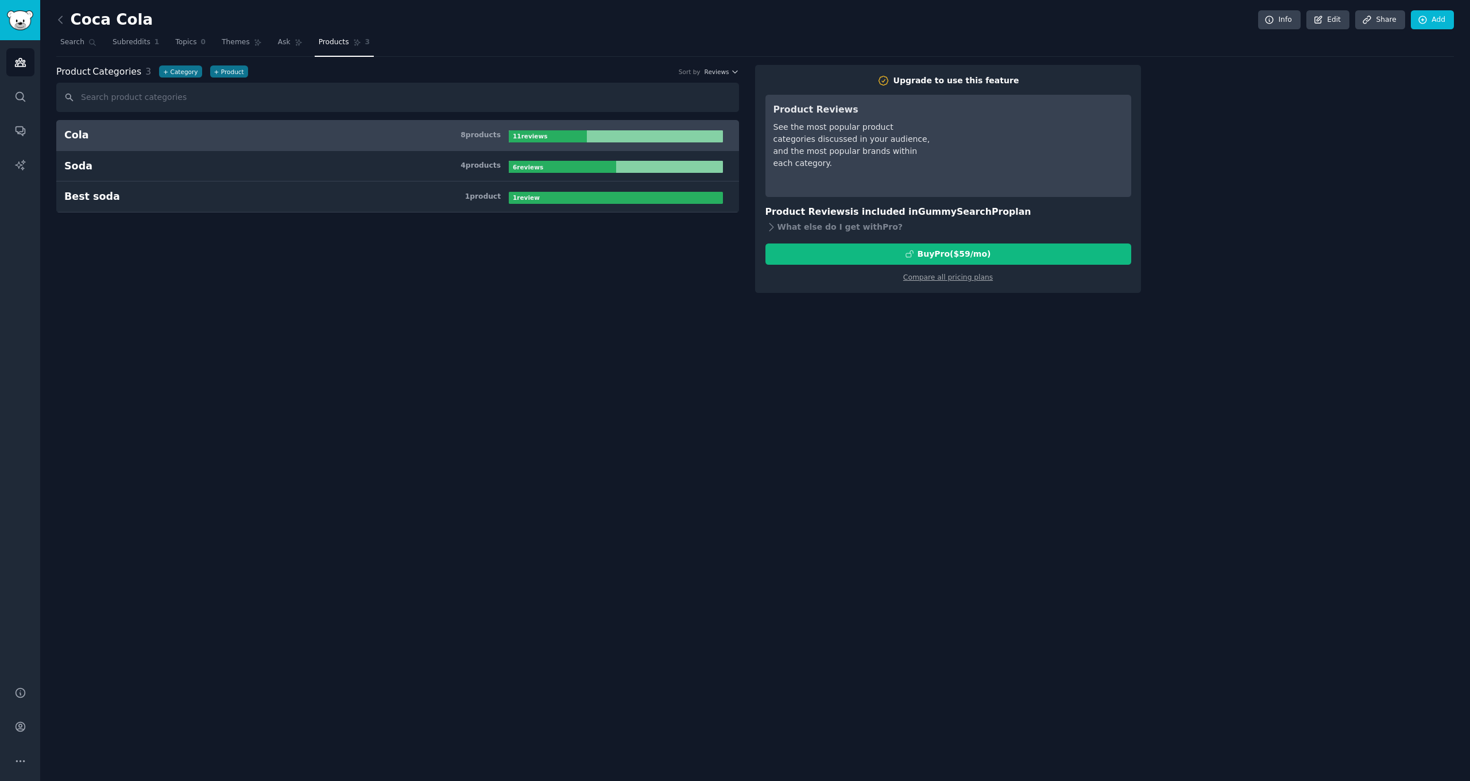
click at [556, 130] on div at bounding box center [548, 136] width 78 height 12
click at [295, 44] on icon at bounding box center [299, 42] width 8 height 8
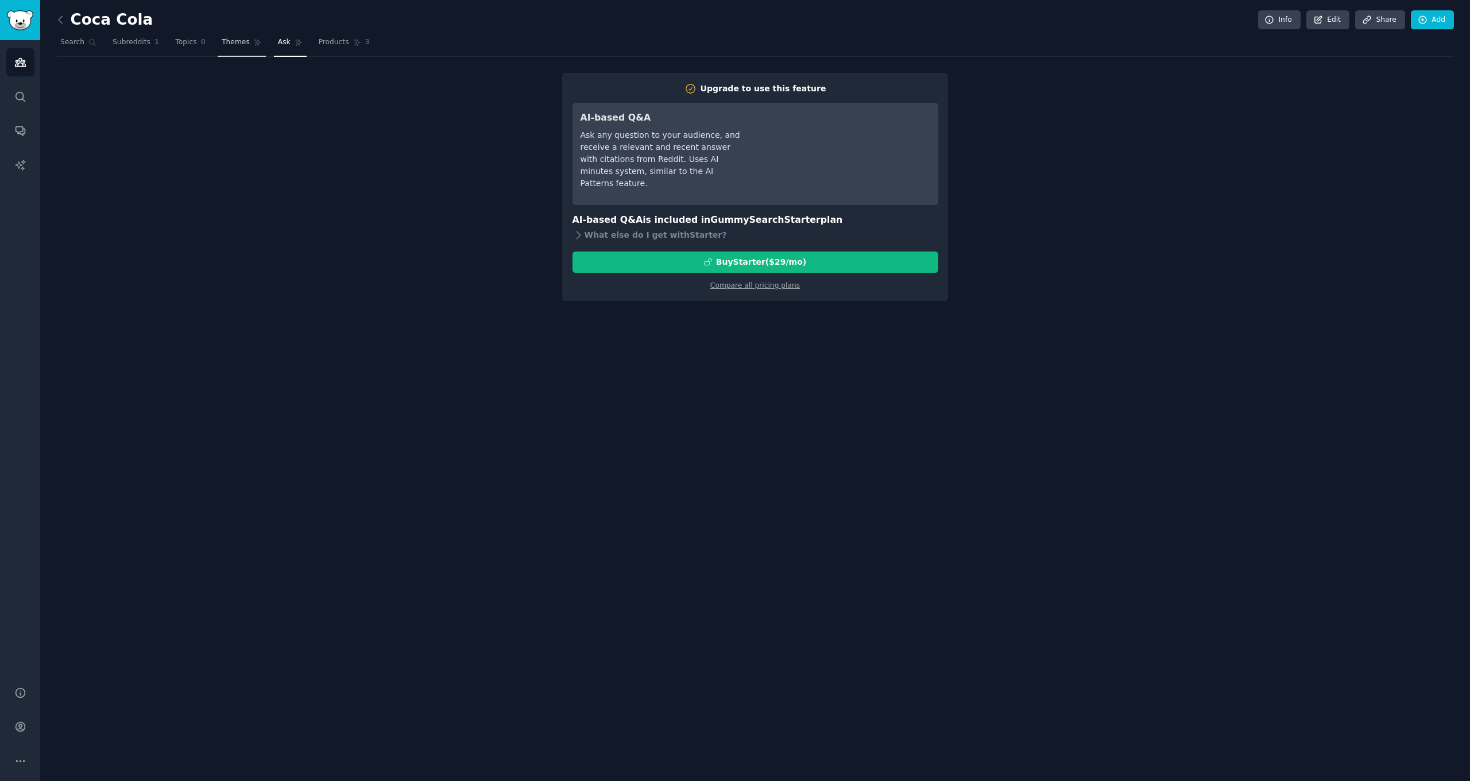
click at [248, 47] on link "Themes" at bounding box center [242, 45] width 48 height 24
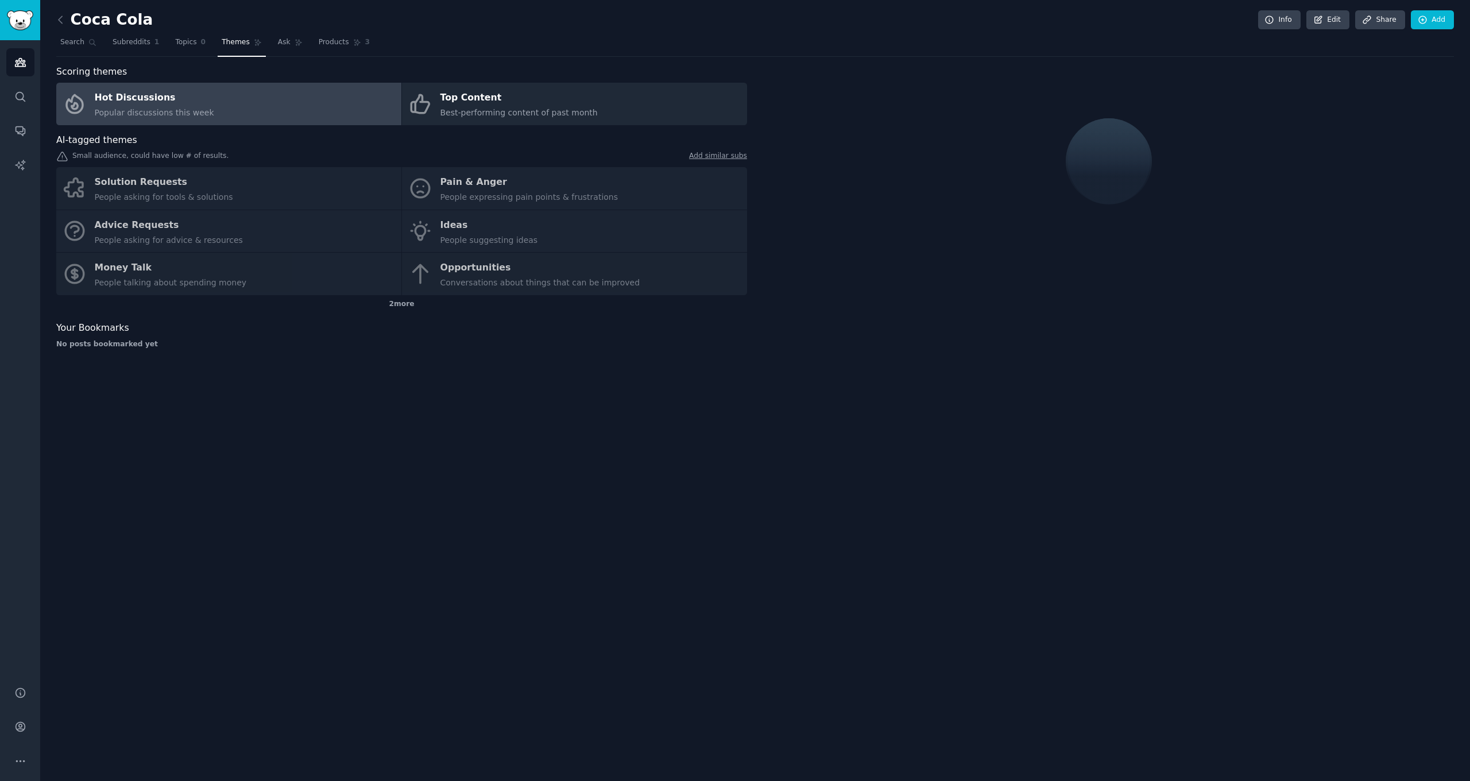
click at [169, 192] on div "Solution Requests People asking for tools & solutions Pain & Anger People expre…" at bounding box center [401, 231] width 691 height 128
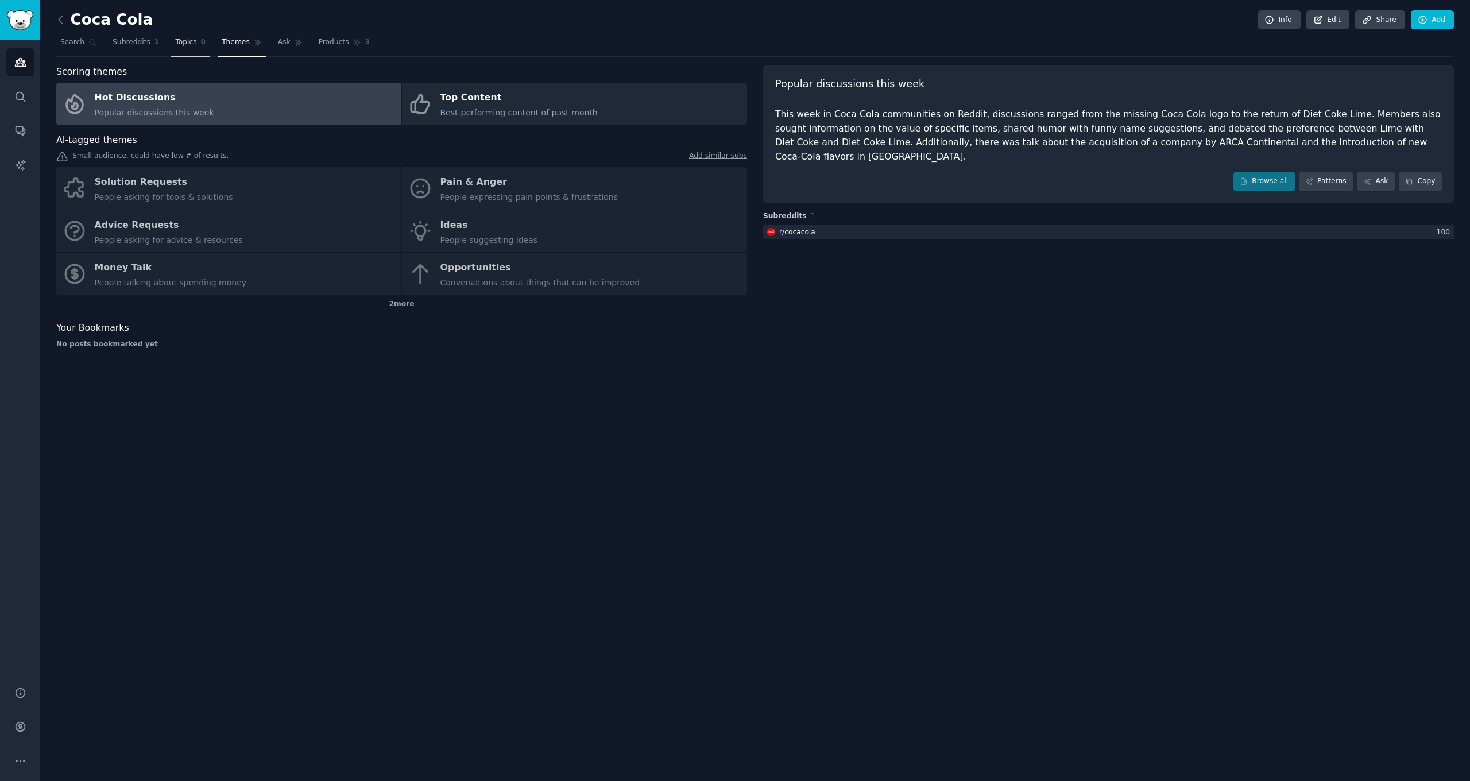
click at [184, 43] on span "Topics" at bounding box center [185, 42] width 21 height 10
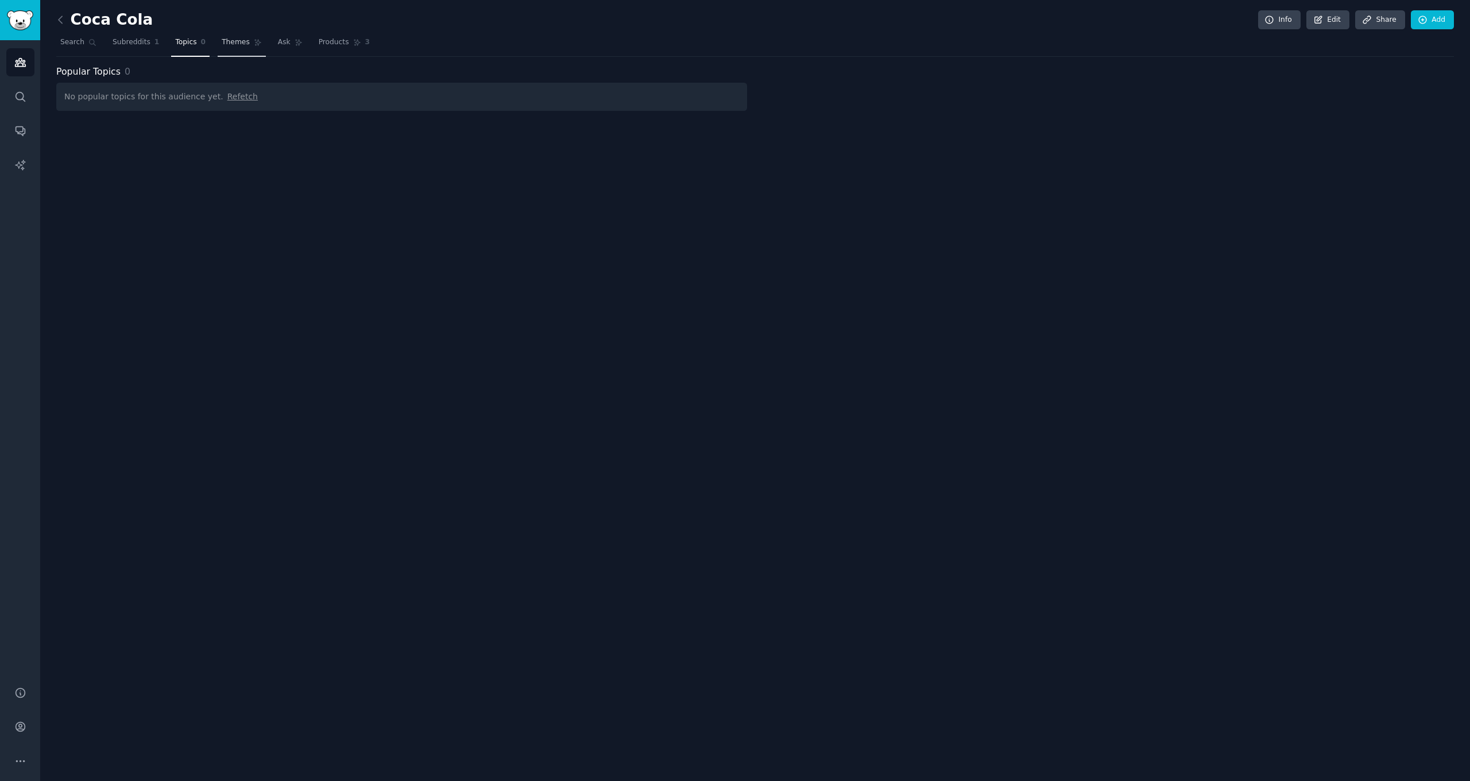
click at [239, 48] on link "Themes" at bounding box center [242, 45] width 48 height 24
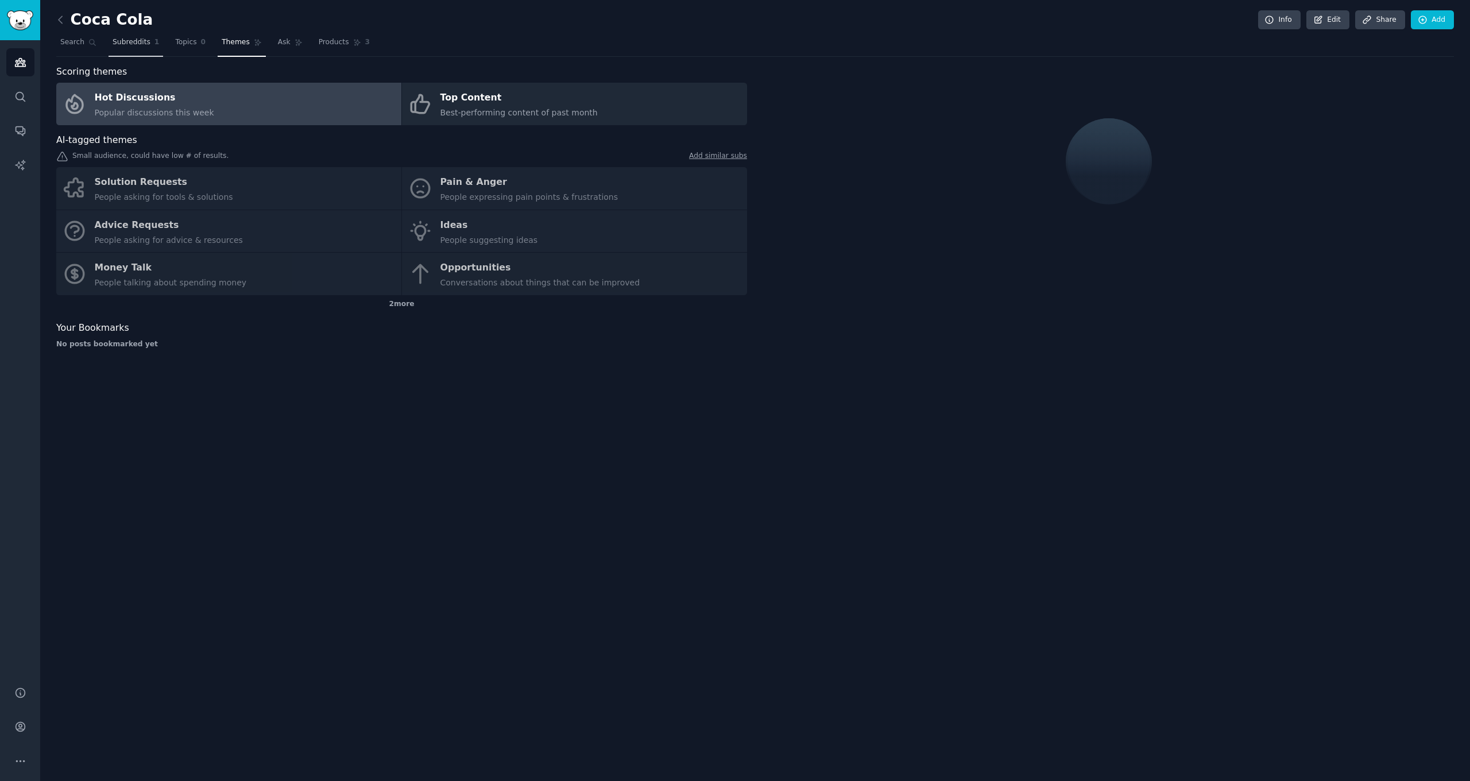
click at [126, 45] on span "Subreddits" at bounding box center [132, 42] width 38 height 10
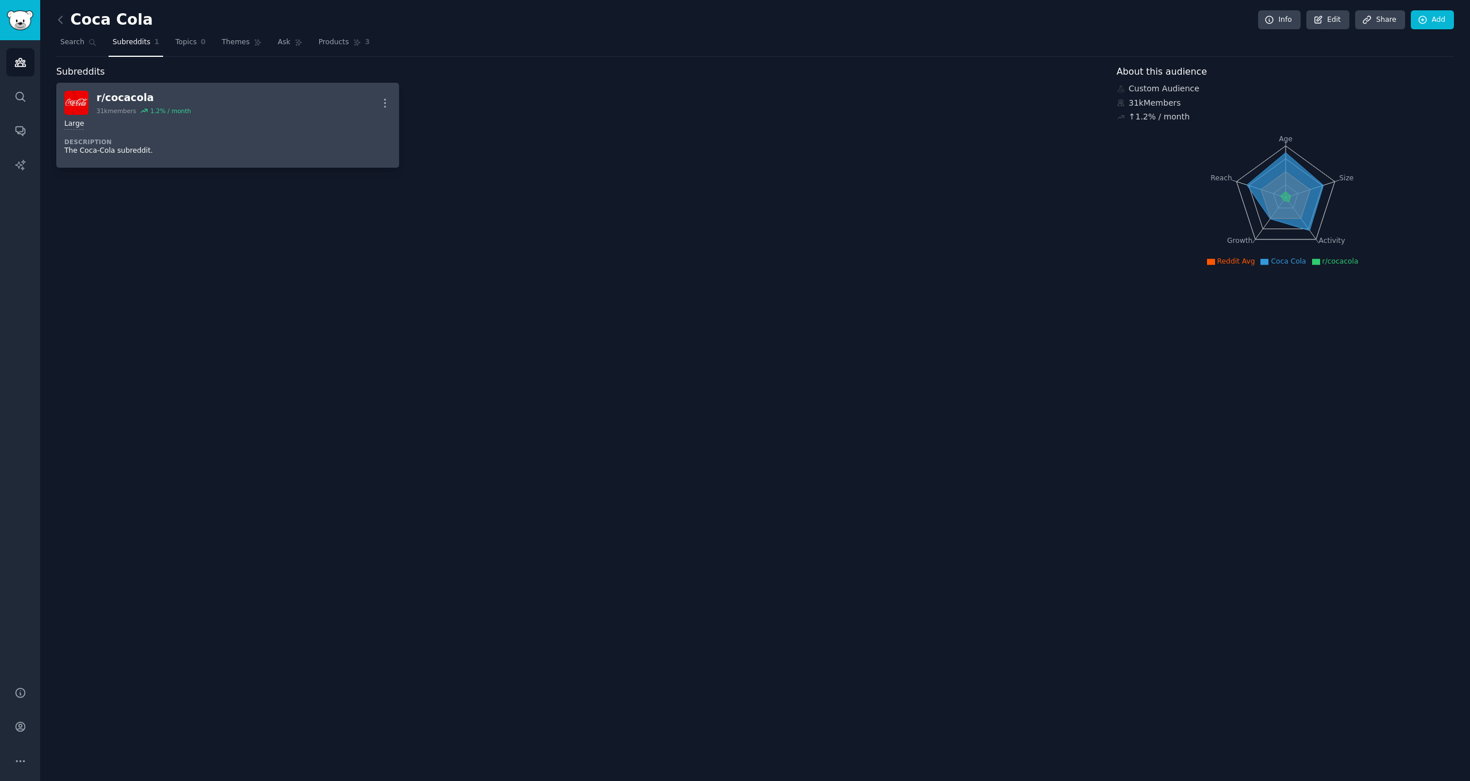
click at [212, 129] on div "Large Description The Coca-Cola subreddit." at bounding box center [227, 137] width 327 height 45
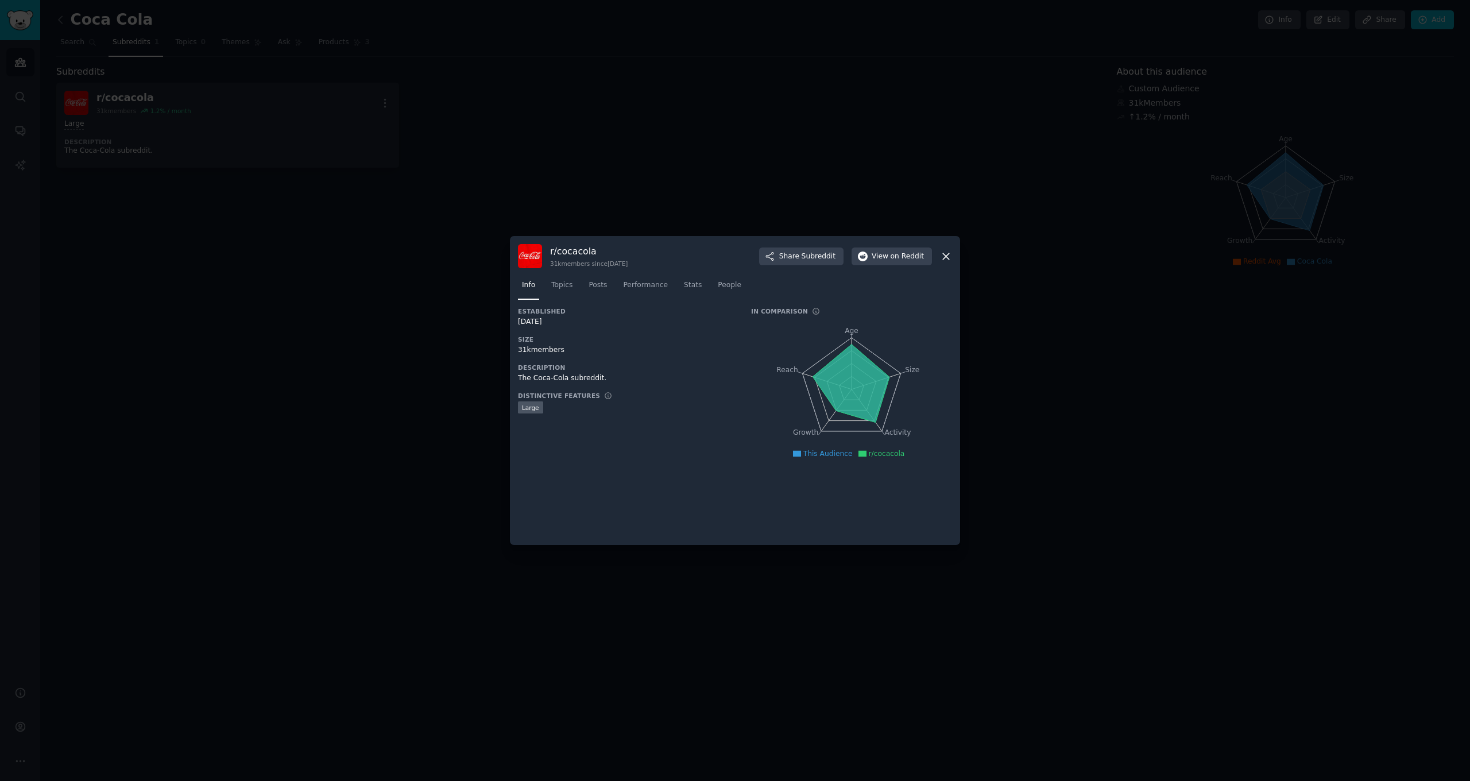
click at [947, 257] on icon at bounding box center [946, 256] width 6 height 6
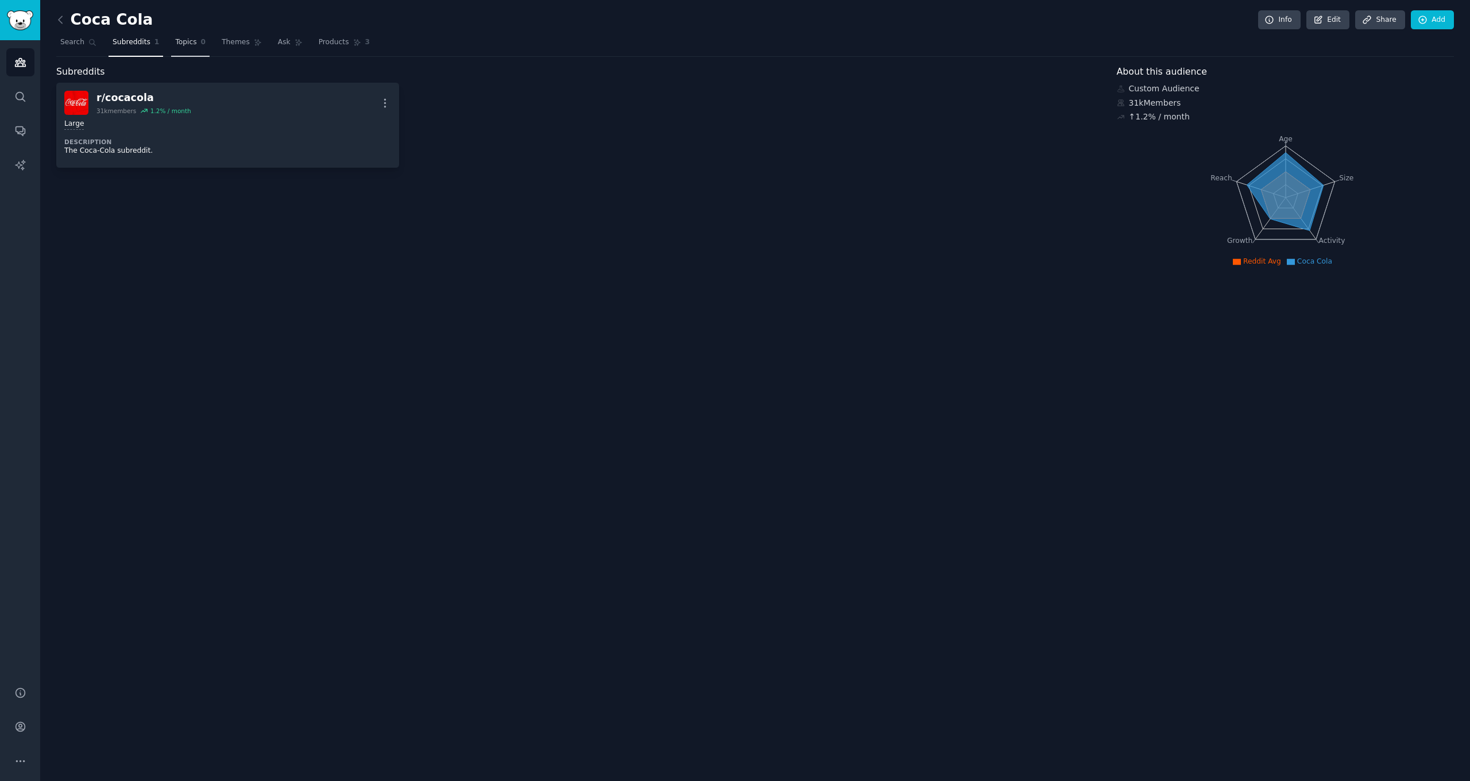
click at [201, 44] on span "0" at bounding box center [203, 42] width 5 height 10
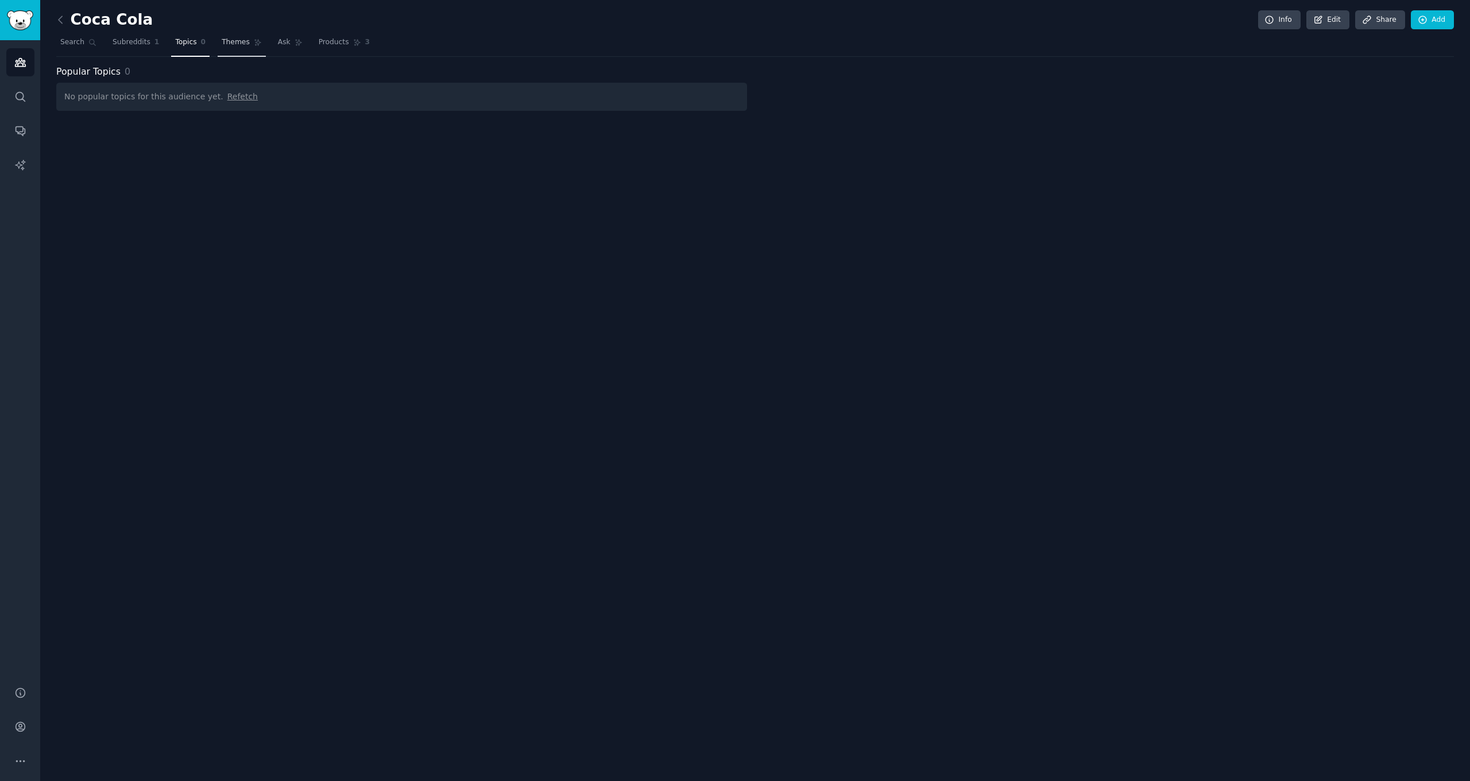
click at [237, 39] on span "Themes" at bounding box center [236, 42] width 28 height 10
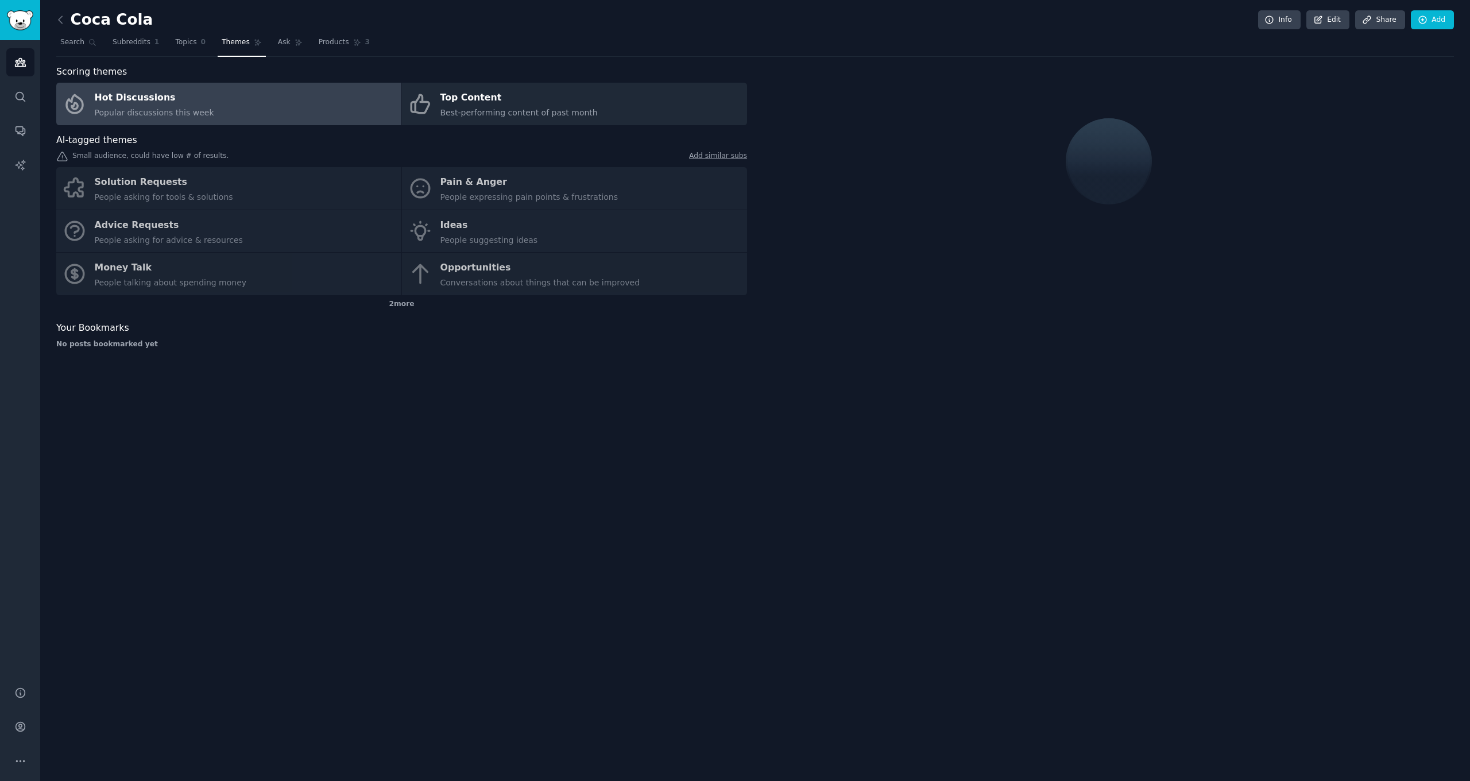
click at [184, 202] on div "Solution Requests People asking for tools & solutions Pain & Anger People expre…" at bounding box center [401, 231] width 691 height 128
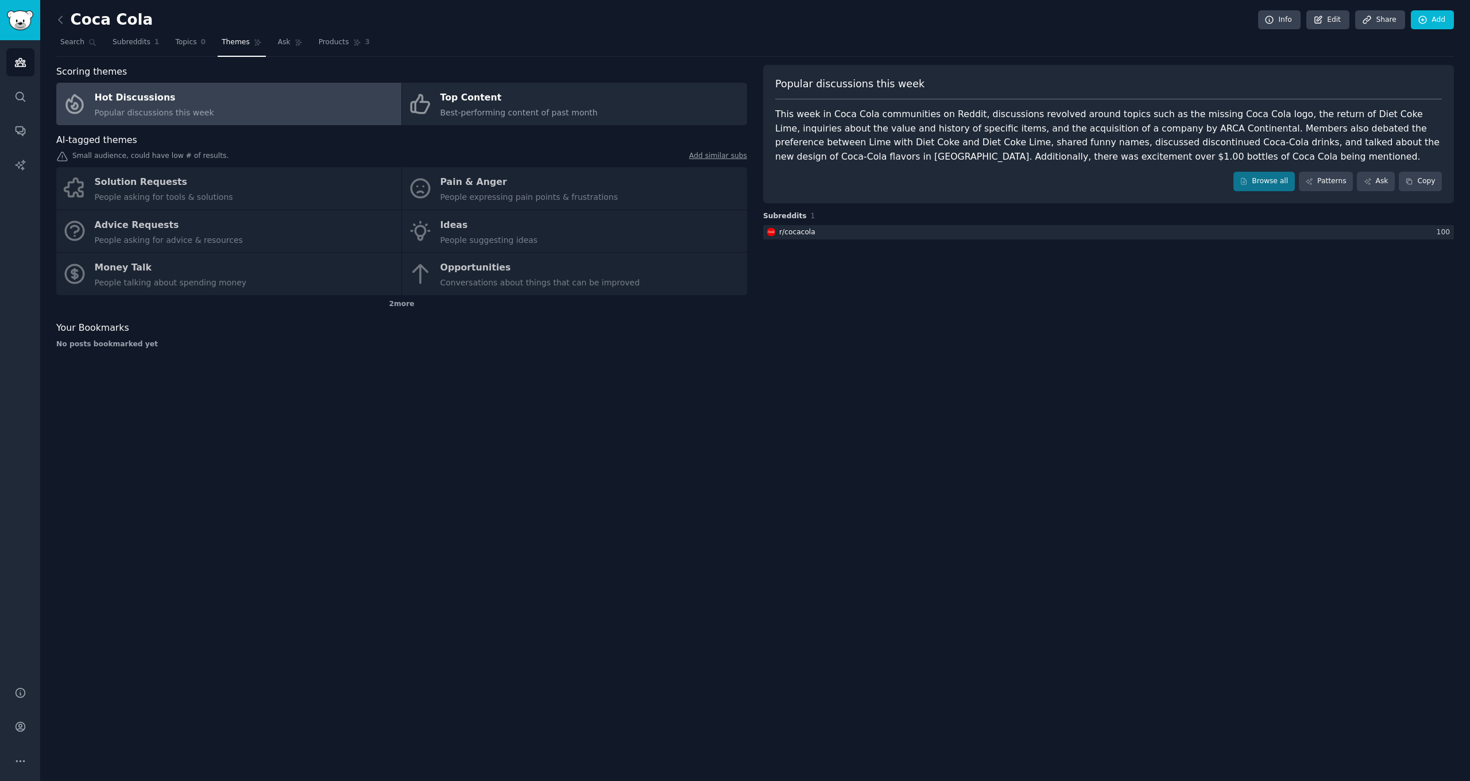
click at [184, 201] on div "Solution Requests People asking for tools & solutions Pain & Anger People expre…" at bounding box center [401, 231] width 691 height 128
click at [182, 198] on div "Solution Requests People asking for tools & solutions Pain & Anger People expre…" at bounding box center [401, 231] width 691 height 128
click at [478, 101] on div "Top Content" at bounding box center [519, 98] width 157 height 18
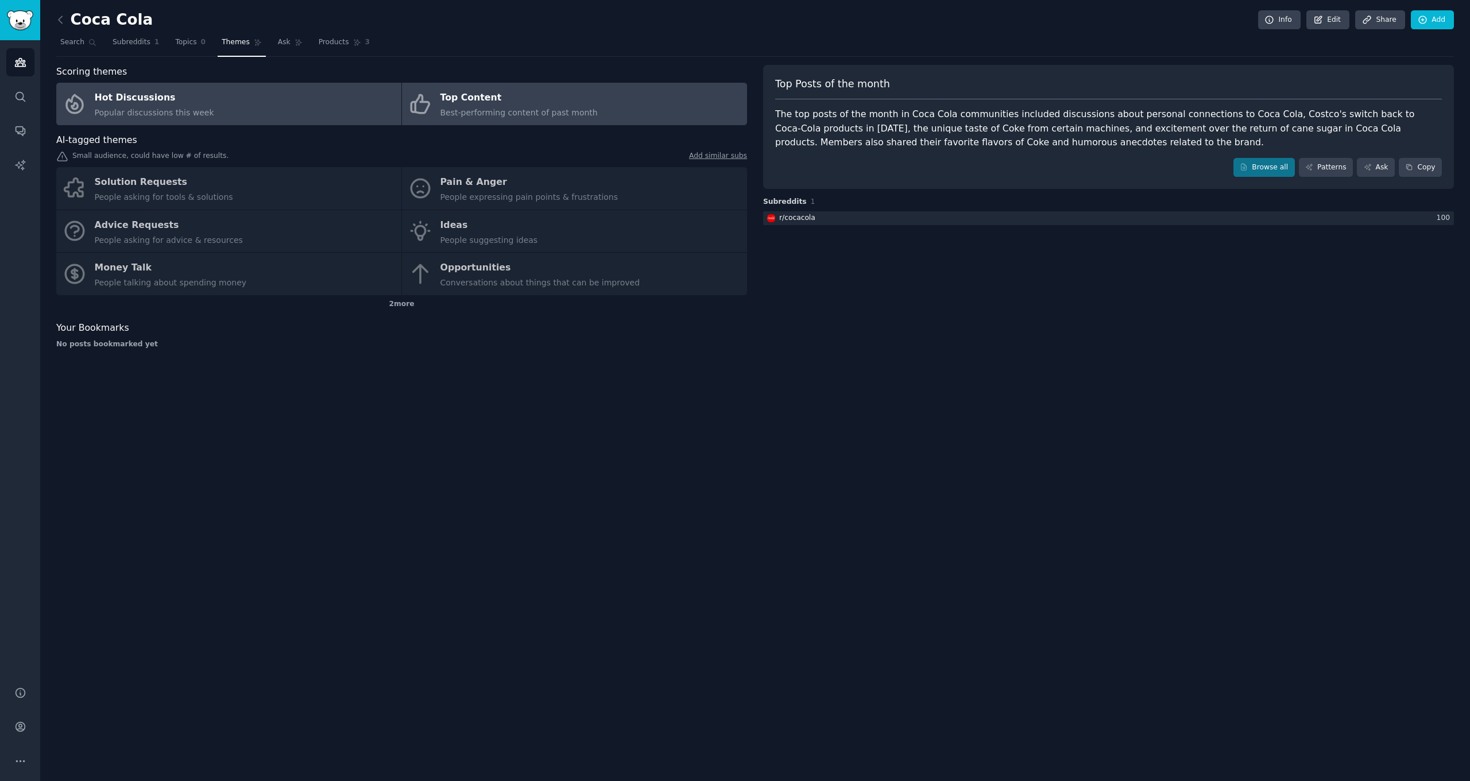
click at [339, 101] on link "Hot Discussions Popular discussions this week" at bounding box center [228, 104] width 345 height 43
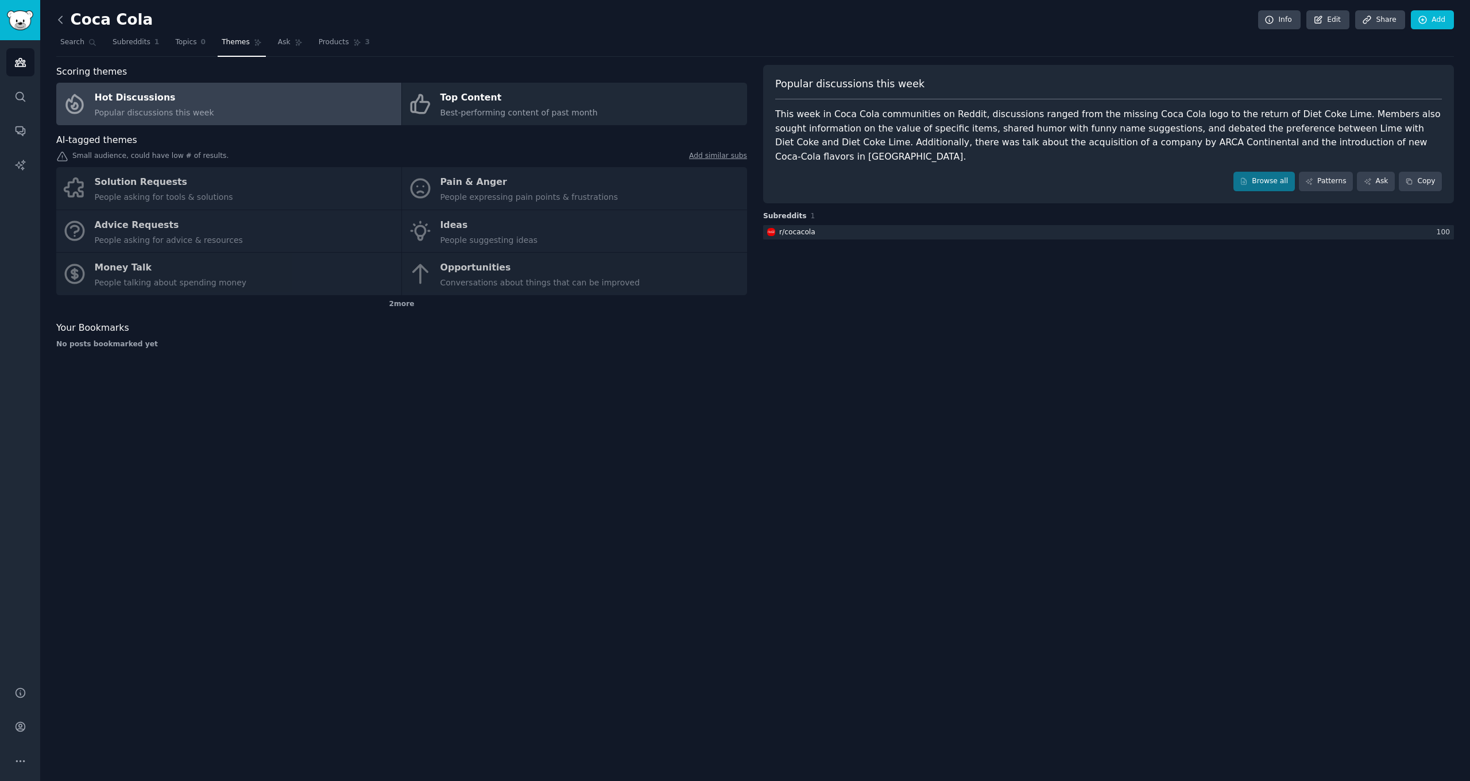
click at [61, 18] on icon at bounding box center [61, 20] width 12 height 12
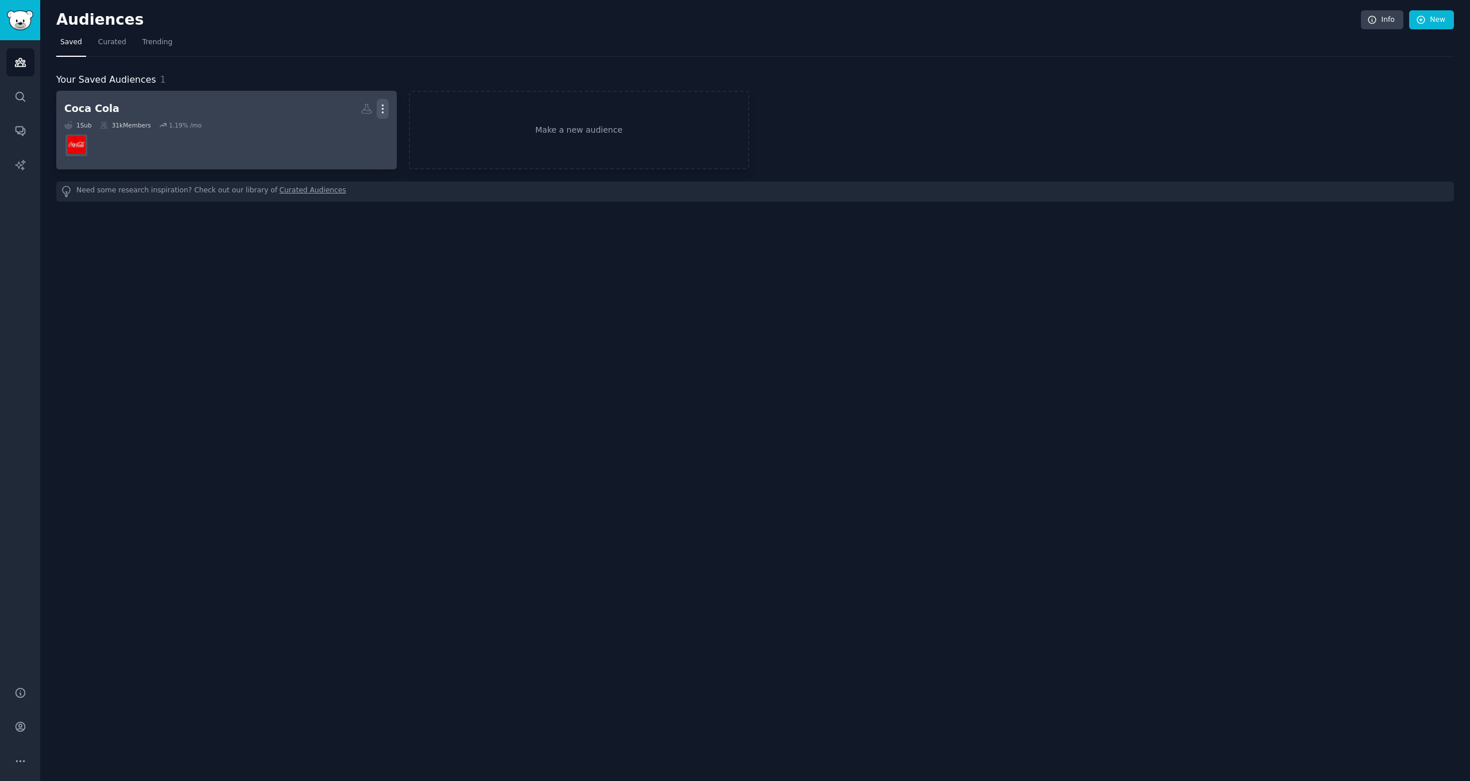
click at [377, 107] on icon "button" at bounding box center [383, 109] width 12 height 12
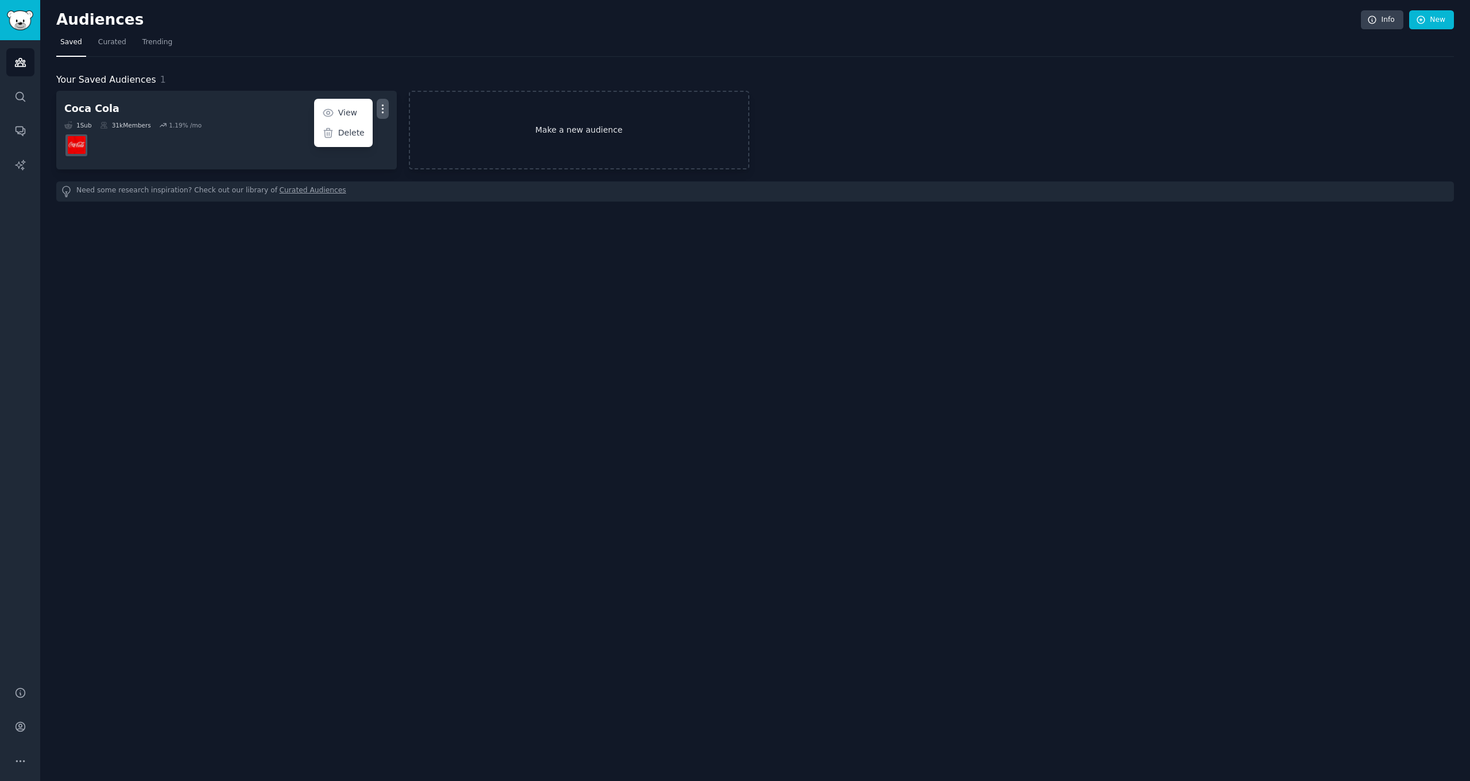
click at [662, 120] on link "Make a new audience" at bounding box center [579, 130] width 341 height 79
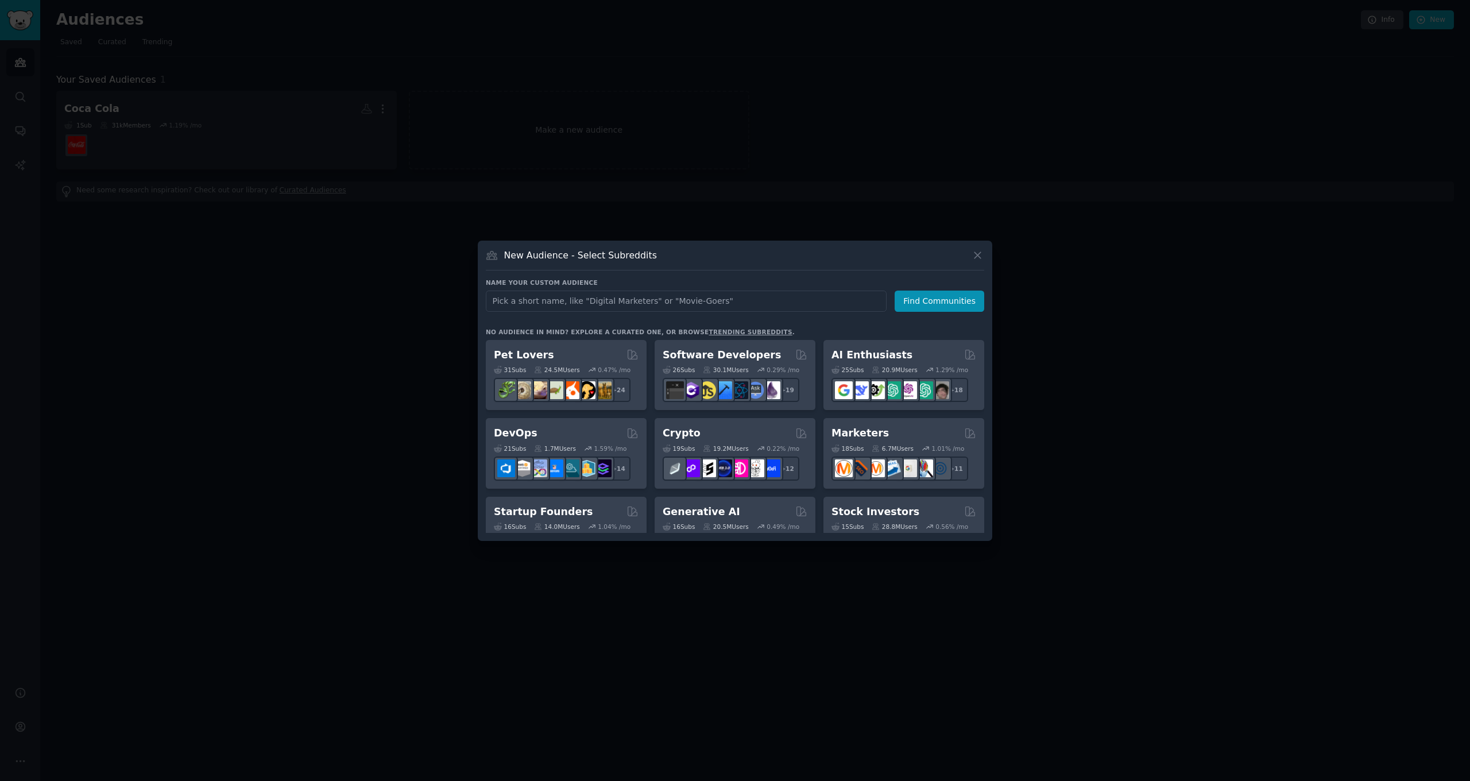
click at [626, 300] on input "text" at bounding box center [686, 301] width 401 height 21
type input "Coca cola lovers"
click at [941, 301] on button "Find Communities" at bounding box center [940, 301] width 90 height 21
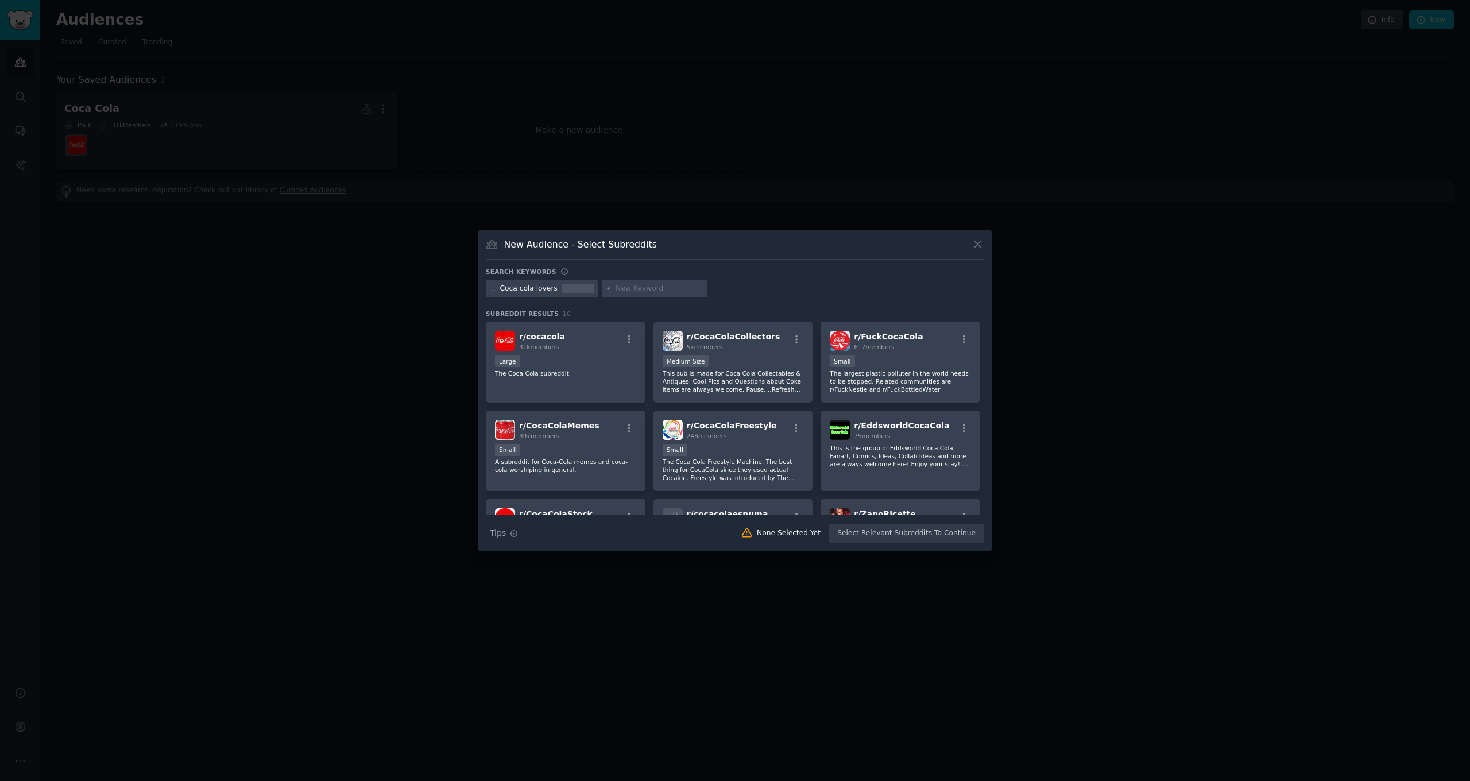
click at [973, 242] on icon at bounding box center [978, 244] width 12 height 12
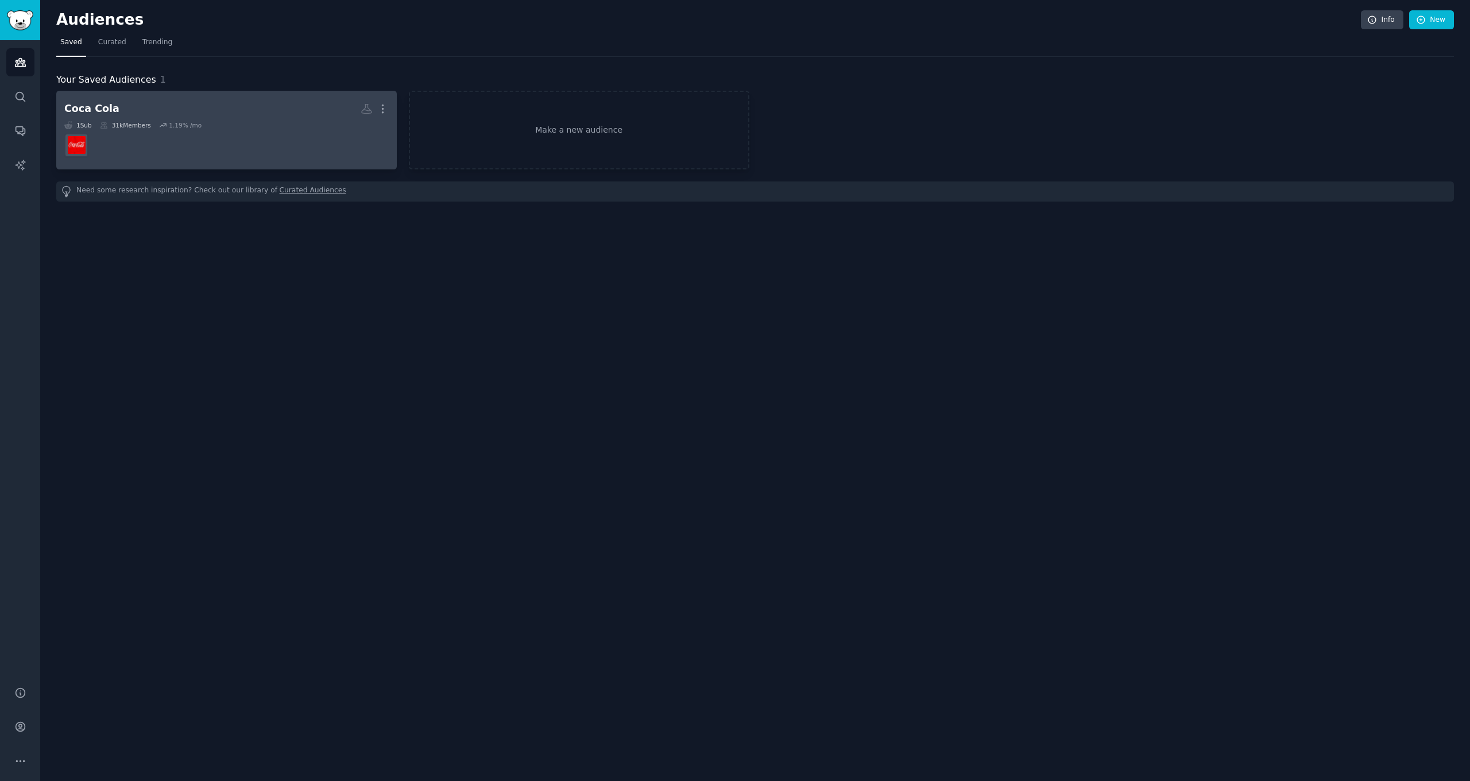
click at [194, 113] on h2 "Coca Cola More" at bounding box center [226, 109] width 325 height 20
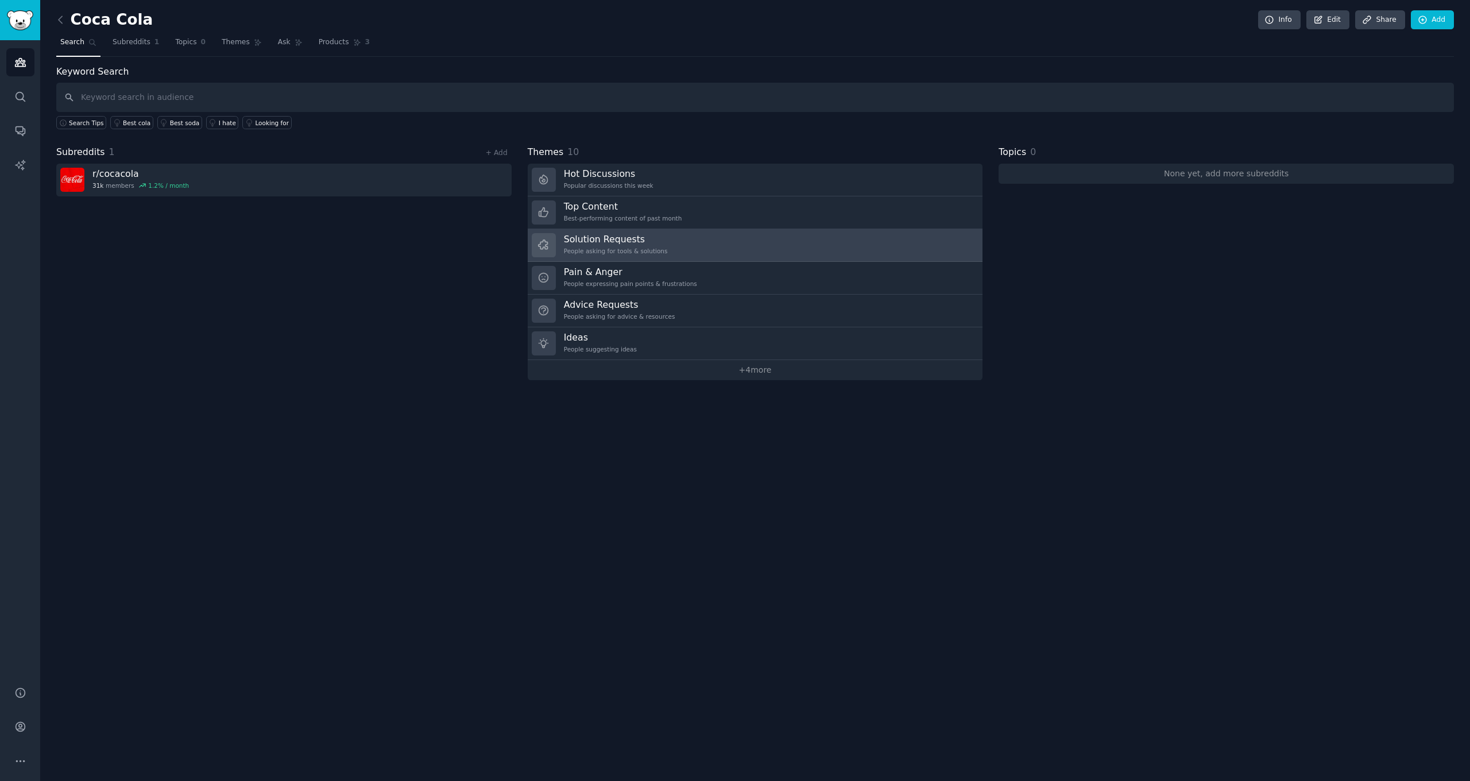
click at [619, 249] on div "People asking for tools & solutions" at bounding box center [616, 251] width 104 height 8
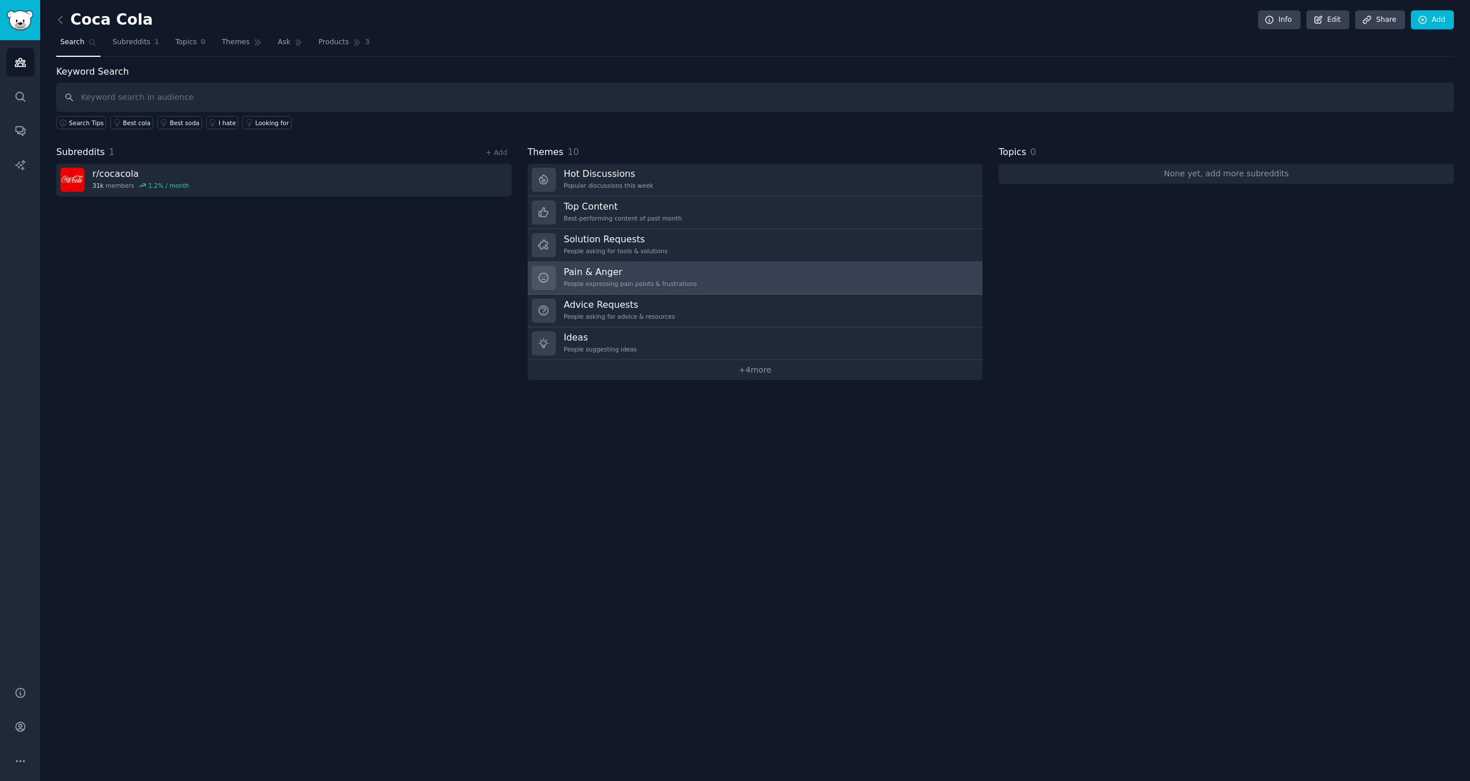
click at [642, 273] on h3 "Pain & Anger" at bounding box center [630, 272] width 133 height 12
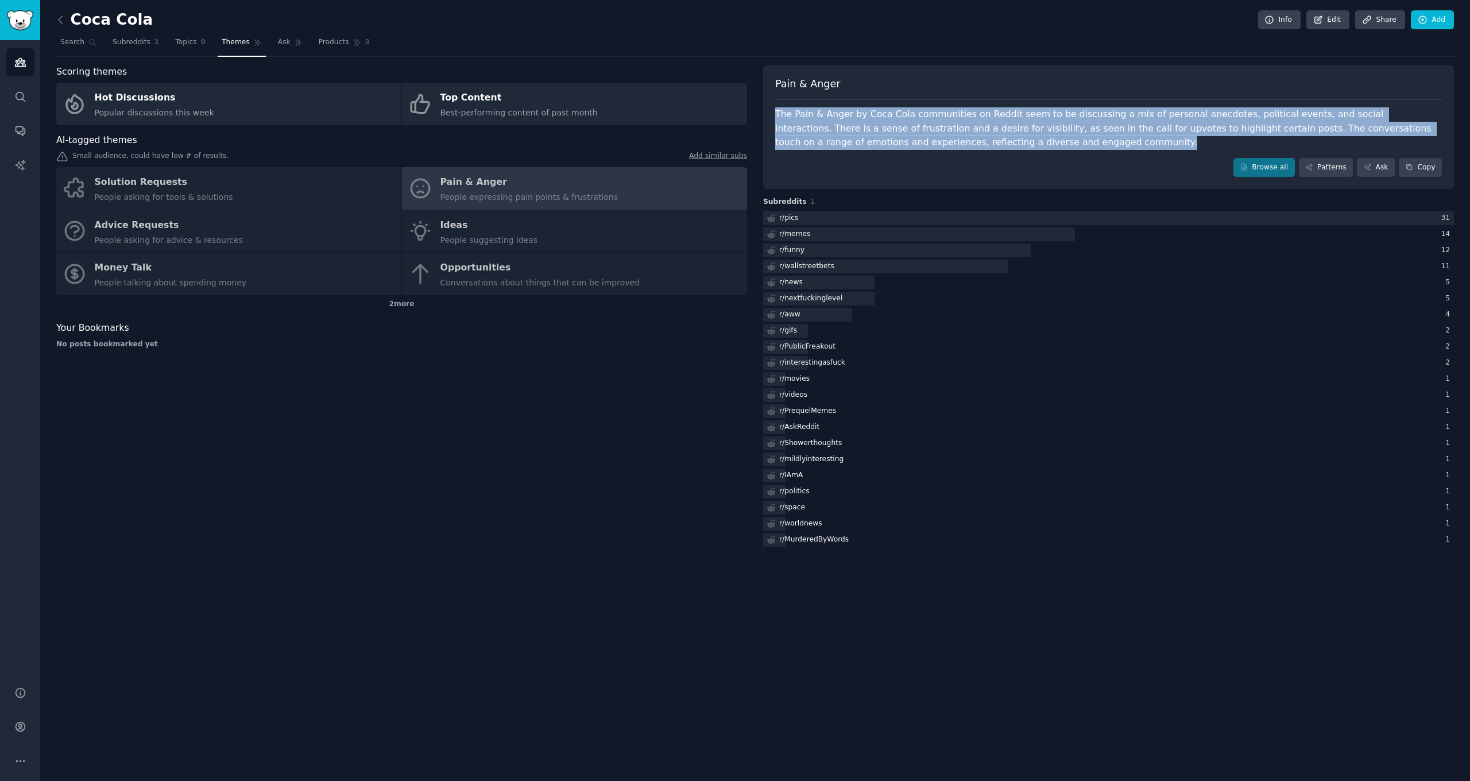
drag, startPoint x: 776, startPoint y: 110, endPoint x: 1024, endPoint y: 144, distance: 250.4
click at [1024, 144] on div "The Pain & Anger by Coca Cola communities on Reddit seem to be discussing a mix…" at bounding box center [1108, 128] width 667 height 43
copy div "The Pain & Anger by Coca Cola communities on Reddit seem to be discussing a mix…"
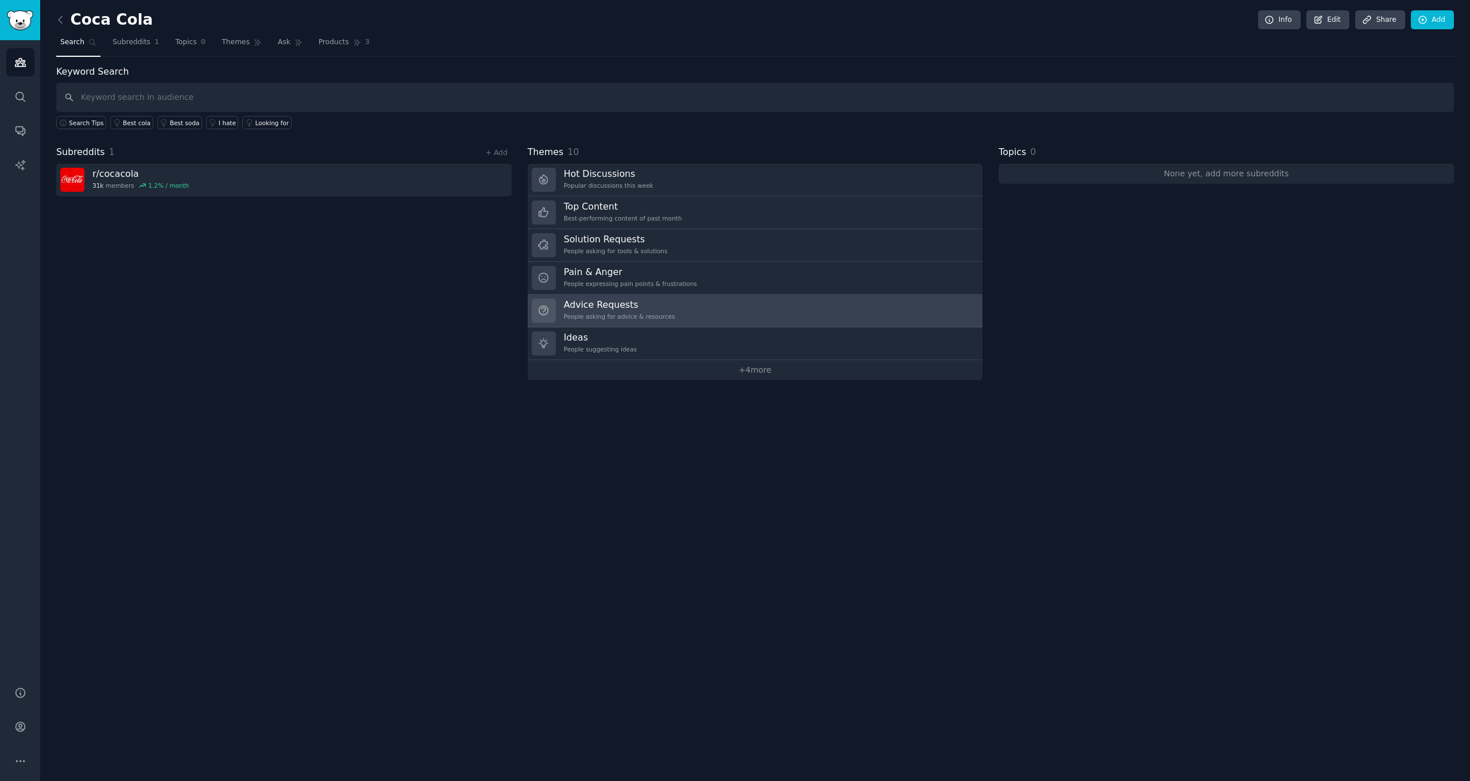
click at [643, 306] on h3 "Advice Requests" at bounding box center [619, 305] width 111 height 12
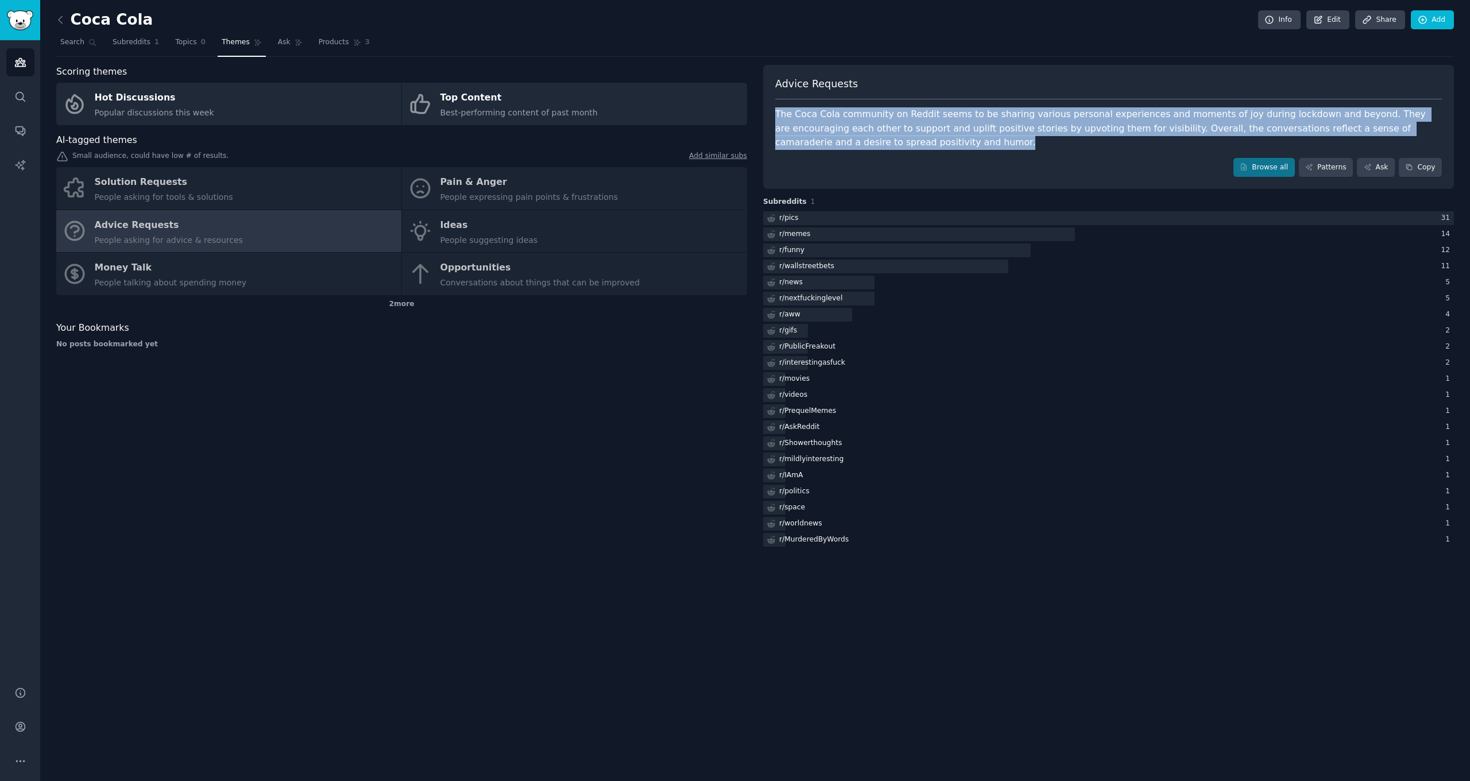
drag, startPoint x: 774, startPoint y: 115, endPoint x: 928, endPoint y: 147, distance: 157.8
click at [928, 147] on div "Advice Requests The Coca Cola community on Reddit seems to be sharing various p…" at bounding box center [1108, 127] width 691 height 125
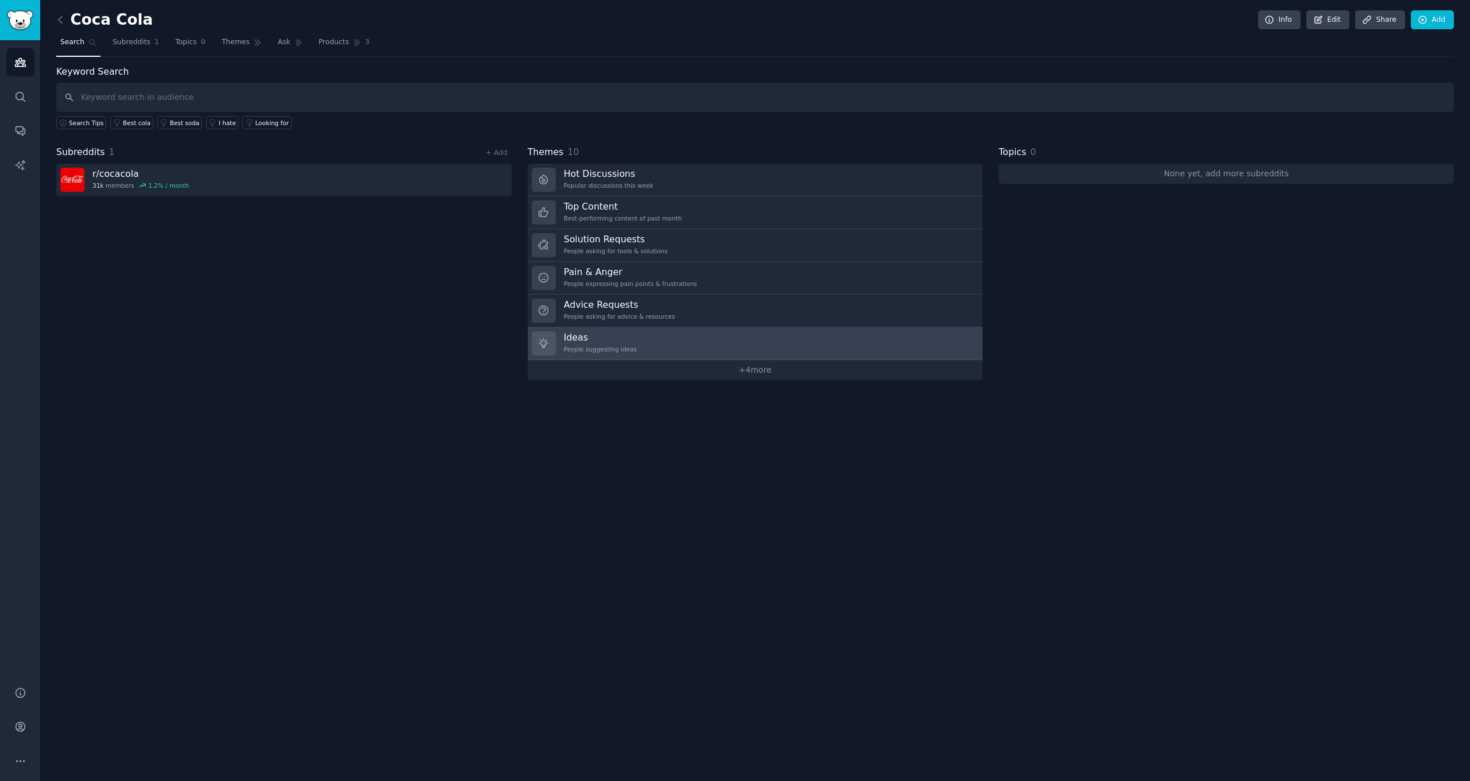
click at [636, 343] on link "Ideas People suggesting ideas" at bounding box center [755, 343] width 455 height 33
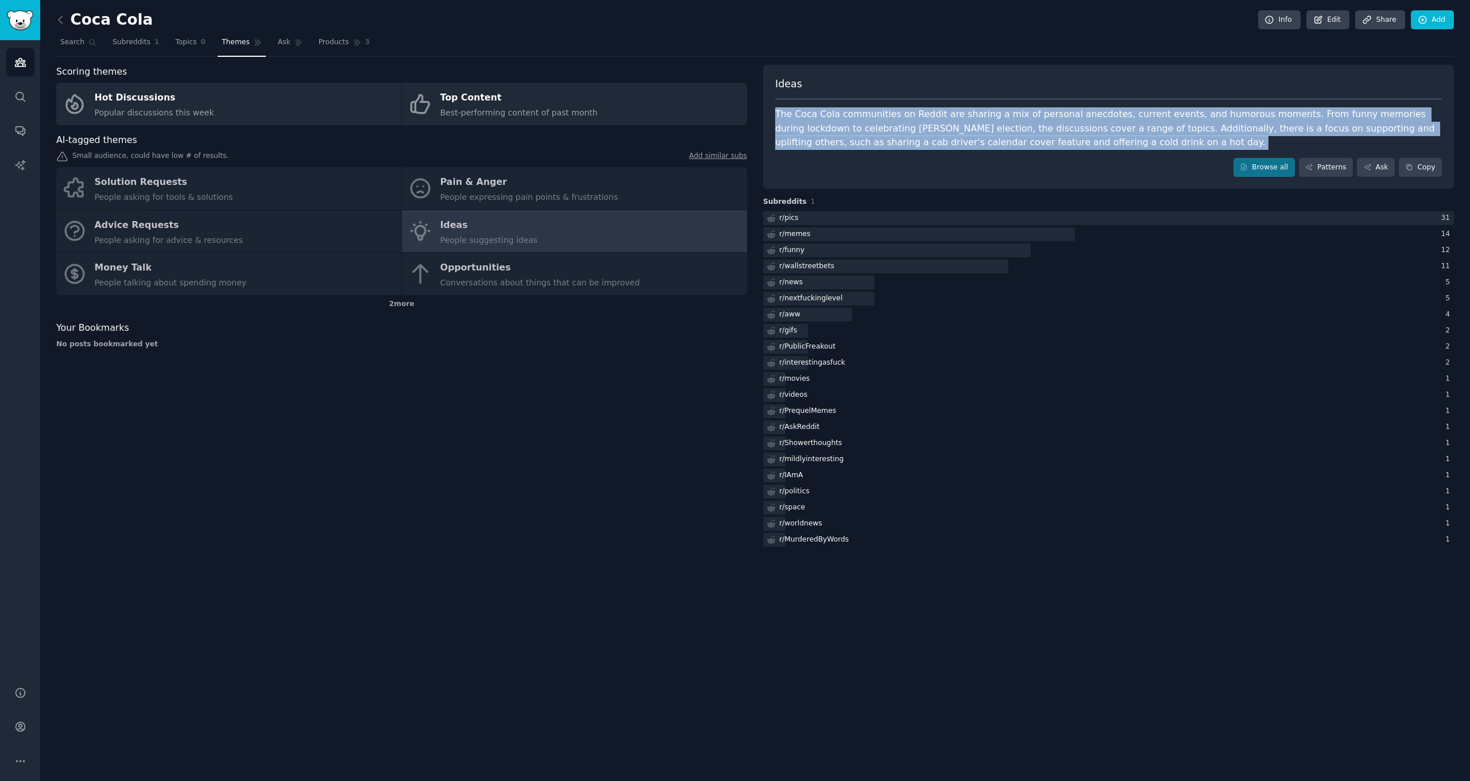
drag, startPoint x: 774, startPoint y: 116, endPoint x: 1071, endPoint y: 154, distance: 298.8
click at [1071, 154] on div "Ideas The Coca Cola communities on Reddit are sharing a mix of personal anecdot…" at bounding box center [1108, 127] width 691 height 125
copy div "The Coca Cola communities on Reddit are sharing a mix of personal anecdotes, cu…"
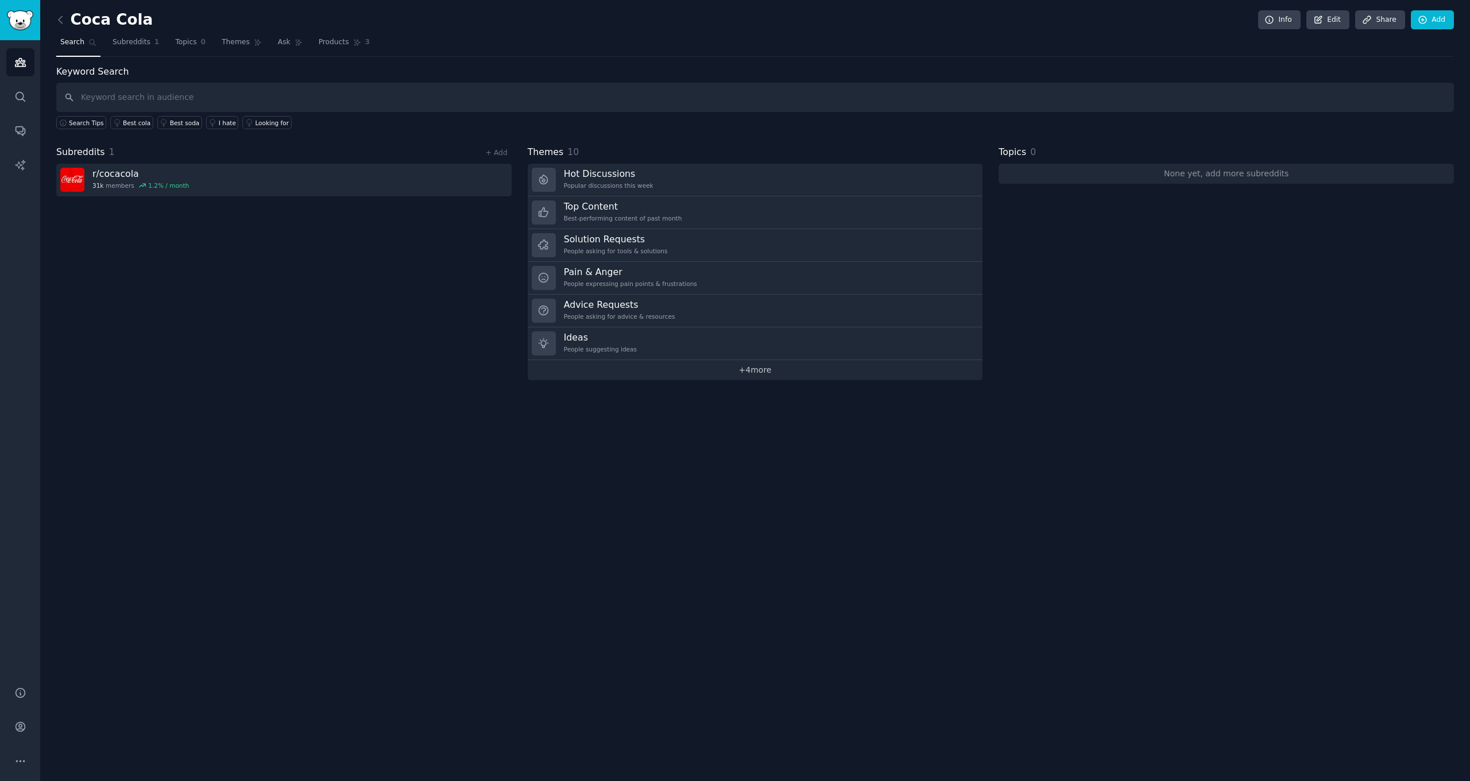
click at [758, 371] on link "+ 4 more" at bounding box center [755, 370] width 455 height 20
click at [637, 244] on div "Solution Requests People asking for tools & solutions" at bounding box center [616, 245] width 104 height 24
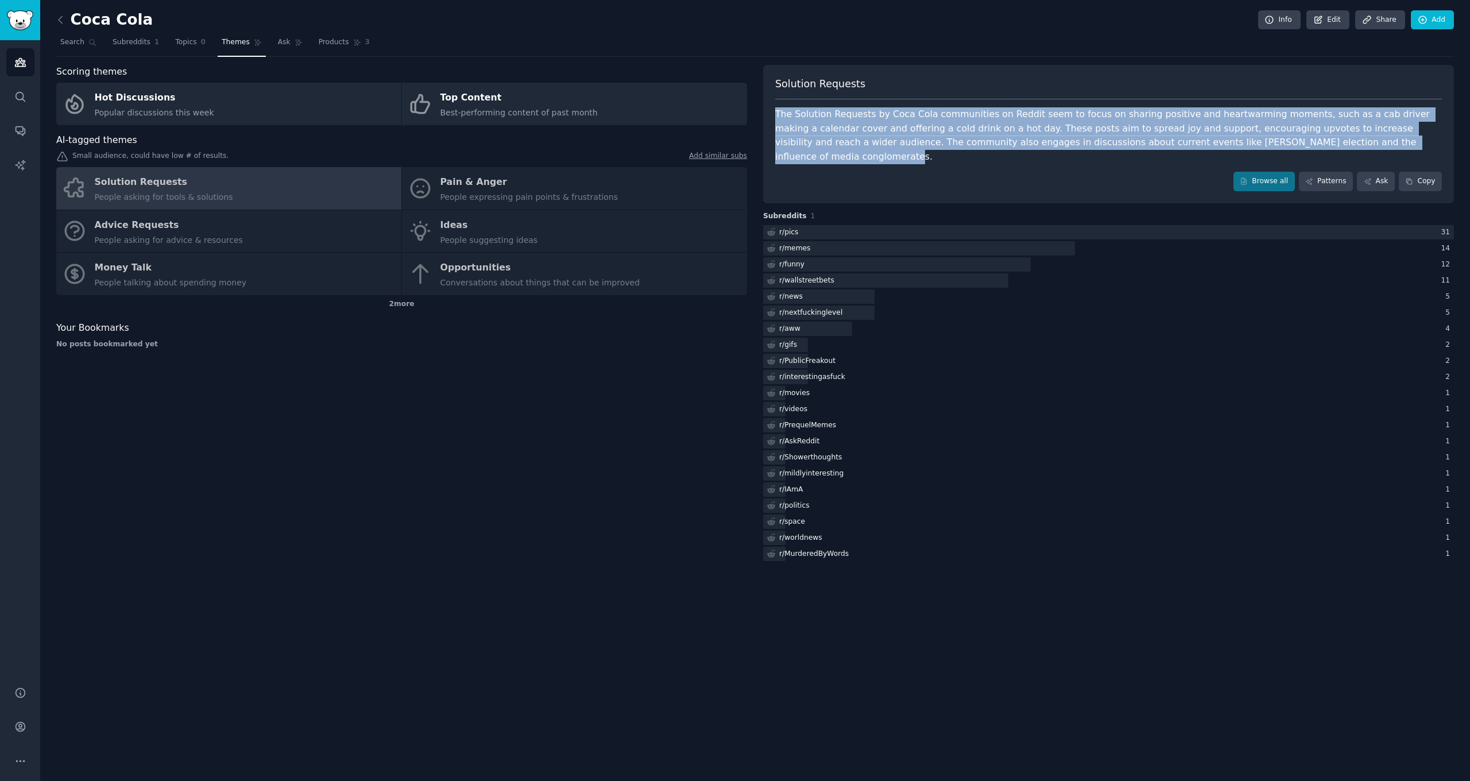
drag, startPoint x: 1369, startPoint y: 141, endPoint x: 776, endPoint y: 113, distance: 594.0
click at [776, 113] on div "The Solution Requests by Coca Cola communities on Reddit seem to focus on shari…" at bounding box center [1108, 135] width 667 height 56
copy div "The Solution Requests by Coca Cola communities on Reddit seem to focus on shari…"
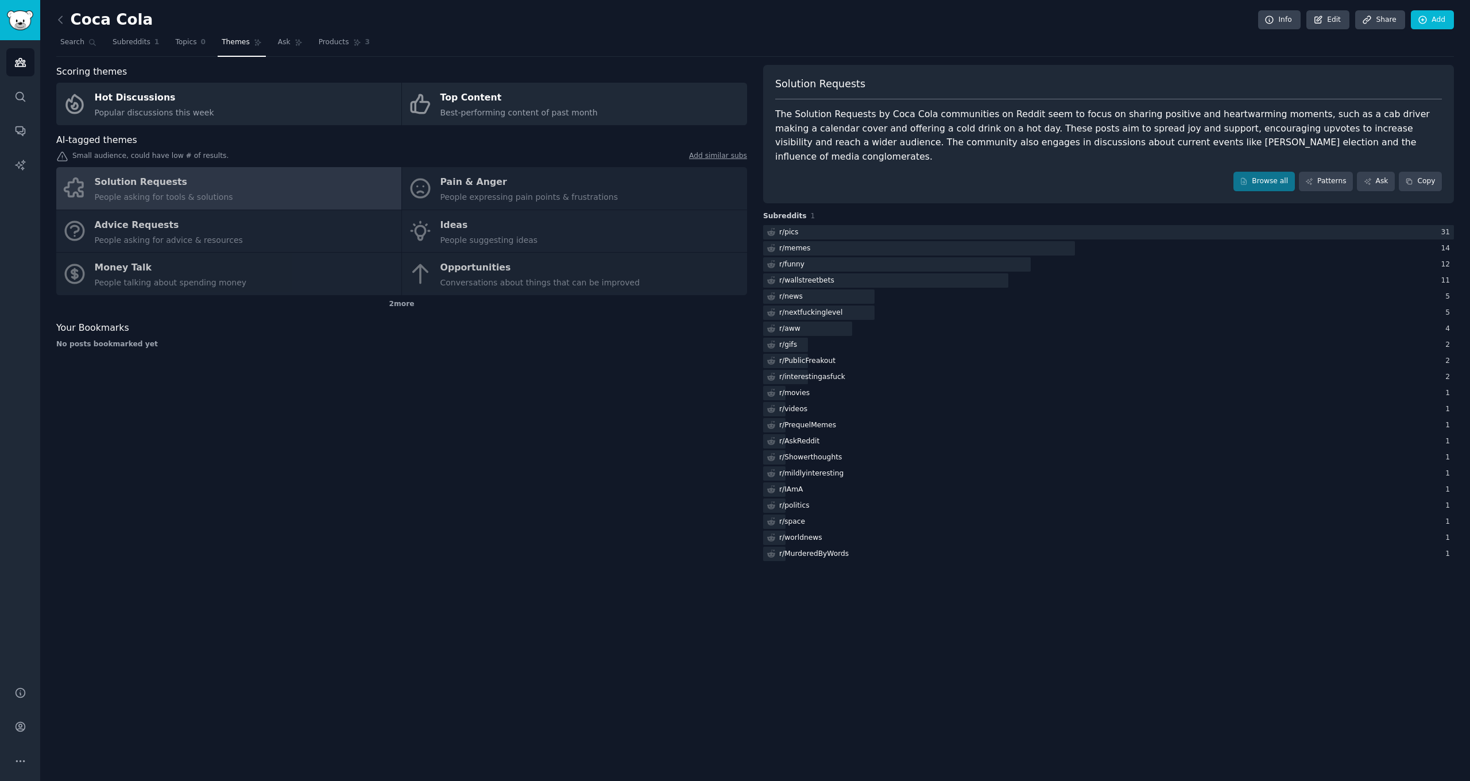
click at [480, 526] on div "Scoring themes Hot Discussions Popular discussions this week Top Content Best-p…" at bounding box center [401, 314] width 691 height 499
click at [92, 47] on link "Search" at bounding box center [78, 45] width 44 height 24
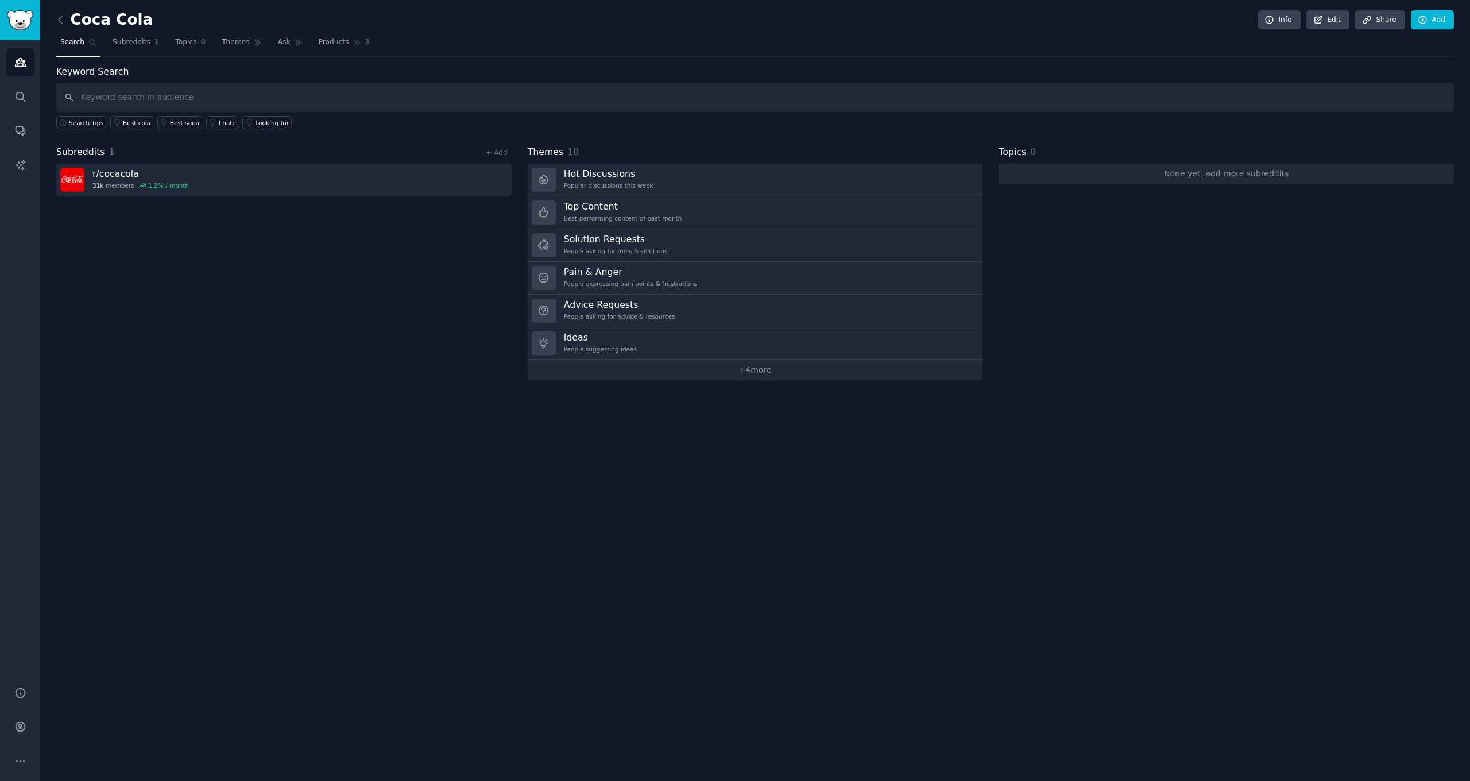
click at [229, 103] on input "text" at bounding box center [755, 97] width 1398 height 29
type input "I hate"
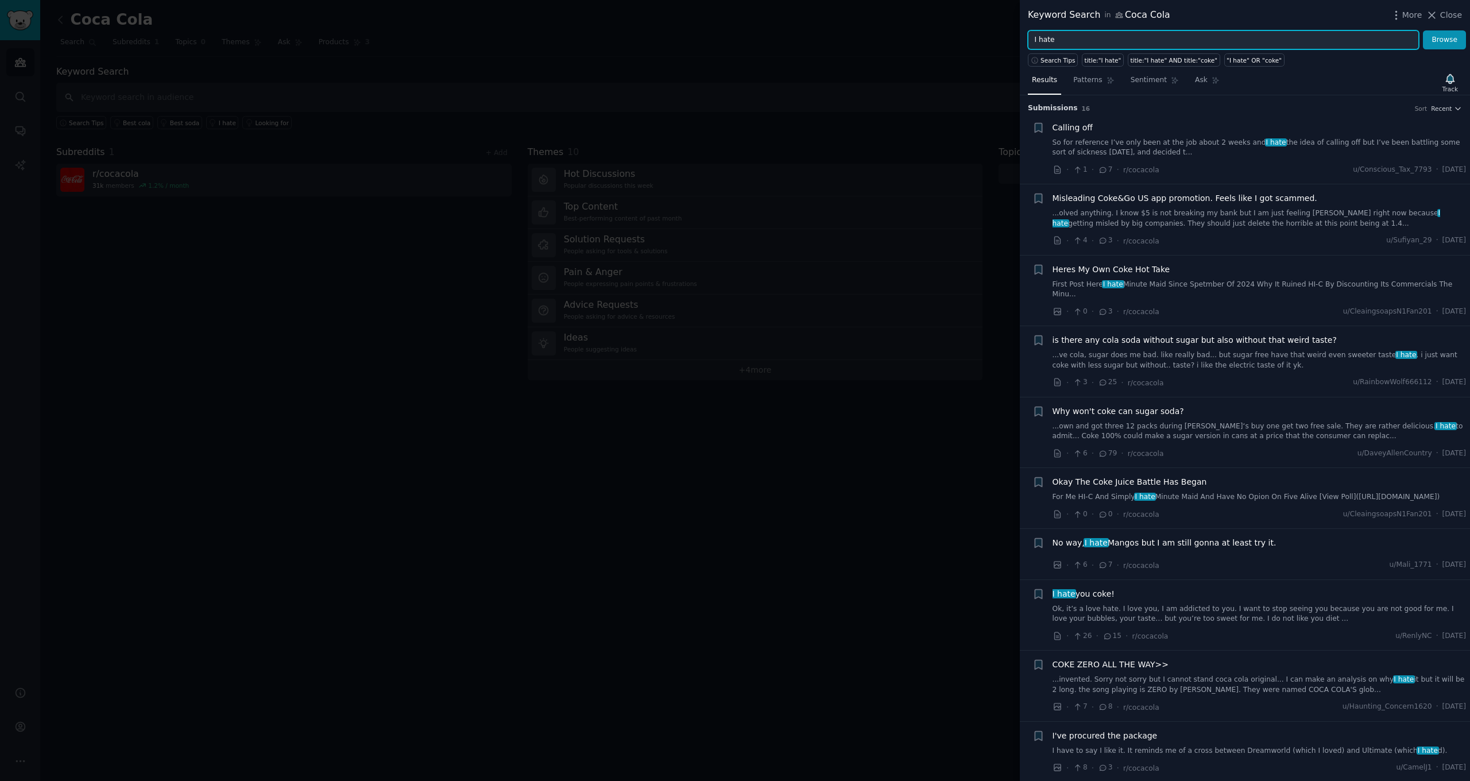
click at [1060, 40] on input "I hate" at bounding box center [1223, 40] width 391 height 20
click at [1445, 40] on button "Browse" at bounding box center [1444, 40] width 43 height 20
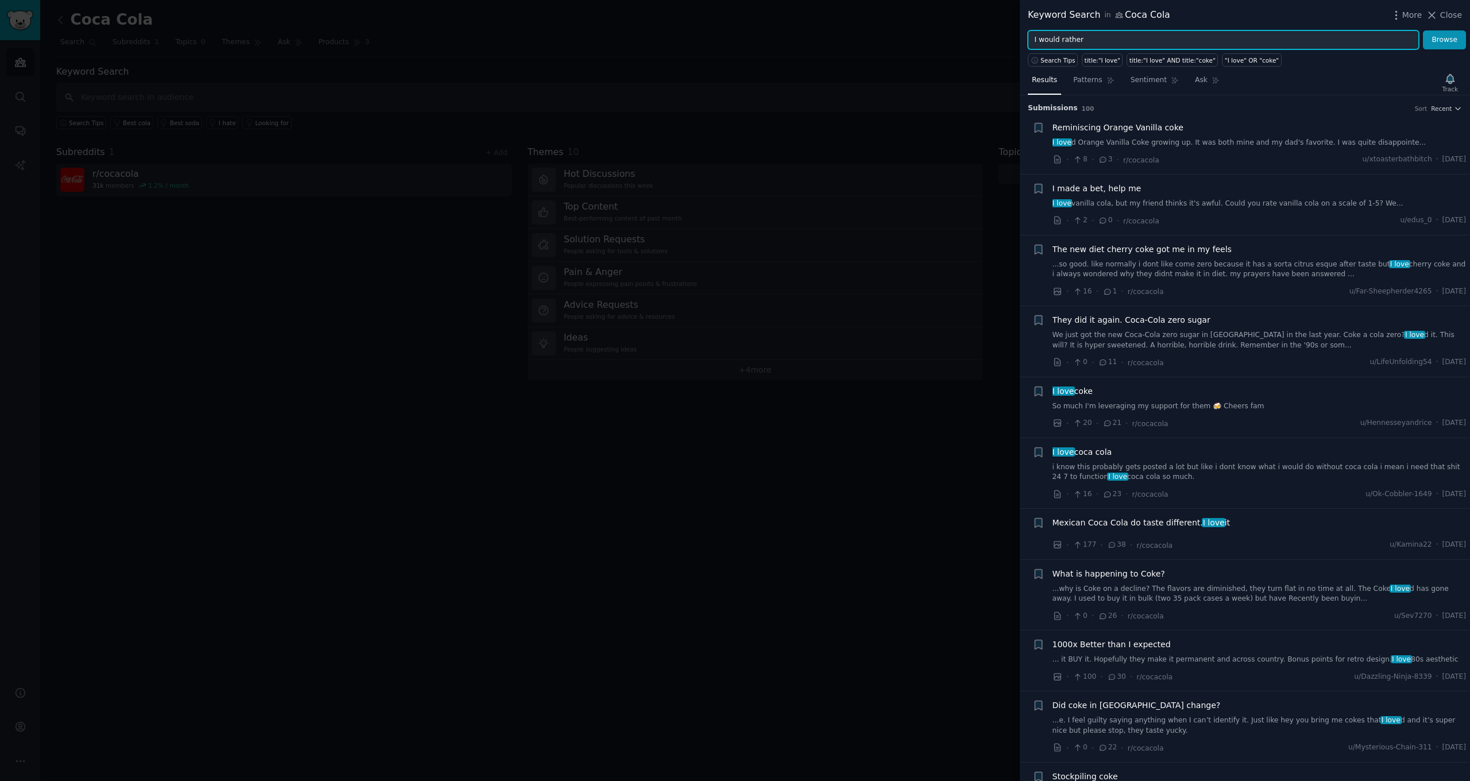
click at [1445, 40] on button "Browse" at bounding box center [1444, 40] width 43 height 20
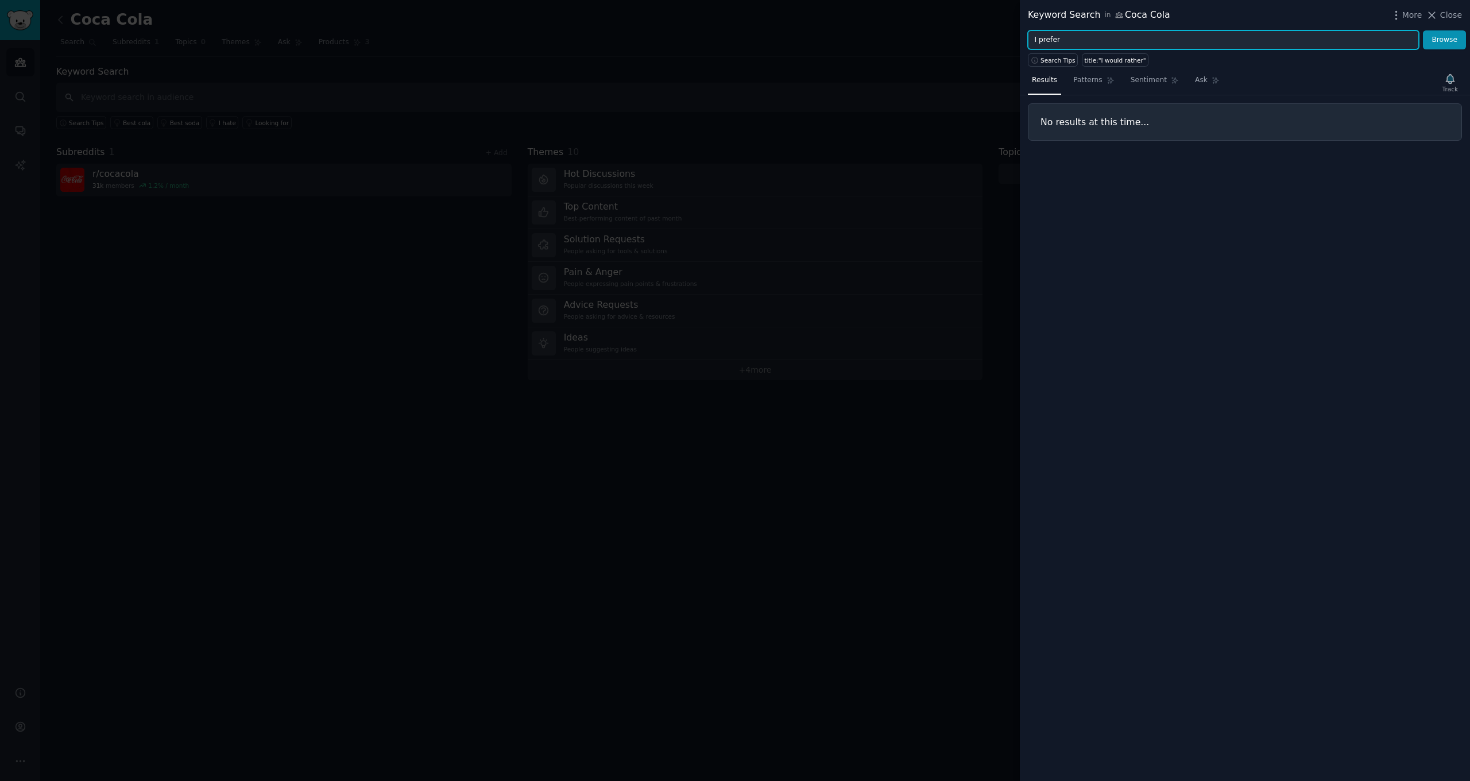
click at [1445, 40] on button "Browse" at bounding box center [1444, 40] width 43 height 20
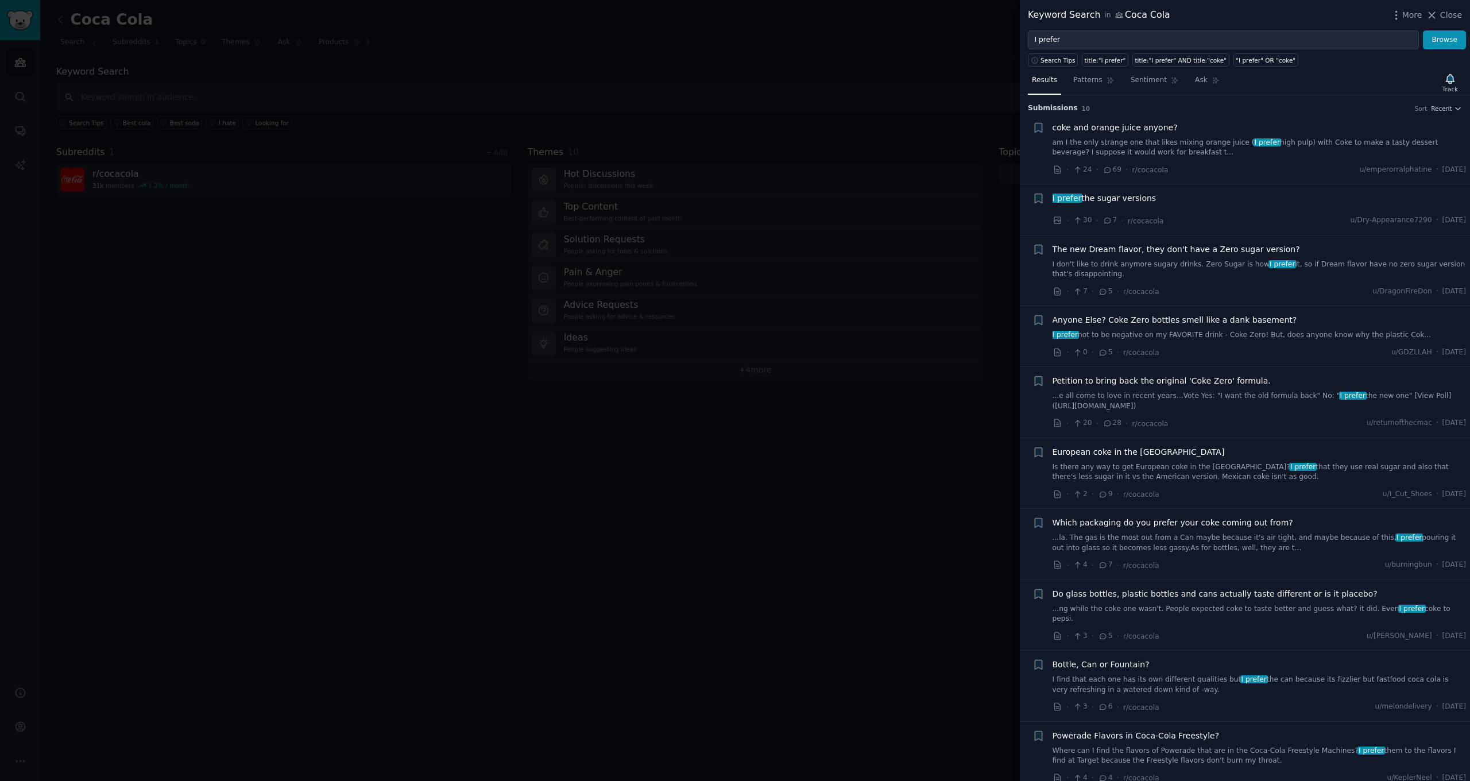
click at [1338, 326] on div "Anyone Else? Coke Zero bottles smell like a dank basement? I prefer not to be n…" at bounding box center [1260, 327] width 414 height 26
click at [1149, 334] on link "I prefer not to be negative on my FAVORITE drink - Coke Zero! But, does anyone …" at bounding box center [1260, 335] width 414 height 10
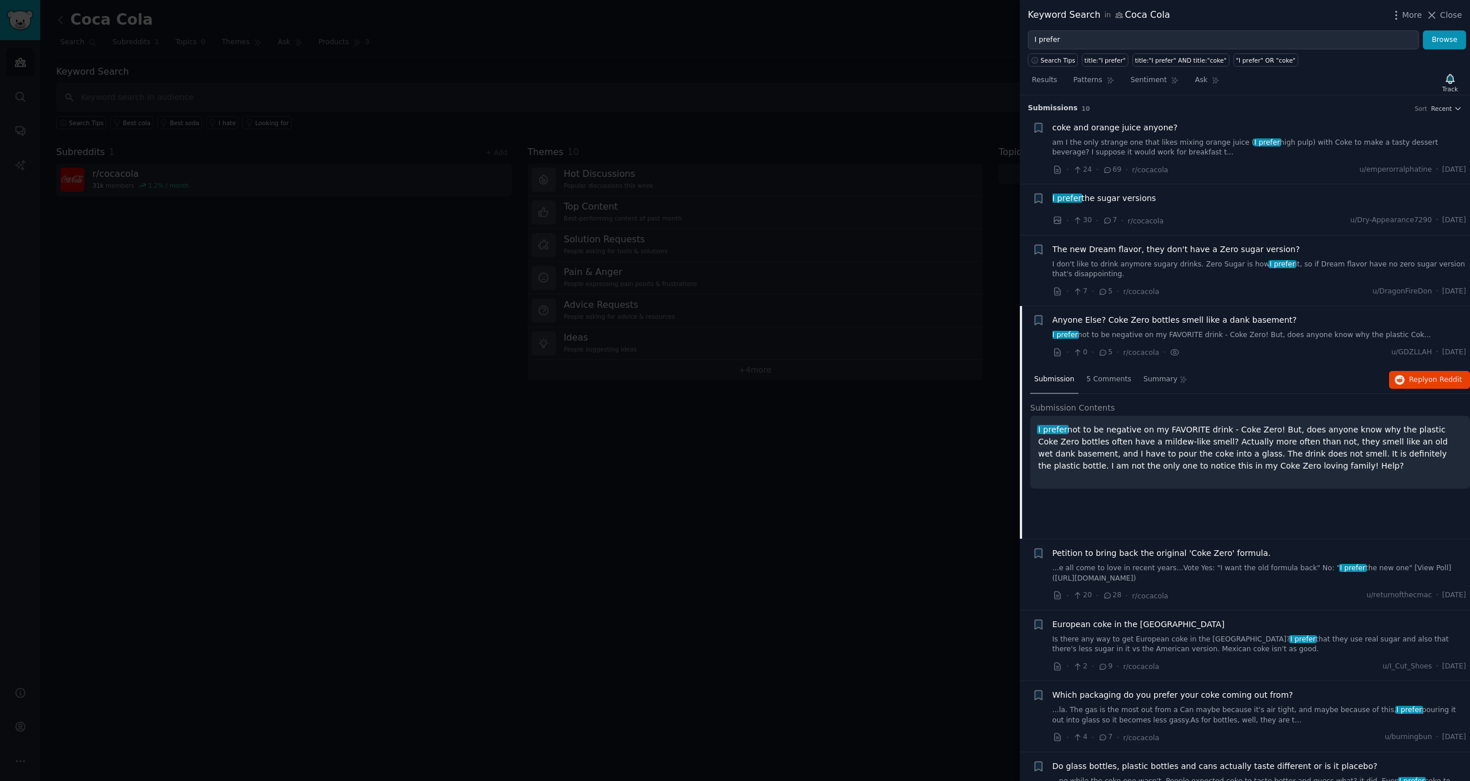
scroll to position [169, 0]
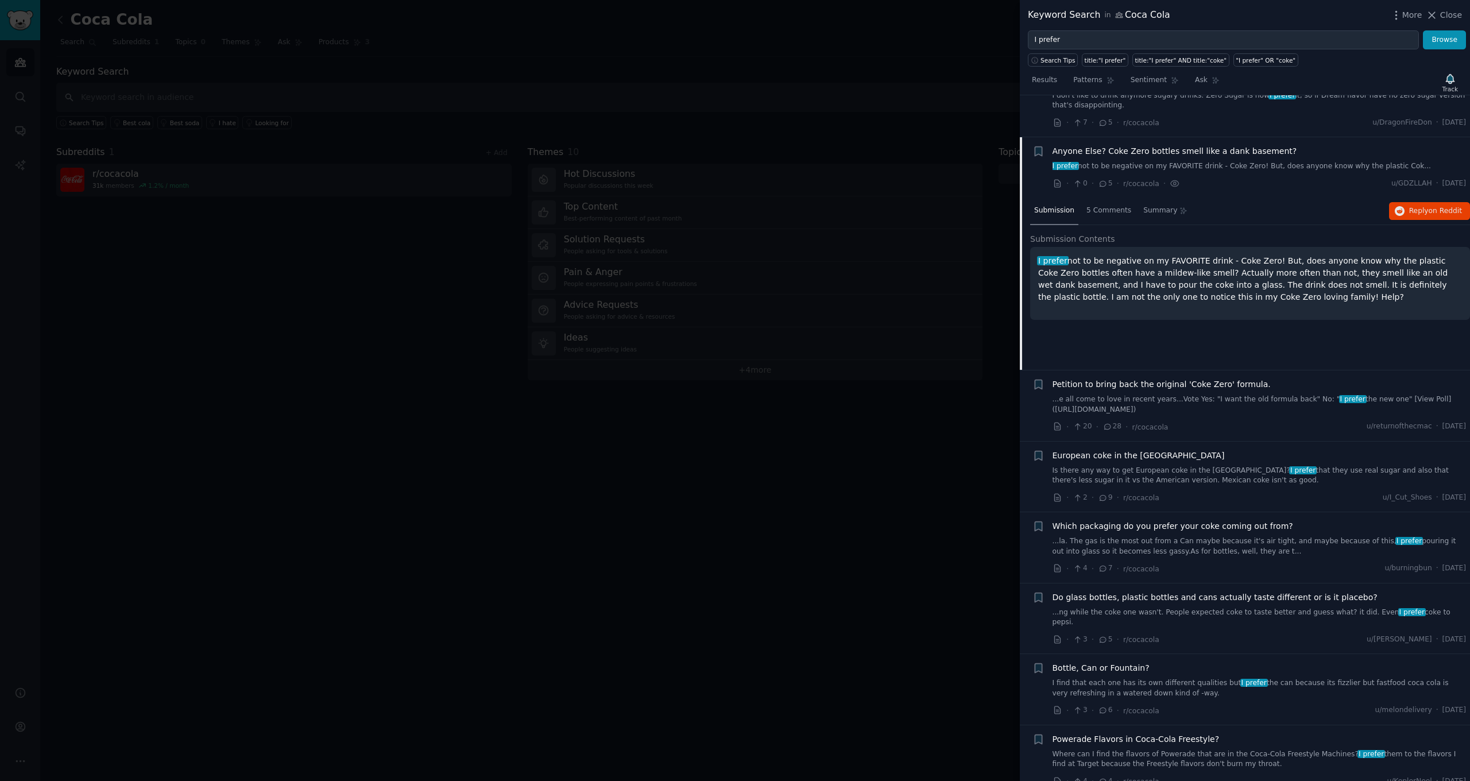
drag, startPoint x: 1022, startPoint y: 353, endPoint x: 1025, endPoint y: 370, distance: 18.0
click at [1025, 370] on ul "+ coke and orange juice anyone? am I the only strange one that likes mixing ora…" at bounding box center [1245, 371] width 450 height 852
click at [1204, 189] on li "+ Anyone Else? Coke Zero bottles smell like a dank basement? I prefer not to be…" at bounding box center [1245, 167] width 450 height 60
click at [1101, 146] on span "Anyone Else? Coke Zero bottles smell like a dank basement?" at bounding box center [1175, 151] width 245 height 12
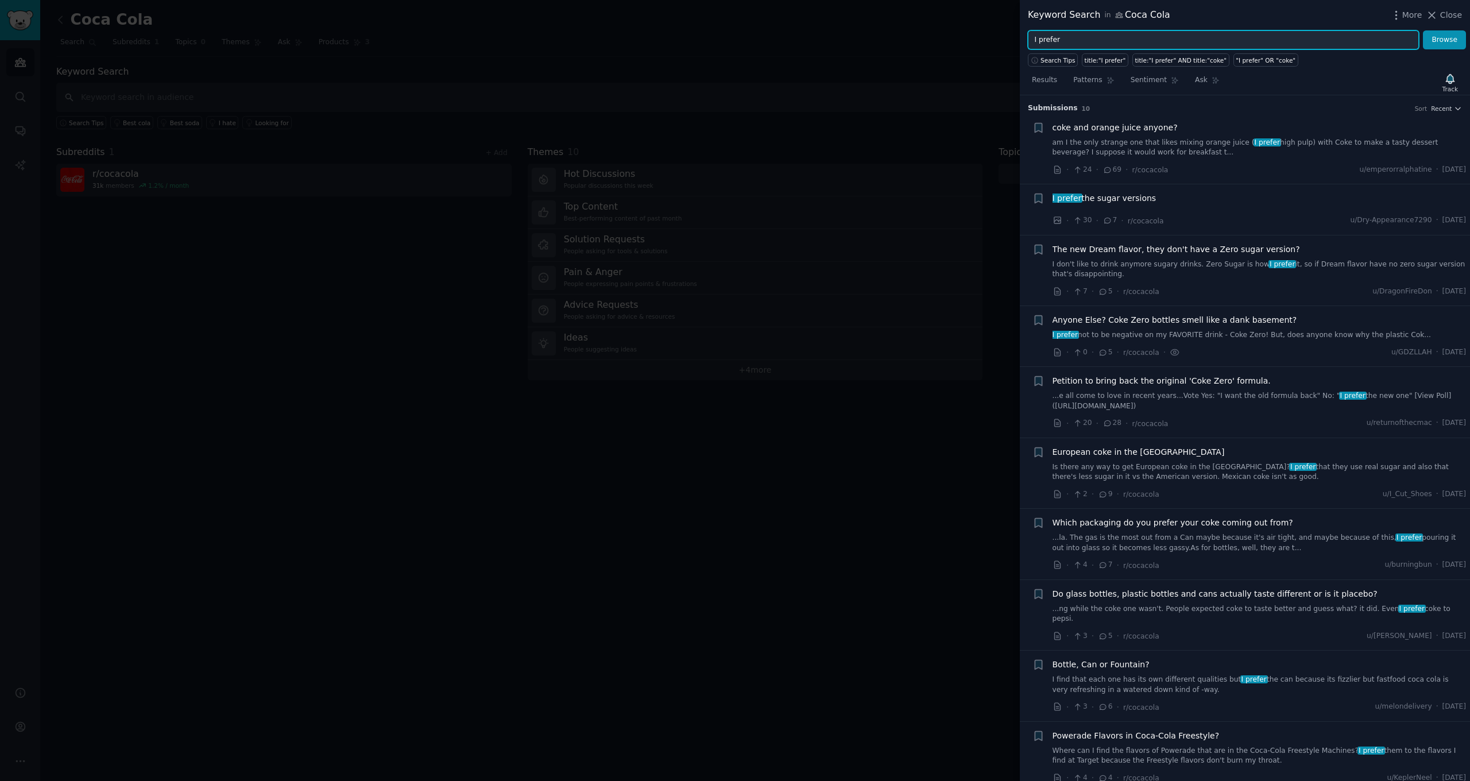
click at [1088, 44] on input "I prefer" at bounding box center [1223, 40] width 391 height 20
type input "I need"
click at [1445, 40] on button "Browse" at bounding box center [1444, 40] width 43 height 20
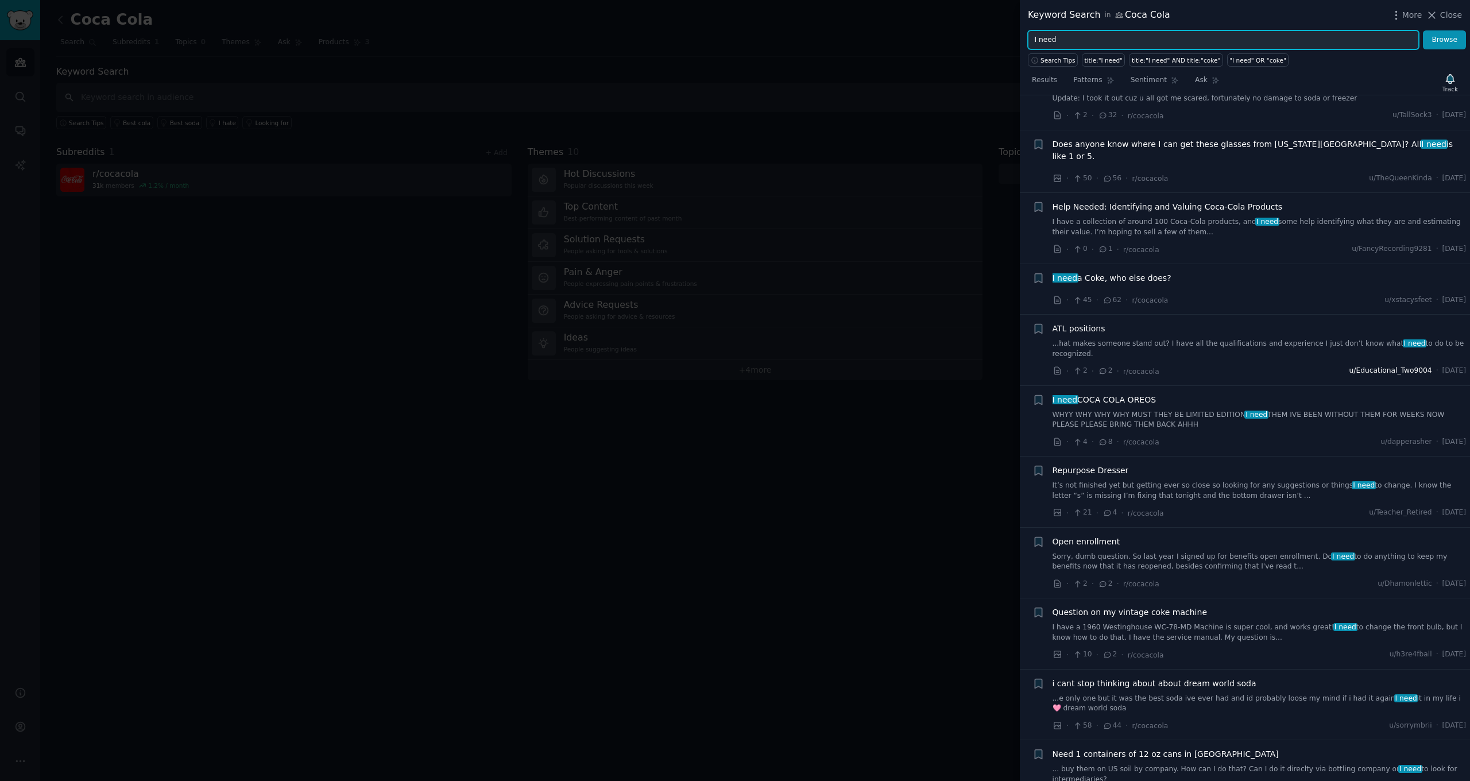
scroll to position [1485, 0]
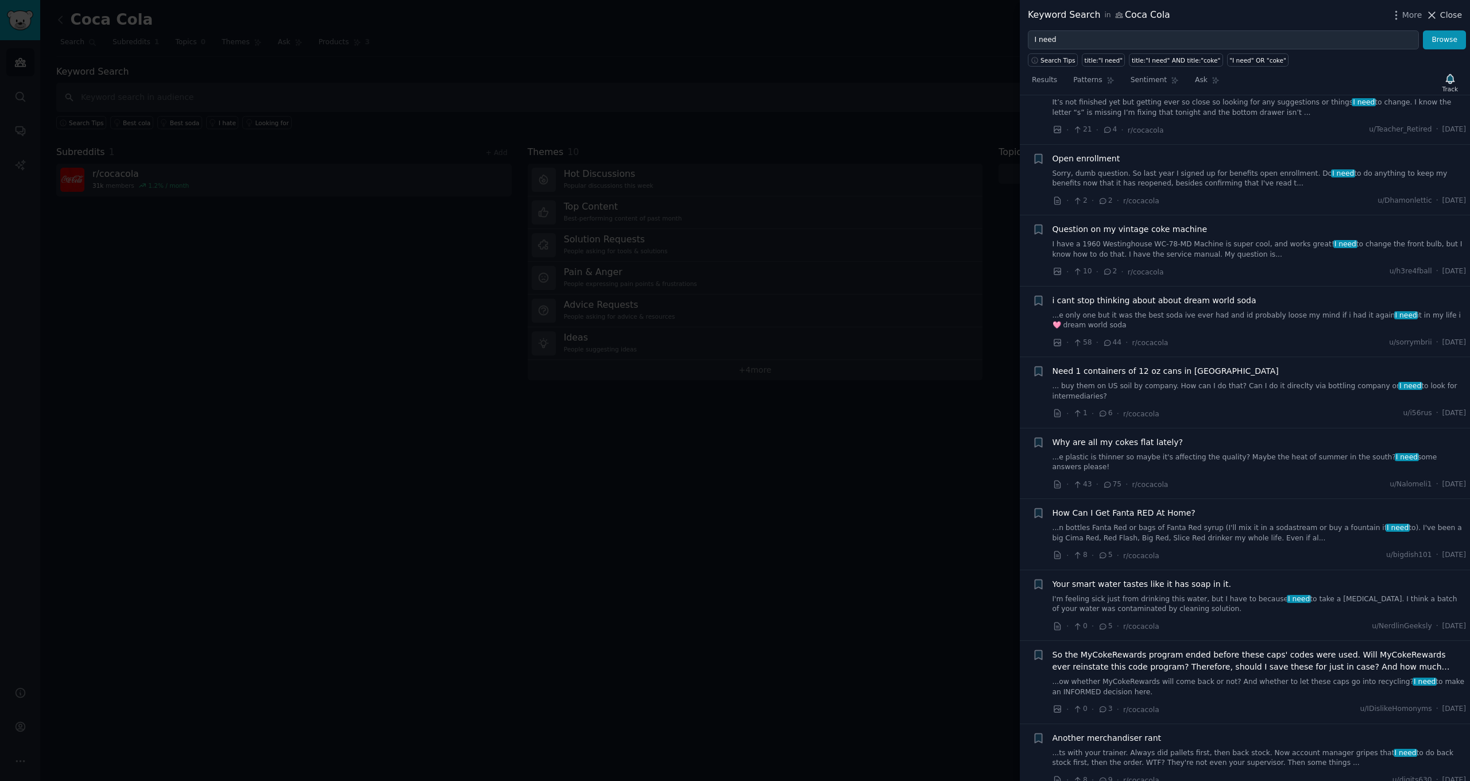
click at [1447, 21] on span "Close" at bounding box center [1452, 15] width 22 height 12
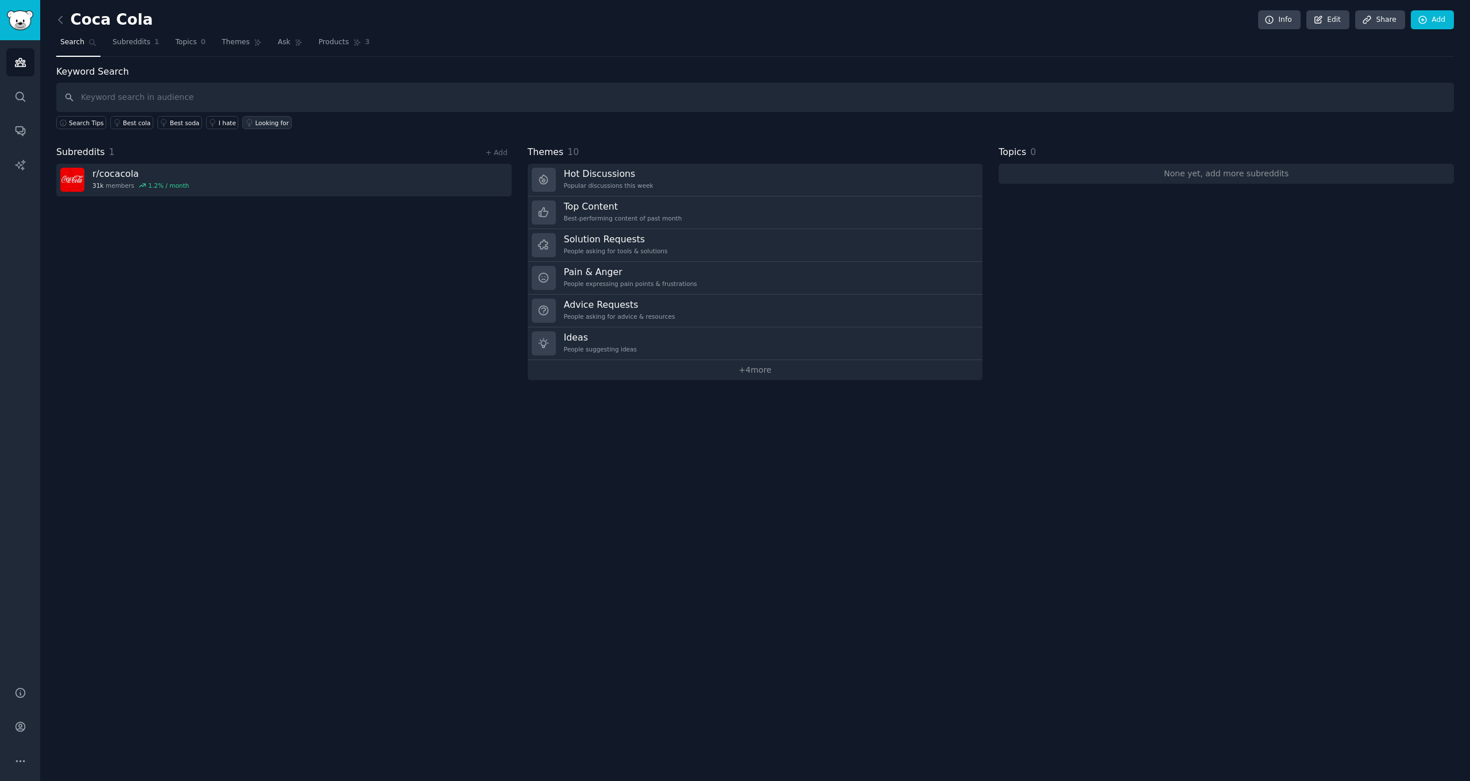
click at [273, 122] on div "Looking for" at bounding box center [272, 123] width 34 height 8
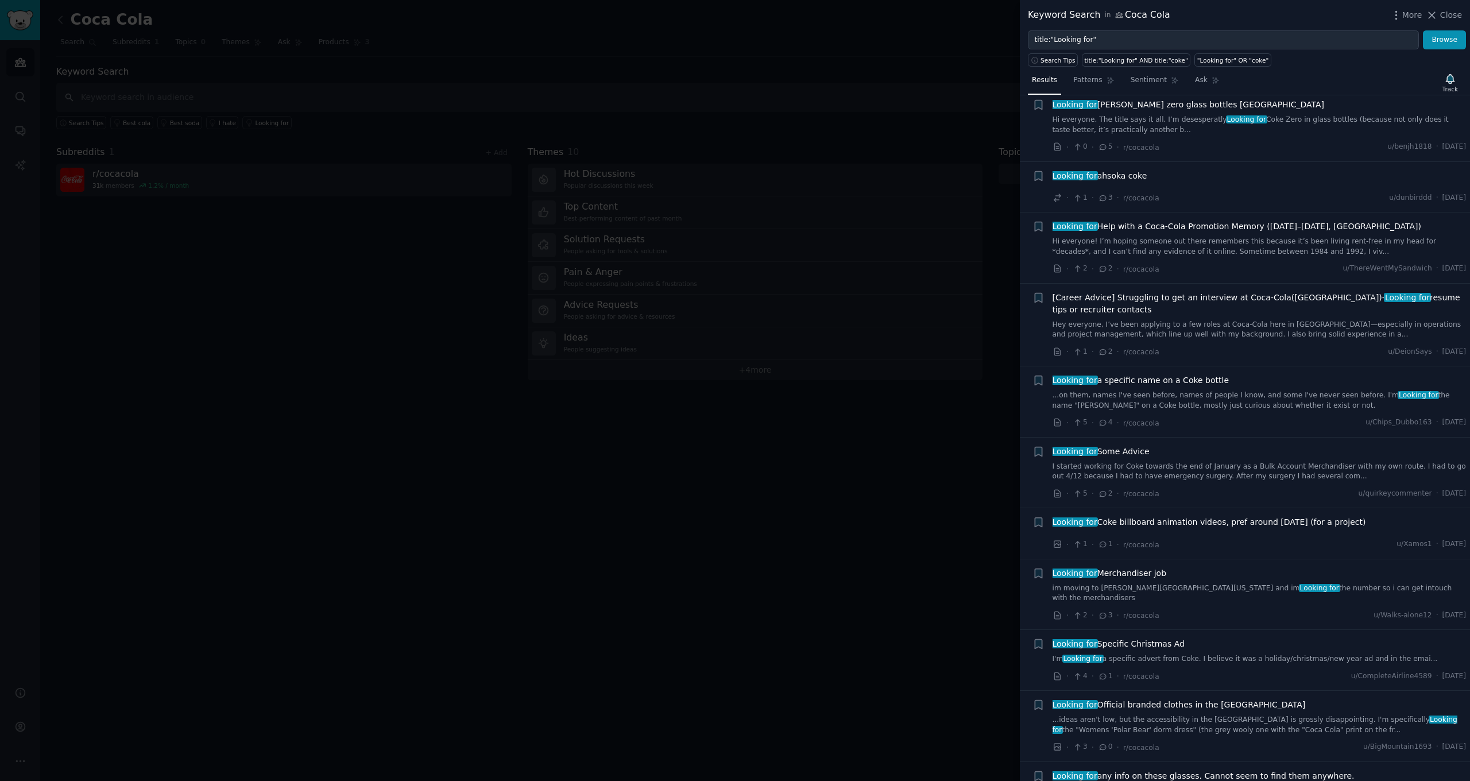
scroll to position [258, 0]
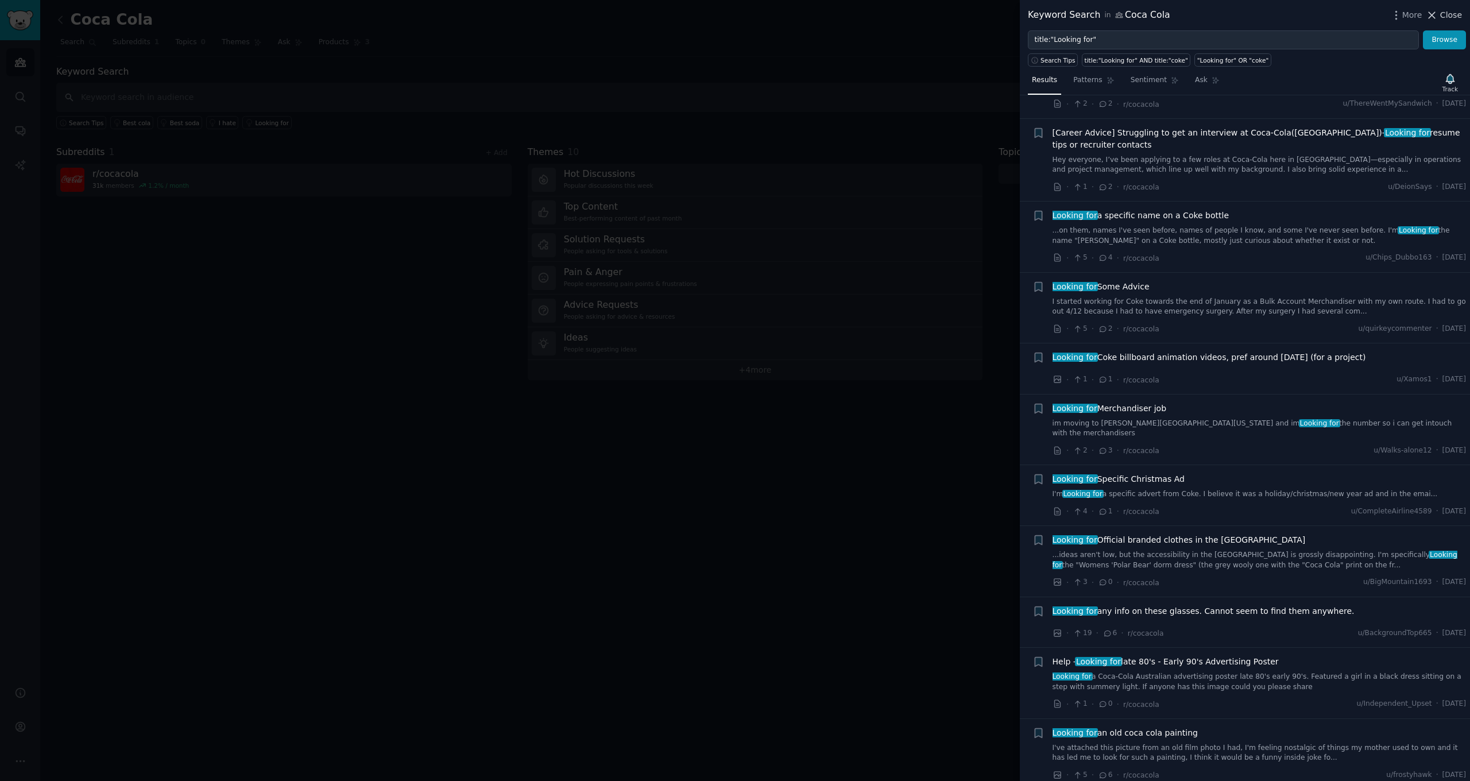
click at [1434, 17] on icon at bounding box center [1432, 15] width 12 height 12
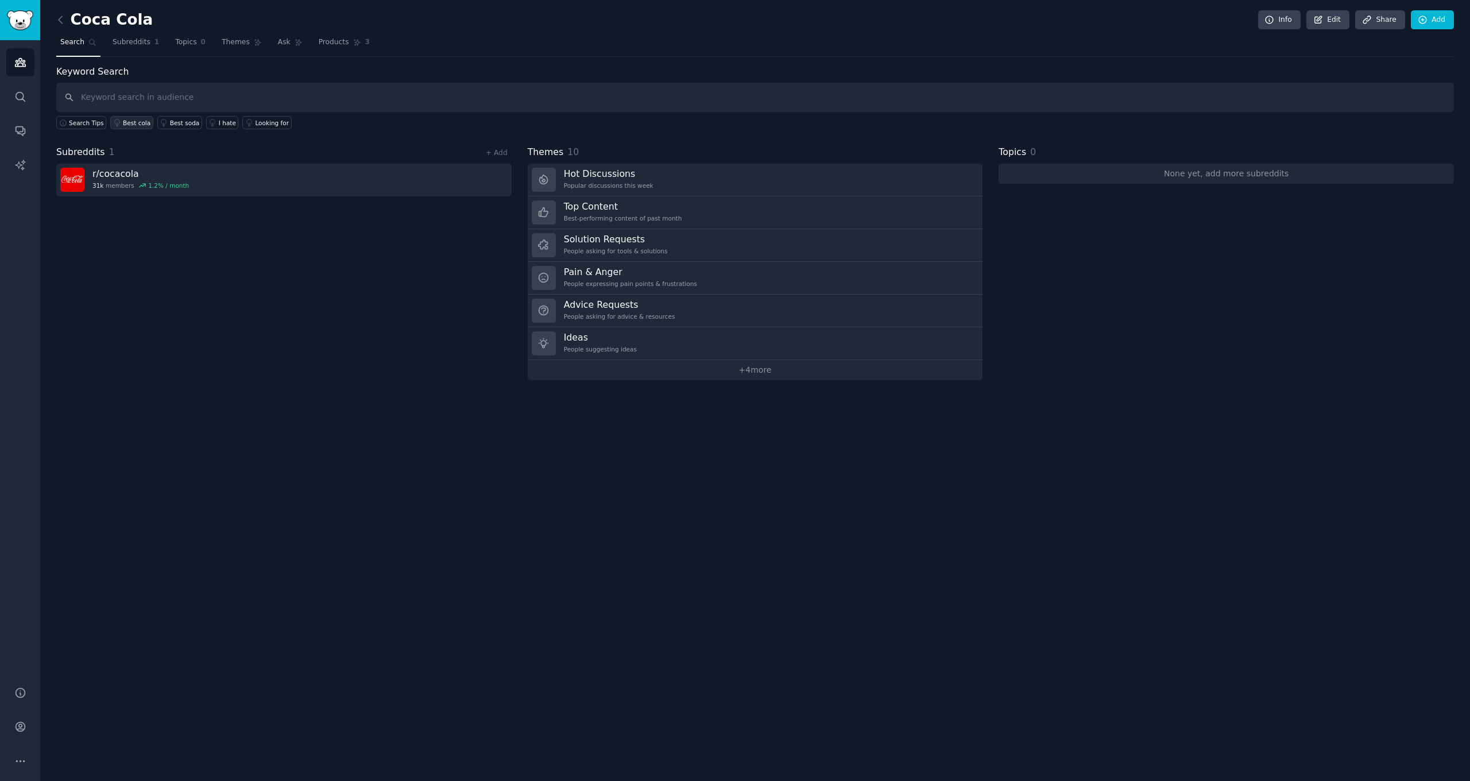
click at [129, 123] on div "Best cola" at bounding box center [137, 123] width 28 height 8
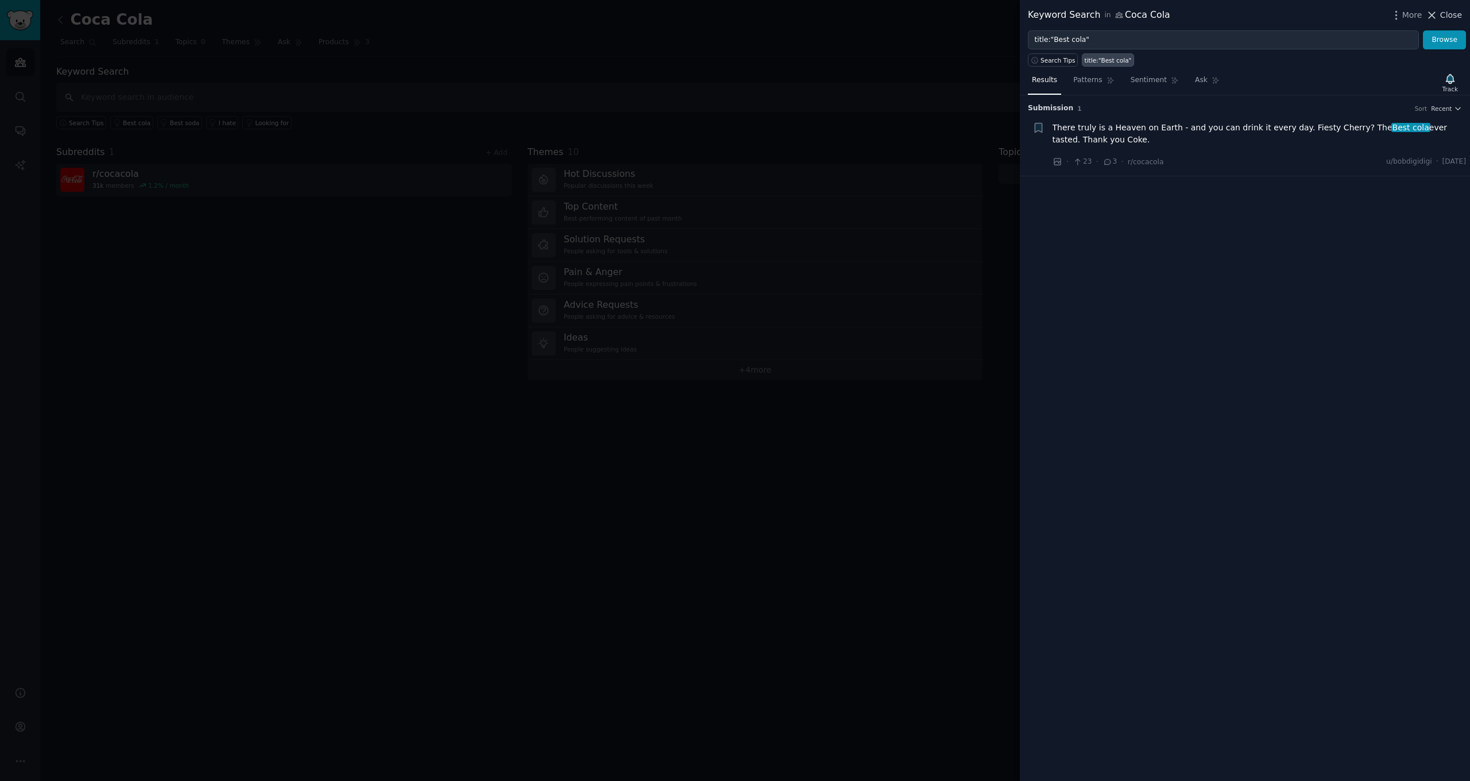
click at [1456, 13] on span "Close" at bounding box center [1452, 15] width 22 height 12
